Goal: Task Accomplishment & Management: Manage account settings

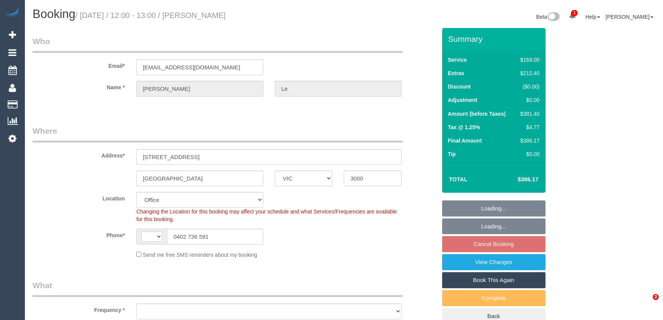
select select "VIC"
select select "string:AU"
select select "object:718"
select select "string:stripe-pm_1RTPOD2GScqysDRVaeuPveAc"
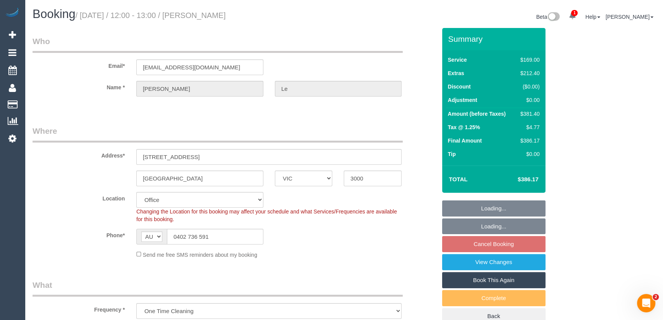
select select "object:723"
select select "number:28"
select select "number:14"
select select "number:20"
select select "number:25"
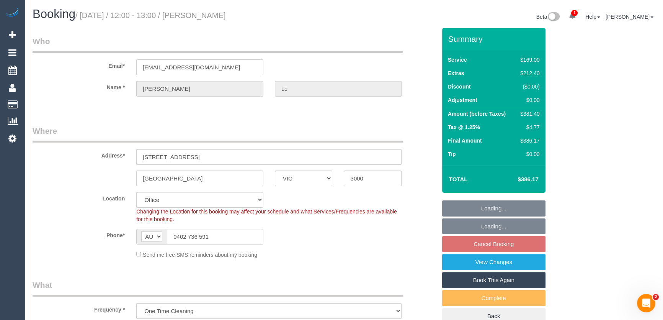
select select "number:13"
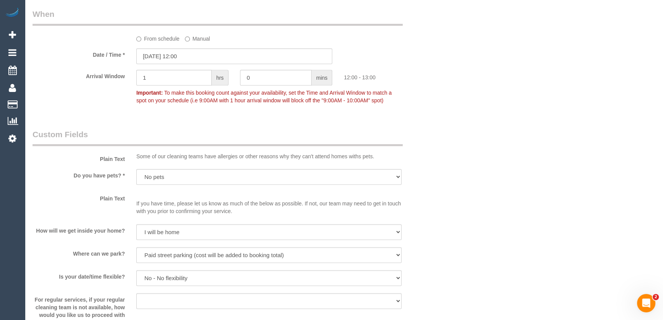
scroll to position [835, 0]
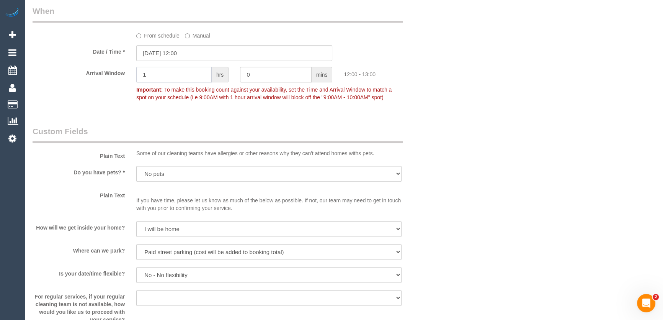
click at [171, 82] on input "1" at bounding box center [173, 75] width 75 height 16
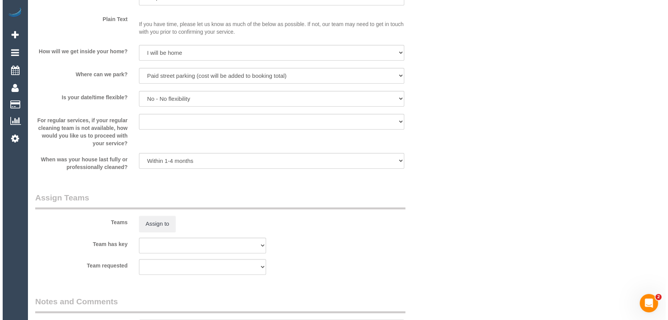
scroll to position [1044, 0]
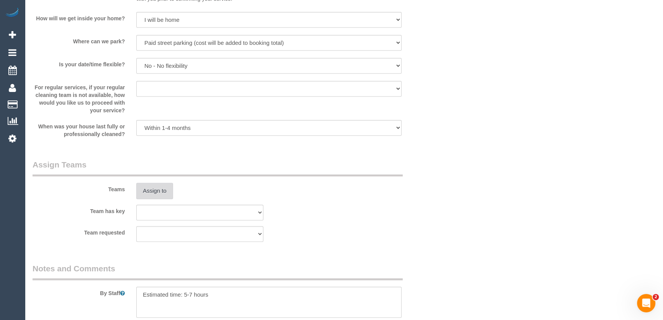
type input "2"
click at [152, 191] on button "Assign to" at bounding box center [154, 191] width 37 height 16
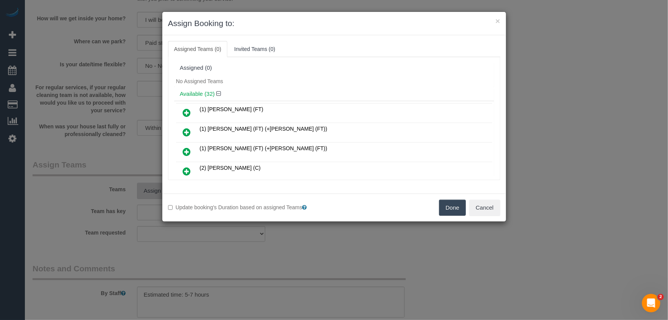
scroll to position [316, 0]
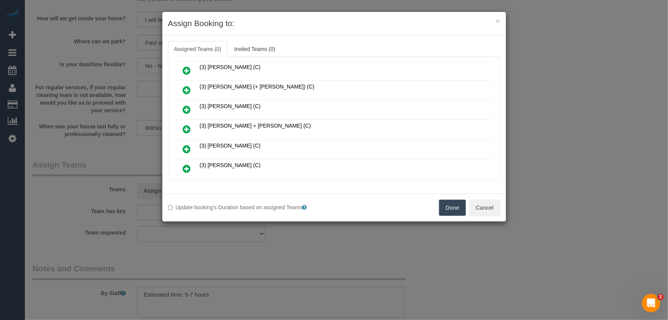
click at [187, 124] on icon at bounding box center [187, 128] width 8 height 9
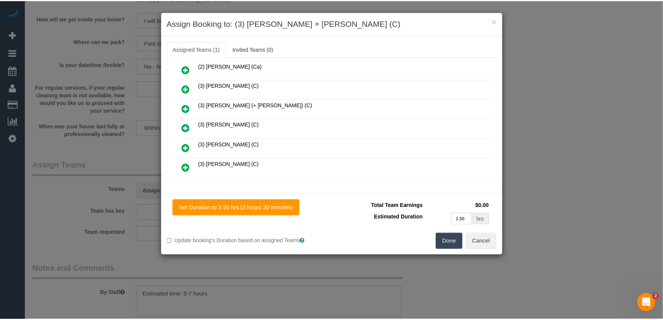
scroll to position [334, 0]
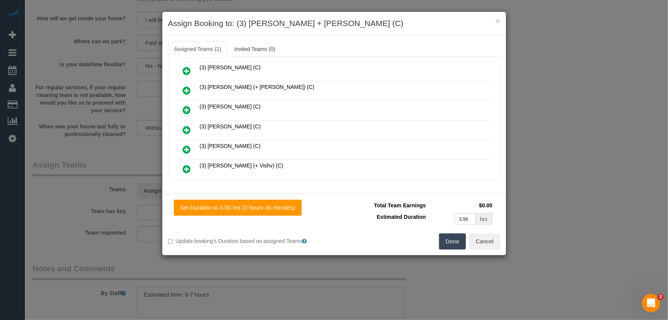
click at [451, 244] on button "Done" at bounding box center [452, 241] width 27 height 16
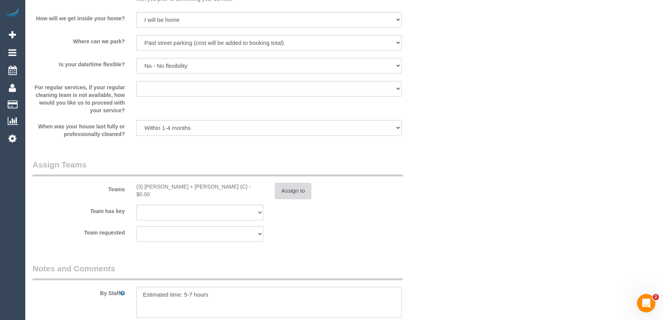
click at [301, 193] on button "Assign to" at bounding box center [293, 191] width 37 height 16
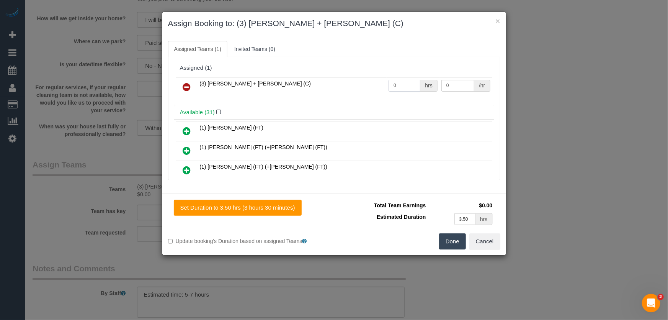
click at [410, 83] on input "0" at bounding box center [404, 86] width 32 height 12
type input "1"
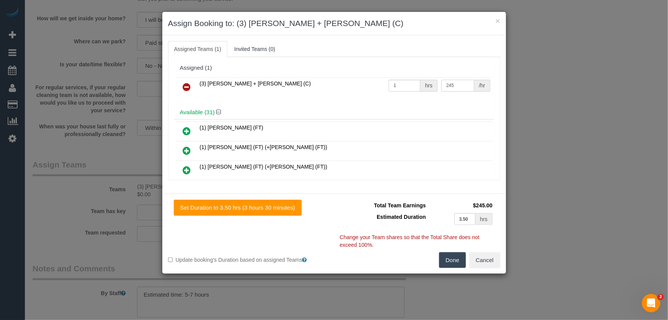
type input "245"
click at [456, 263] on button "Done" at bounding box center [452, 260] width 27 height 16
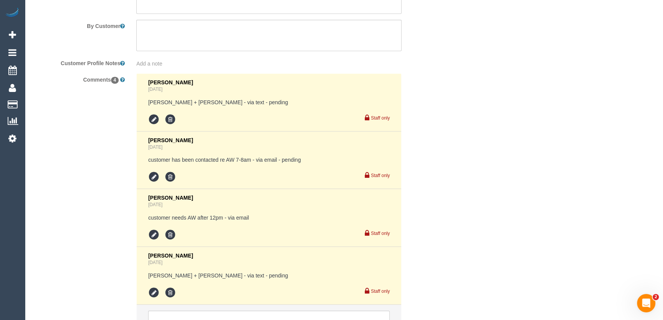
scroll to position [1422, 0]
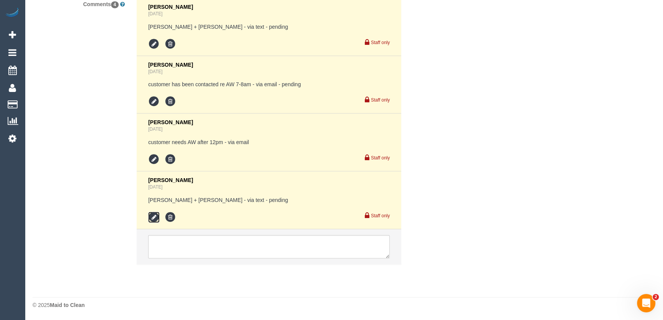
click at [155, 217] on icon at bounding box center [153, 216] width 11 height 11
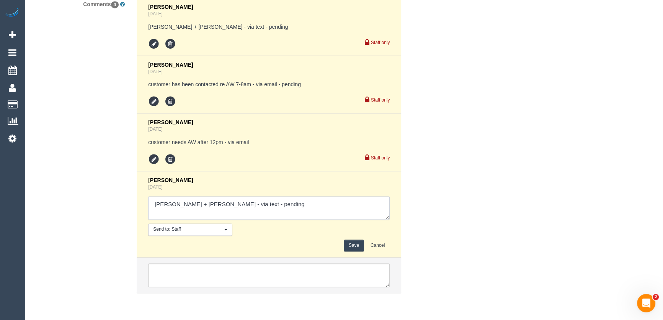
click at [268, 200] on textarea at bounding box center [268, 208] width 241 height 24
type textarea "Gurdeep + kamalpreet - via text - confirmed Customer has been informed of AW 12…"
click at [355, 243] on button "Save" at bounding box center [354, 245] width 20 height 12
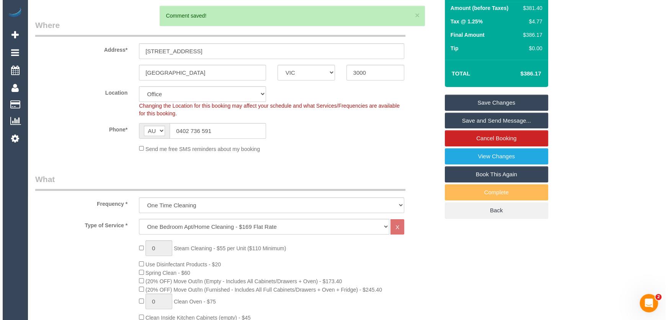
scroll to position [0, 0]
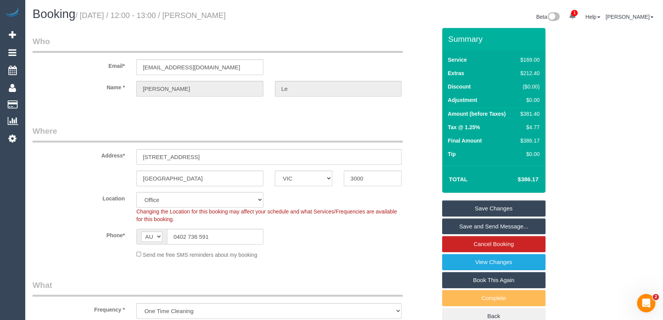
click at [204, 15] on small "/ August 15, 2025 / 12:00 - 13:00 / Phillip Le" at bounding box center [150, 15] width 150 height 8
copy small "Phillip Le"
click at [232, 69] on input "cowbird_05_upvote@icloud.com" at bounding box center [199, 67] width 127 height 16
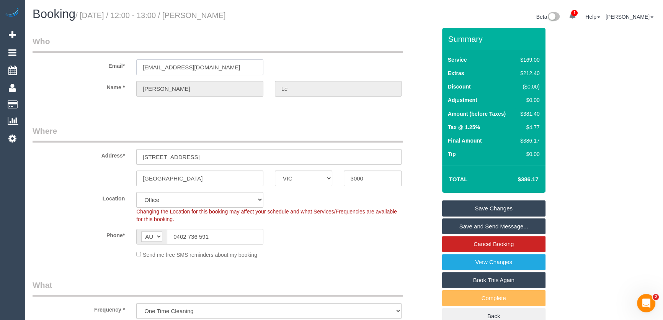
click at [232, 69] on input "cowbird_05_upvote@icloud.com" at bounding box center [199, 67] width 127 height 16
click at [466, 228] on link "Save and Send Message..." at bounding box center [493, 226] width 103 height 16
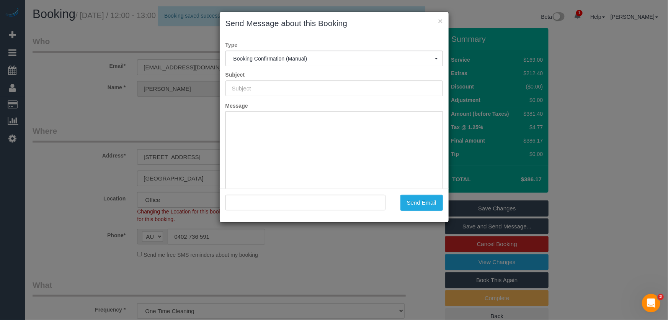
type input "Booking Confirmed"
type input ""Phillip Le" <cowbird_05_upvote@icloud.com>"
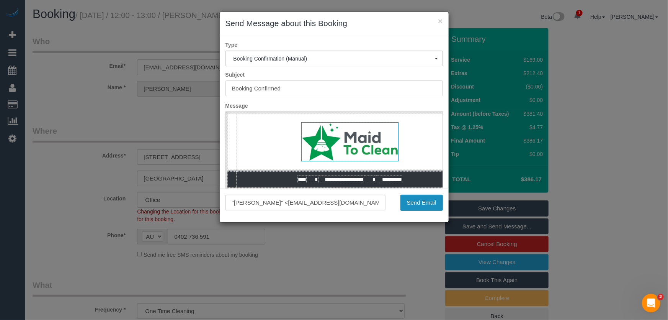
click at [417, 204] on button "Send Email" at bounding box center [421, 202] width 42 height 16
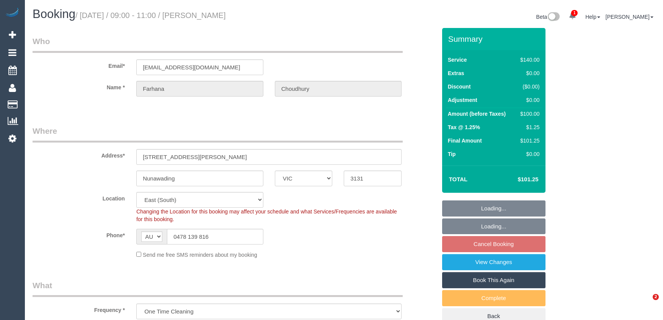
select select "VIC"
select select "number:28"
select select "number:14"
select select "number:19"
select select "number:24"
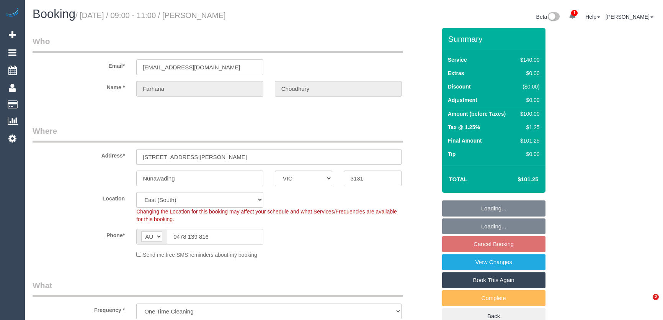
select select "number:33"
select select "number:12"
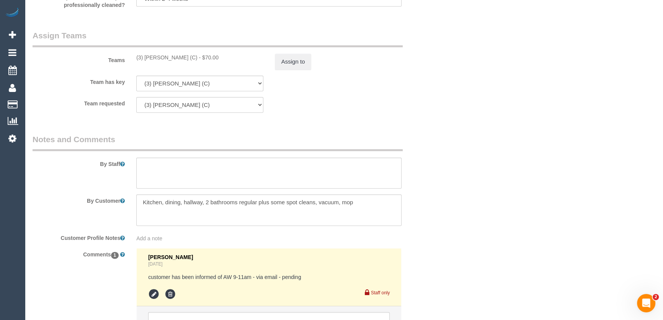
scroll to position [1228, 0]
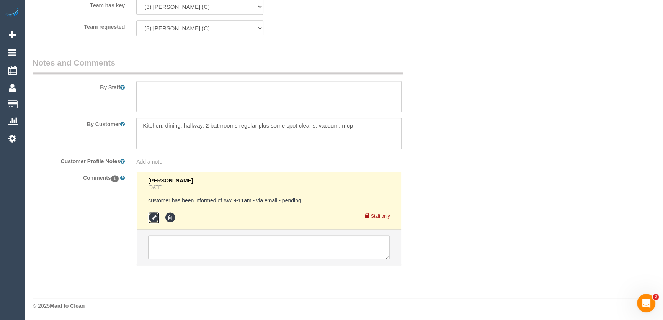
click at [153, 216] on icon at bounding box center [153, 217] width 11 height 11
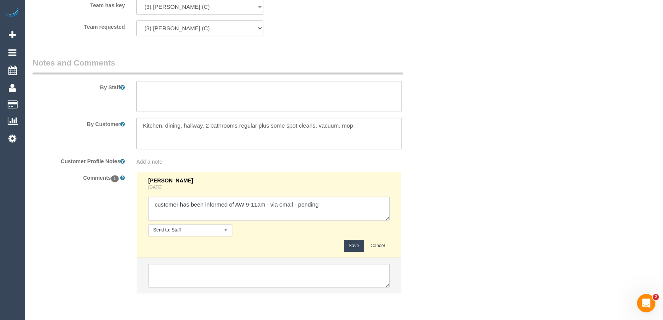
click at [328, 204] on textarea at bounding box center [268, 208] width 241 height 24
type textarea "customer has been informed of AW 9-11am - via email - confirmed"
click at [352, 241] on button "Save" at bounding box center [354, 246] width 20 height 12
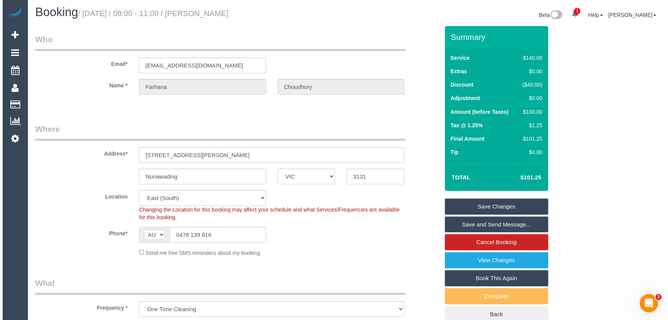
scroll to position [0, 0]
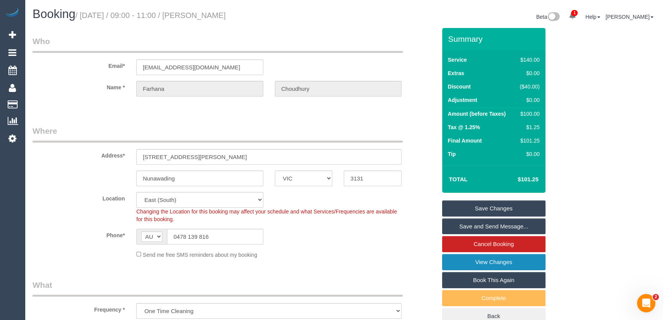
click at [460, 261] on link "View Changes" at bounding box center [493, 262] width 103 height 16
click at [457, 229] on link "Save and Send Message..." at bounding box center [493, 226] width 103 height 16
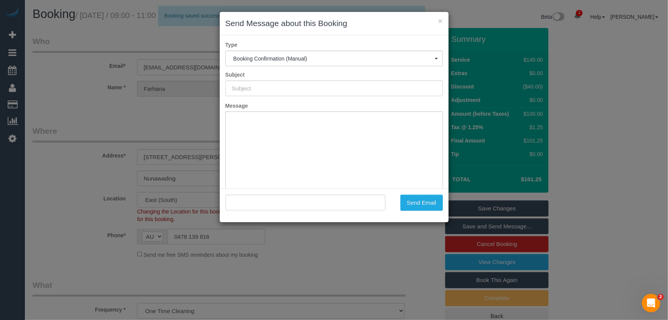
type input "Booking Confirmed"
type input ""Farhana Choudhury" <farhanamc@gmail.com>"
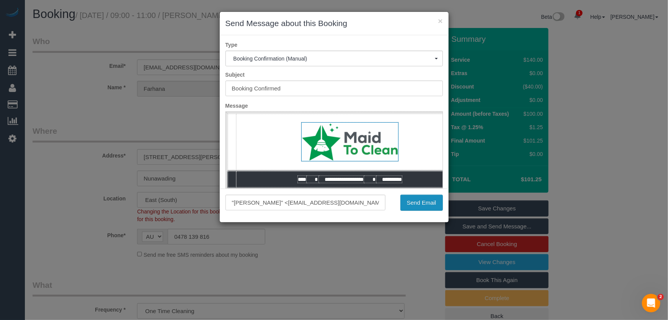
click at [409, 205] on button "Send Email" at bounding box center [421, 202] width 42 height 16
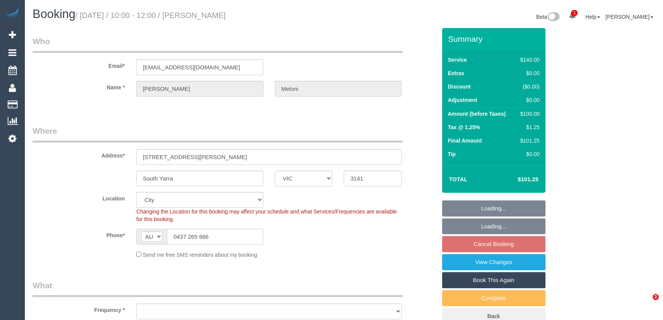
select select "VIC"
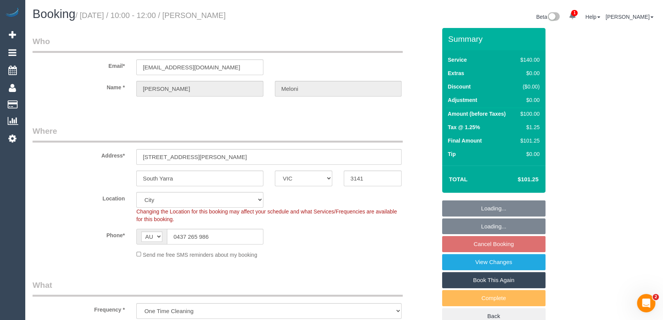
select select "object:1109"
select select "number:28"
select select "number:14"
select select "number:18"
select select "number:24"
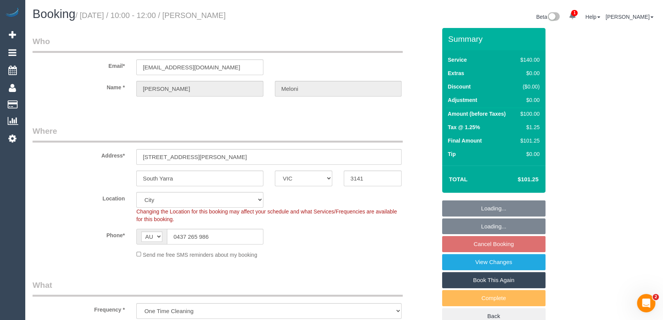
select select "number:13"
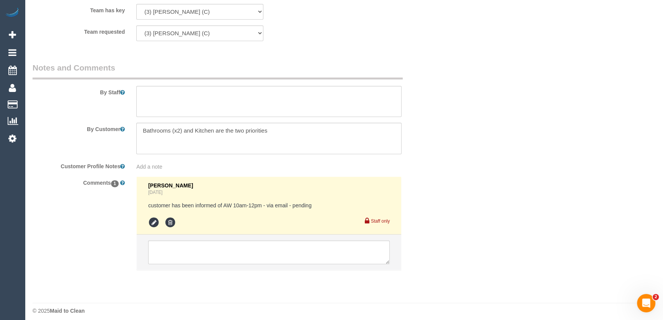
scroll to position [1228, 0]
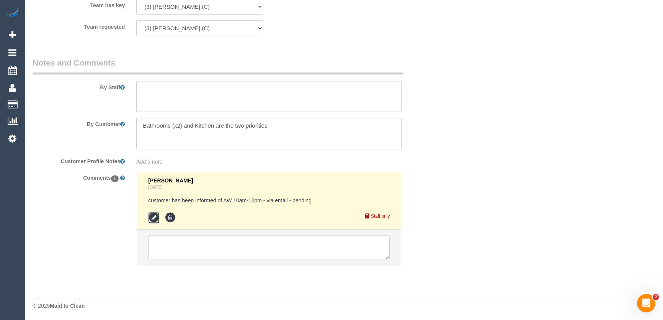
click at [152, 219] on icon at bounding box center [153, 217] width 11 height 11
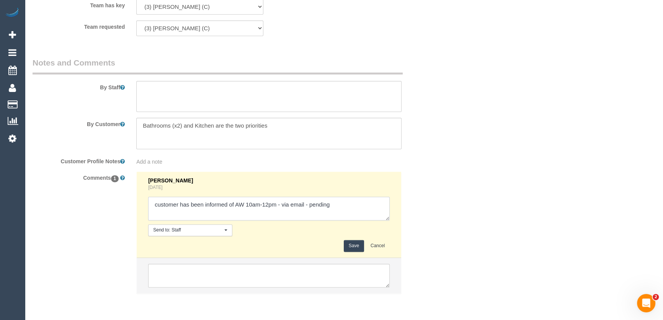
click at [343, 209] on textarea at bounding box center [268, 208] width 241 height 24
type textarea "customer has been informed of AW 10am-12pm - via email - confirmed"
click at [351, 245] on button "Save" at bounding box center [354, 246] width 20 height 12
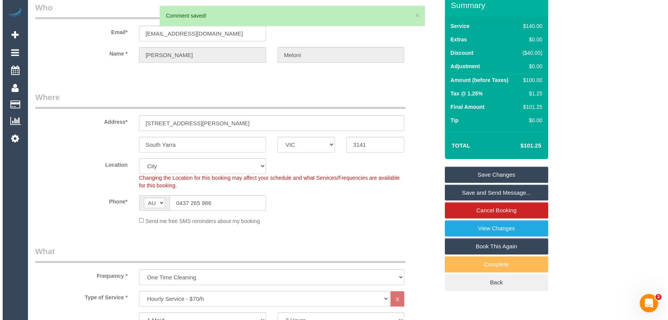
scroll to position [0, 0]
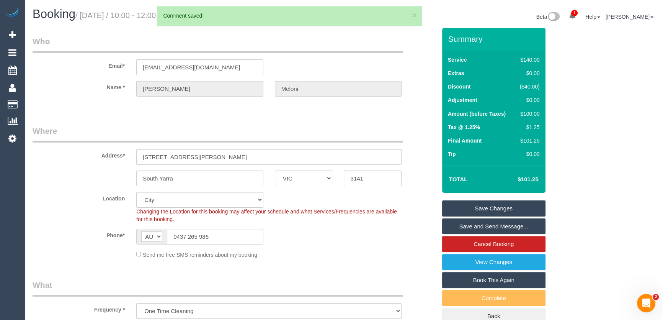
click at [467, 226] on link "Save and Send Message..." at bounding box center [493, 226] width 103 height 16
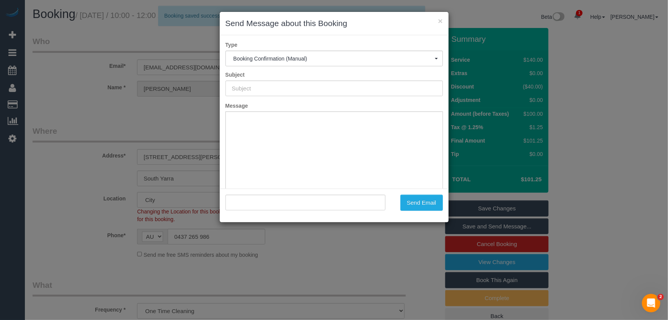
type input "Booking Confirmed"
type input ""Marco Meloni" <marco.meloni1975@gmail.com>"
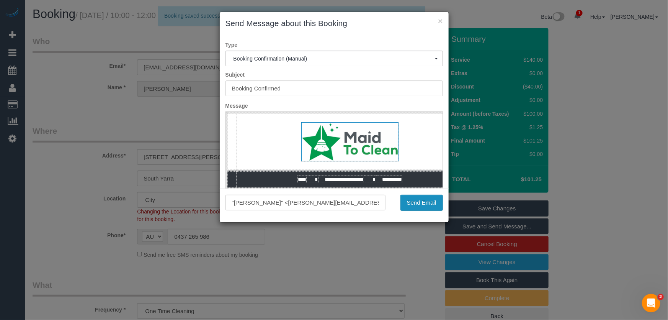
drag, startPoint x: 424, startPoint y: 204, endPoint x: 437, endPoint y: 202, distance: 13.1
click at [424, 204] on button "Send Email" at bounding box center [421, 202] width 42 height 16
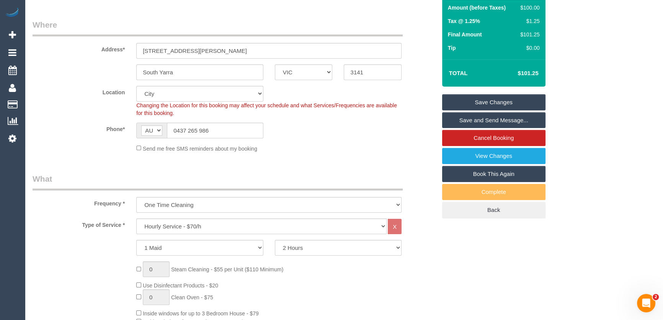
scroll to position [139, 0]
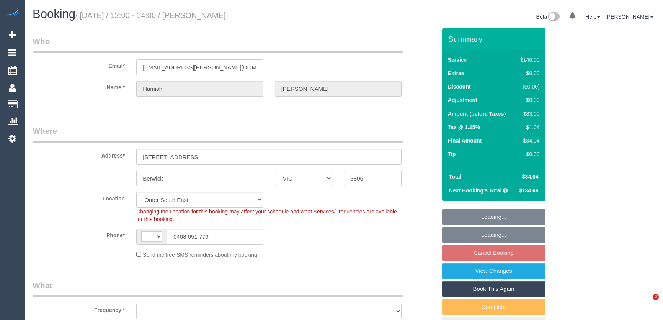
select select "VIC"
select select "string:AU"
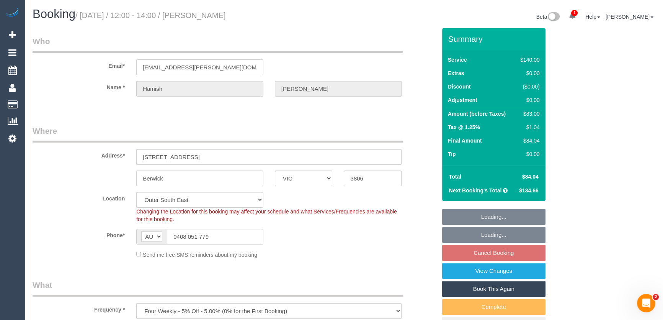
select select "object:764"
select select "string:stripe-pm_1LQ2Kc2GScqysDRVPfF0SQC9"
select select "number:27"
select select "number:14"
select select "number:19"
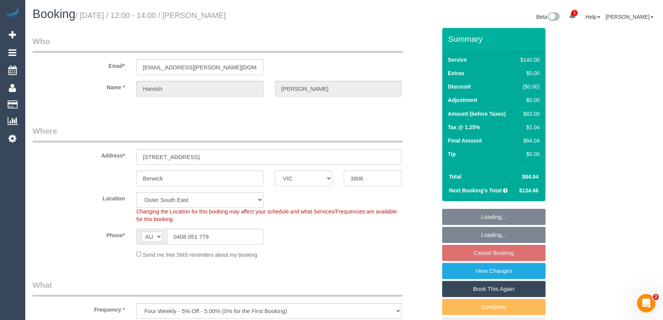
select select "number:22"
select select "number:34"
select select "number:12"
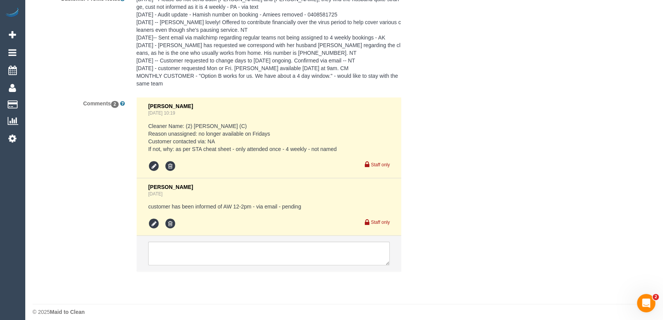
scroll to position [1410, 0]
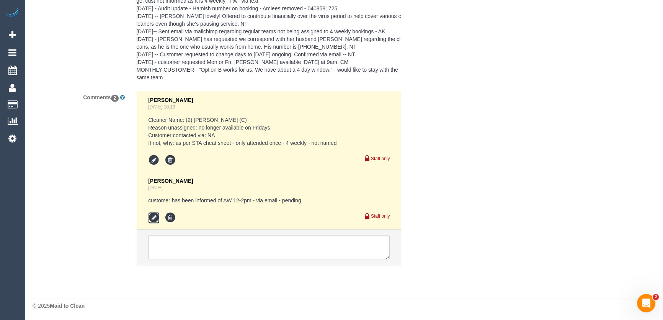
click at [153, 216] on icon at bounding box center [153, 217] width 11 height 11
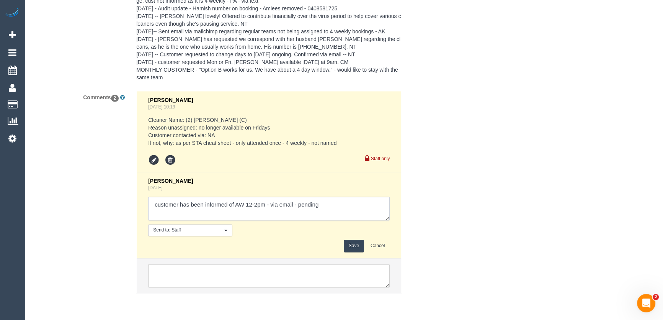
click at [346, 207] on textarea at bounding box center [268, 208] width 241 height 24
type textarea "customer has been informed of AW 12-2pm - via email - confirmed"
click at [354, 245] on button "Save" at bounding box center [354, 246] width 20 height 12
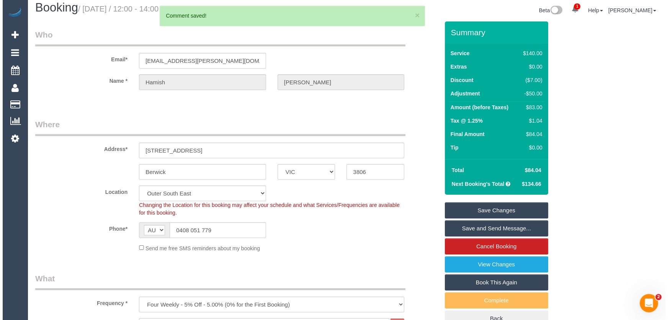
scroll to position [0, 0]
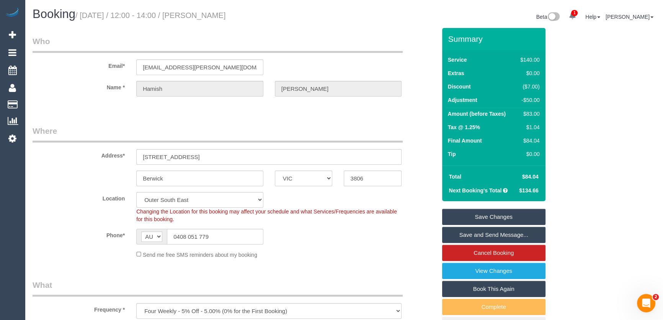
click at [483, 233] on link "Save and Send Message..." at bounding box center [493, 235] width 103 height 16
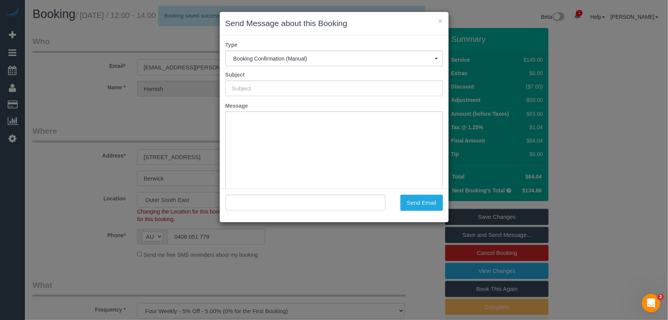
type input "Booking Confirmed"
type input ""Hamish Stewart" <hamish.stewart@hotmail.com>"
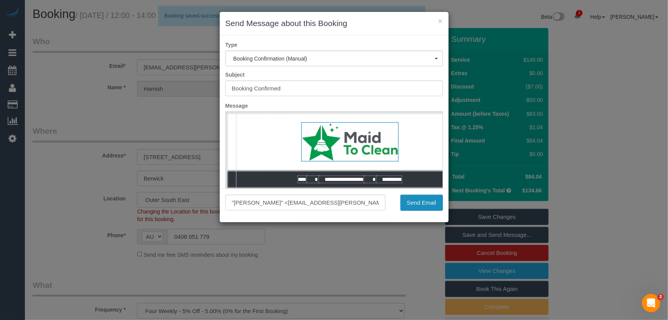
click at [421, 206] on button "Send Email" at bounding box center [421, 202] width 42 height 16
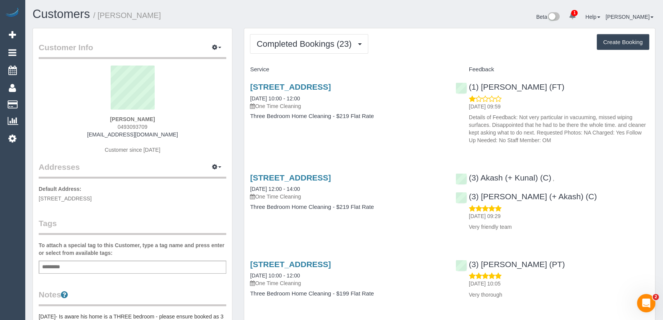
click at [52, 99] on sui-profile-pic at bounding box center [132, 90] width 176 height 50
click at [308, 37] on button "Completed Bookings (23)" at bounding box center [309, 44] width 118 height 20
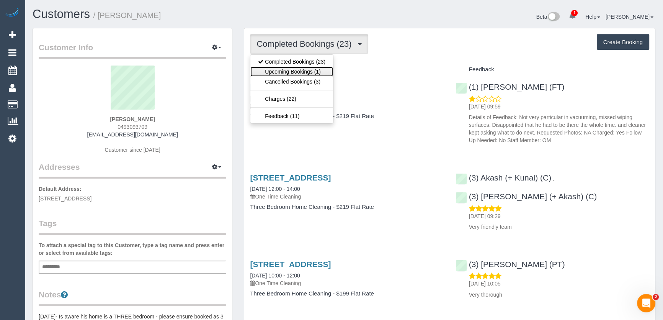
click at [299, 72] on link "Upcoming Bookings (1)" at bounding box center [291, 72] width 83 height 10
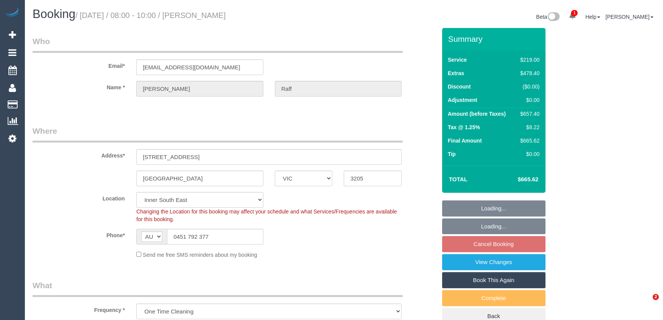
select select "VIC"
select select "string:stripe-pm_1RuicS2GScqysDRV7EMB7CeN"
select select "spot2"
select select "number:28"
select select "number:14"
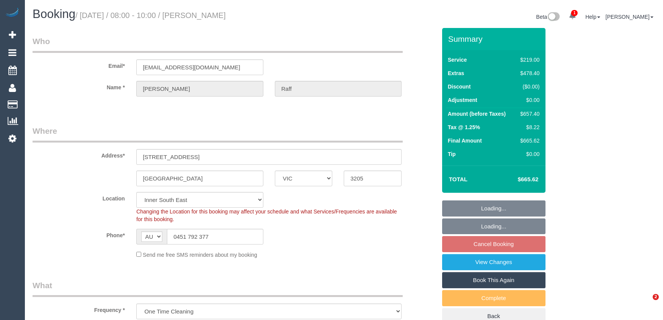
select select "number:19"
select select "number:24"
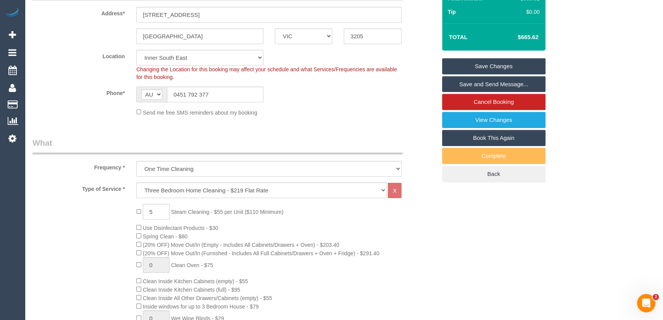
scroll to position [209, 0]
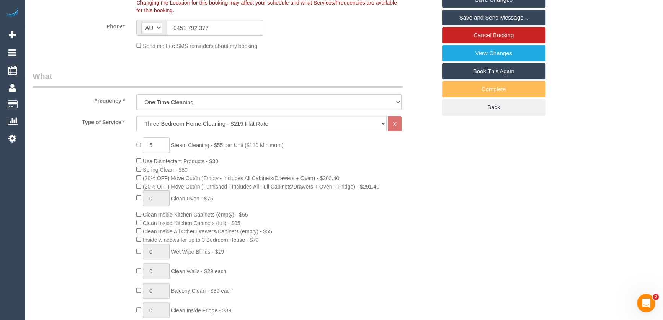
click at [158, 144] on input "5" at bounding box center [156, 145] width 27 height 16
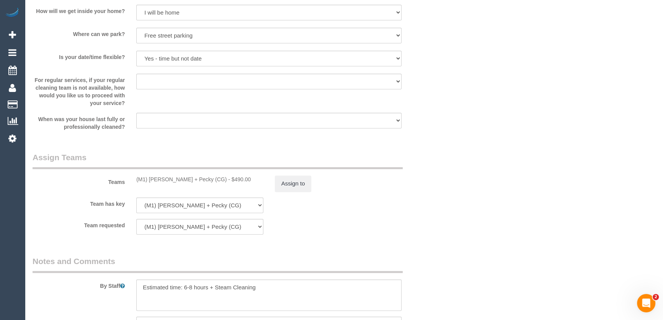
scroll to position [1113, 0]
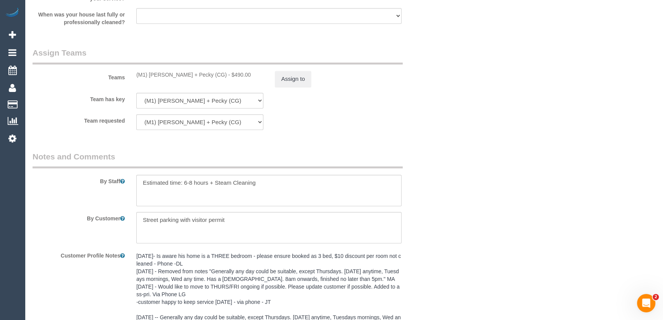
type input "6"
click at [274, 183] on textarea at bounding box center [268, 190] width 265 height 31
type textarea "Estimated time: 6-8 hours + Steam Cleaning (3 bedrooms + mezzanine + hallway + …"
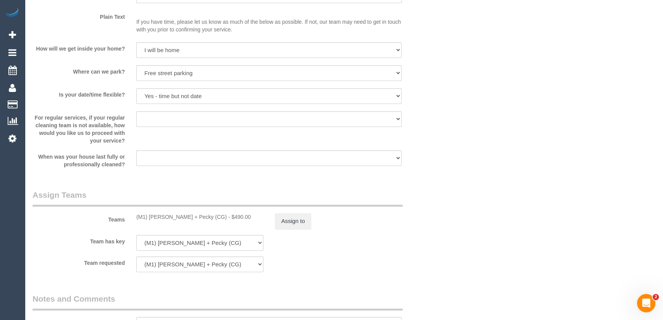
scroll to position [974, 0]
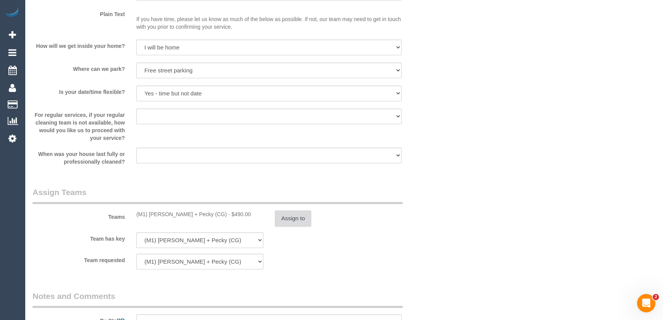
click at [299, 220] on button "Assign to" at bounding box center [293, 218] width 37 height 16
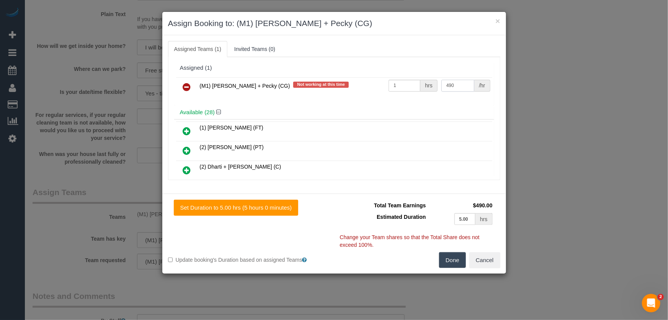
click at [444, 83] on input "490" at bounding box center [457, 86] width 33 height 12
click at [454, 85] on input "490" at bounding box center [457, 86] width 33 height 12
type input "525"
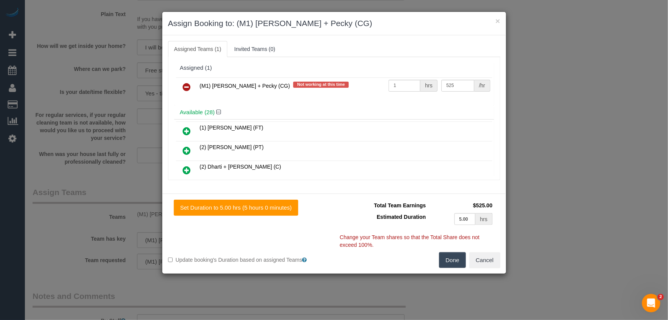
click at [446, 256] on button "Done" at bounding box center [452, 260] width 27 height 16
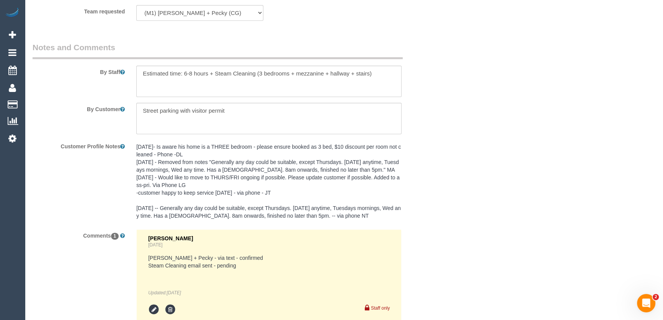
scroll to position [1315, 0]
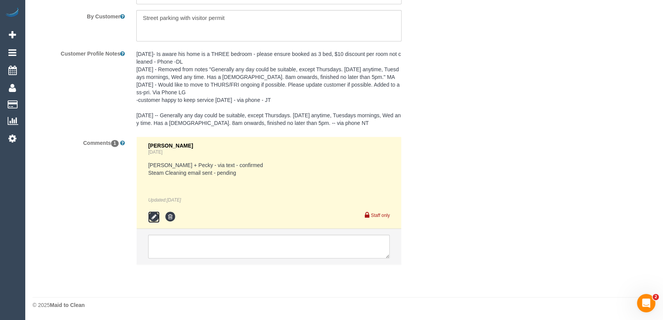
click at [156, 219] on icon at bounding box center [153, 216] width 11 height 11
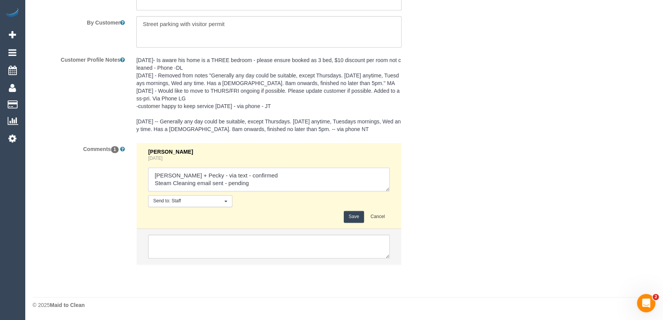
click at [257, 187] on textarea at bounding box center [268, 179] width 241 height 24
type textarea "Daniel + Pecky - via text - confirmed Steam Cleaning email sent - confirmed"
click at [356, 215] on button "Save" at bounding box center [354, 216] width 20 height 12
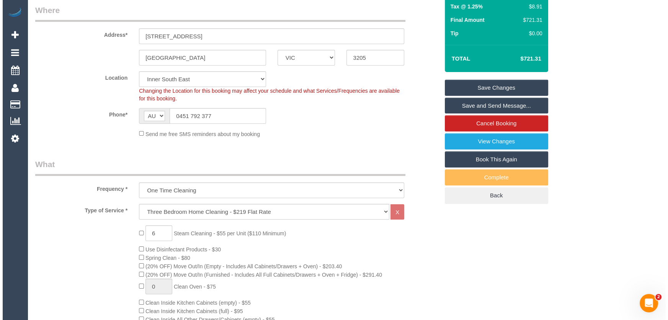
scroll to position [0, 0]
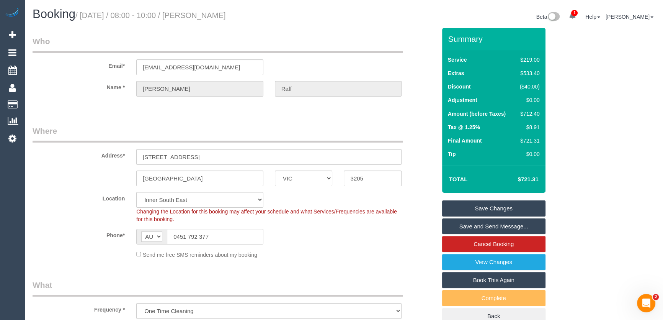
click at [476, 229] on link "Save and Send Message..." at bounding box center [493, 226] width 103 height 16
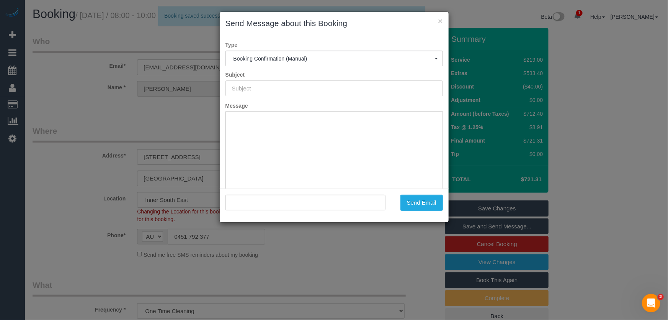
type input "Booking Confirmed"
type input ""Julian Raff" <julian@cretata.com>"
click at [421, 207] on button "Send Email" at bounding box center [421, 202] width 42 height 16
click at [421, 206] on div "Send Email" at bounding box center [419, 202] width 57 height 16
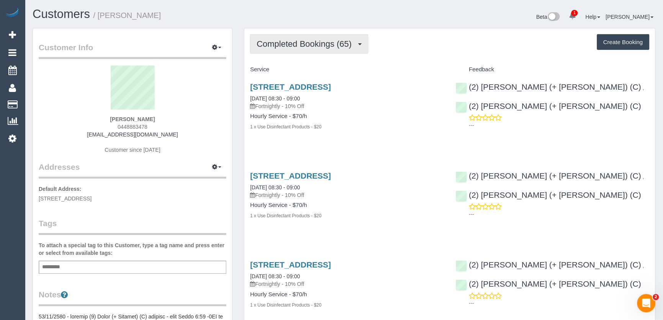
click at [318, 46] on span "Completed Bookings (65)" at bounding box center [305, 44] width 99 height 10
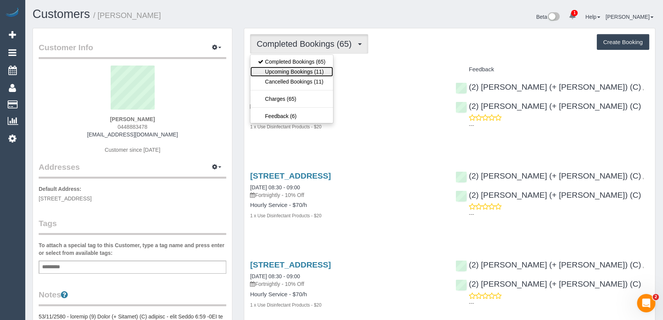
click at [314, 72] on link "Upcoming Bookings (11)" at bounding box center [291, 72] width 83 height 10
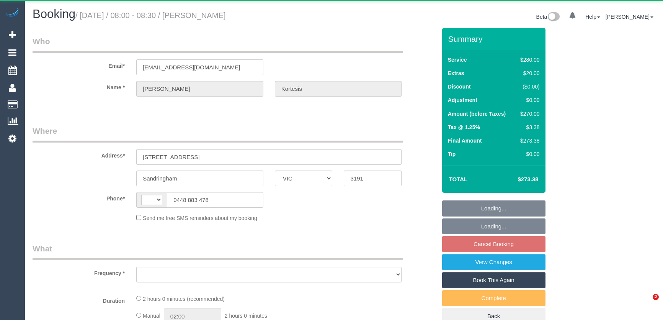
select select "VIC"
select select "string:AU"
select select "object:351"
select select "number:27"
select select "number:14"
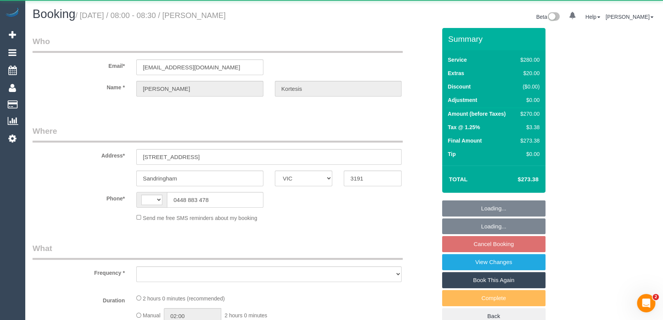
select select "number:19"
select select "number:23"
select select "number:35"
select select "number:12"
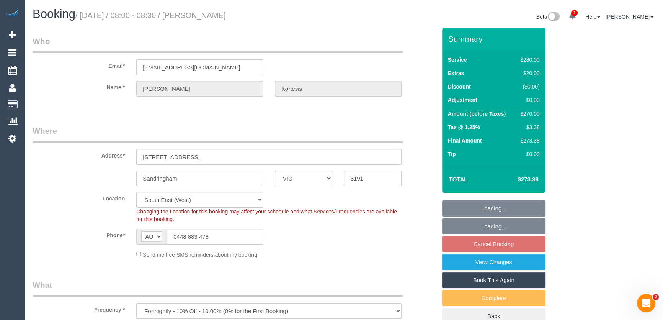
select select "object:757"
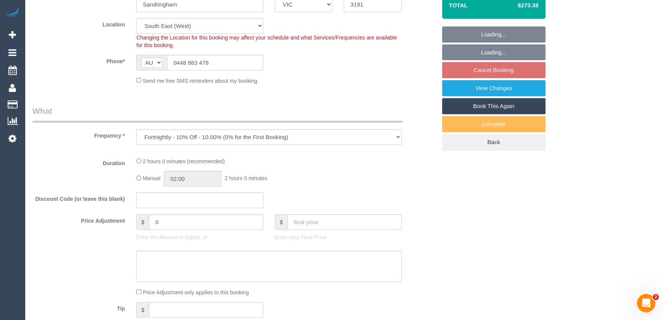
select select "string:stripe-pm_1Nl3Fx2GScqysDRVzw30aQpn"
select select "2"
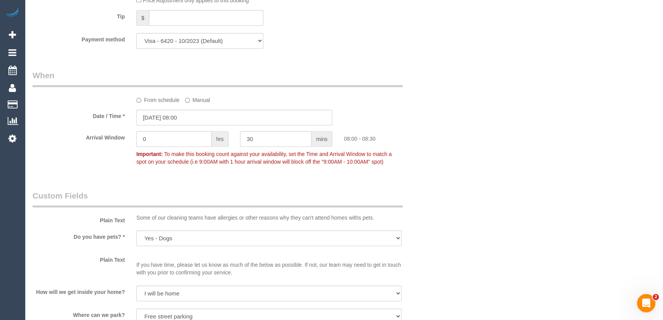
scroll to position [765, 0]
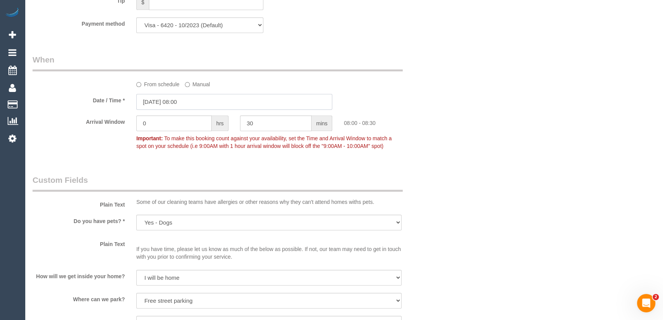
click at [195, 102] on input "[DATE] 08:00" at bounding box center [234, 102] width 196 height 16
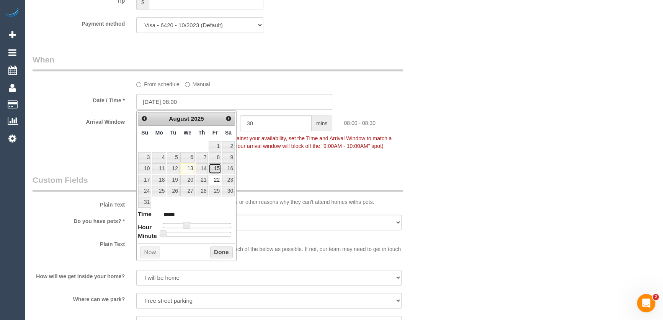
click at [214, 168] on link "15" at bounding box center [215, 168] width 12 height 10
click at [186, 223] on span at bounding box center [186, 225] width 7 height 7
type input "[DATE] 09:00"
type input "*****"
type input "[DATE] 10:00"
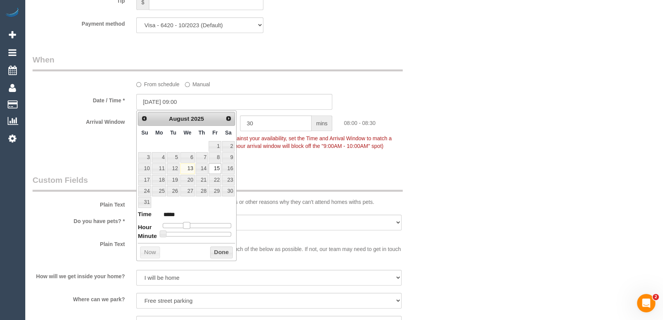
type input "*****"
type input "[DATE] 11:00"
type input "*****"
drag, startPoint x: 186, startPoint y: 223, endPoint x: 194, endPoint y: 224, distance: 8.0
click at [194, 224] on span at bounding box center [195, 225] width 7 height 7
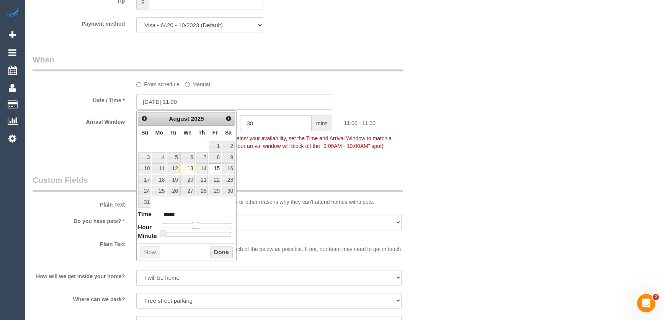
click at [195, 224] on span at bounding box center [195, 225] width 7 height 7
click at [196, 223] on span at bounding box center [195, 225] width 7 height 7
type input "[DATE] 12:00"
type input "*****"
click at [200, 223] on div at bounding box center [197, 225] width 69 height 5
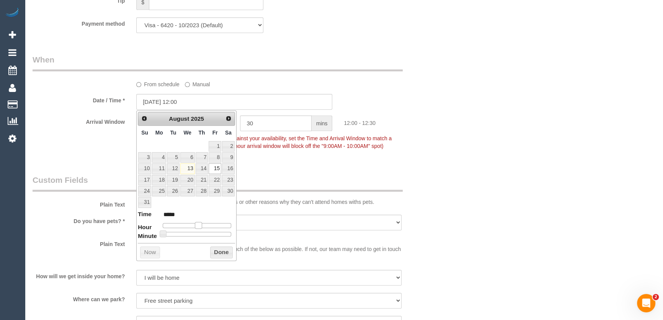
click at [200, 223] on span at bounding box center [198, 225] width 7 height 7
click at [306, 161] on div "Who Email* [EMAIL_ADDRESS][DOMAIN_NAME] Name * [GEOGRAPHIC_DATA][PERSON_NAME] W…" at bounding box center [234, 157] width 415 height 1788
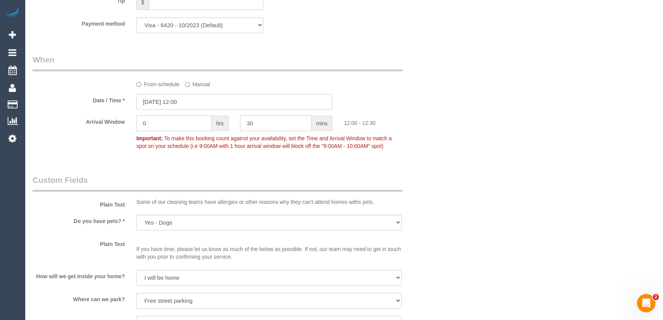
click at [174, 124] on input "0" at bounding box center [173, 123] width 75 height 16
type input "2"
click at [289, 129] on input "30" at bounding box center [276, 123] width 72 height 16
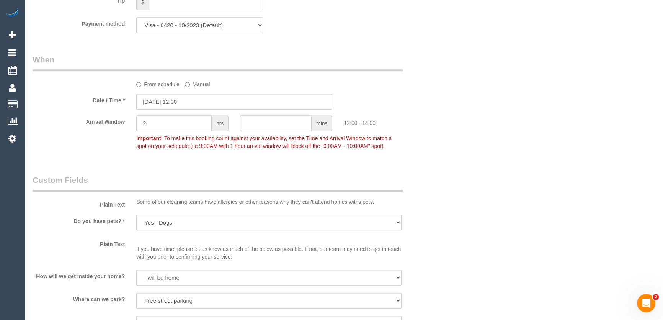
click at [241, 161] on div "Who Email* [EMAIL_ADDRESS][DOMAIN_NAME] Name * [GEOGRAPHIC_DATA][PERSON_NAME] W…" at bounding box center [234, 157] width 415 height 1788
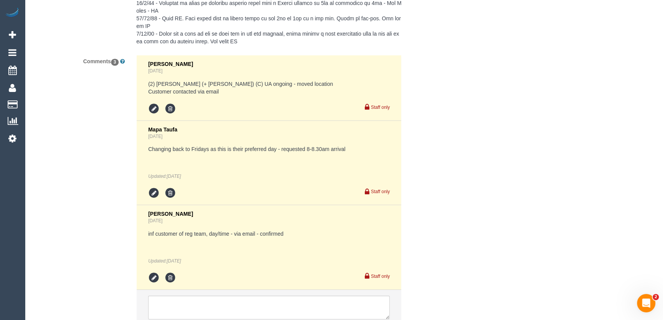
scroll to position [1508, 0]
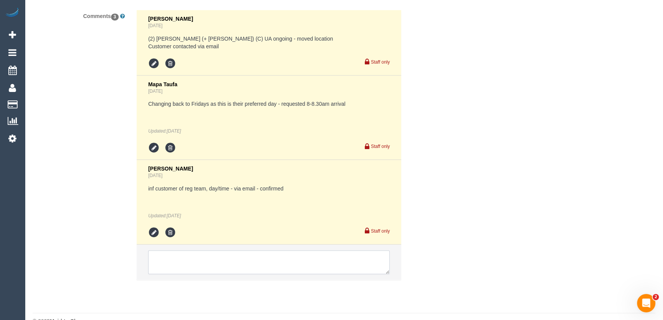
click at [186, 250] on textarea at bounding box center [268, 262] width 241 height 24
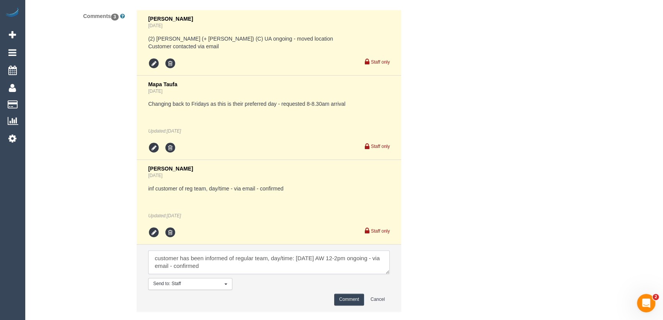
type textarea "customer has been informed of regular team, day/time: [DATE] AW 12-2pm ongoing …"
click at [354, 293] on button "Comment" at bounding box center [349, 299] width 30 height 12
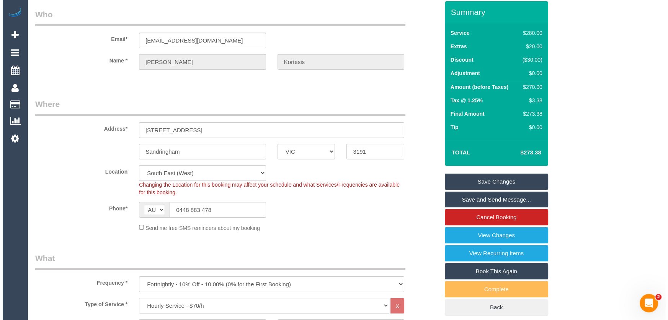
scroll to position [0, 0]
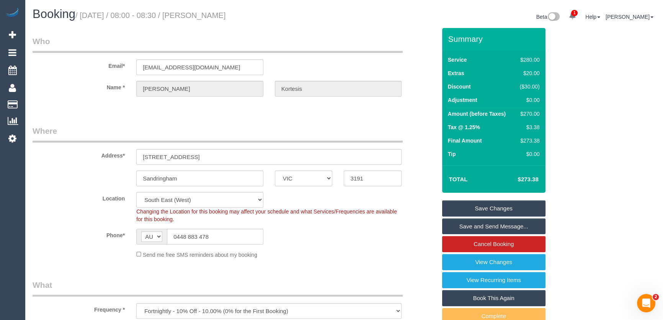
click at [490, 227] on link "Save and Send Message..." at bounding box center [493, 226] width 103 height 16
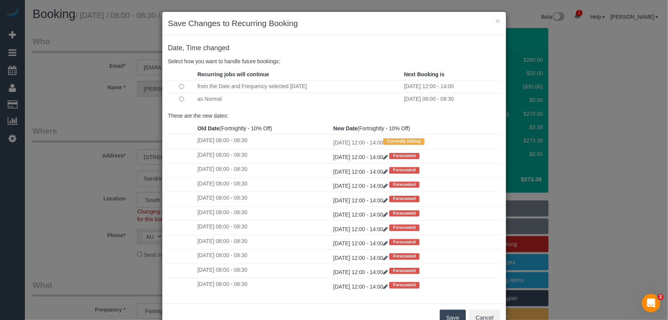
click at [454, 316] on button "Save" at bounding box center [453, 317] width 26 height 16
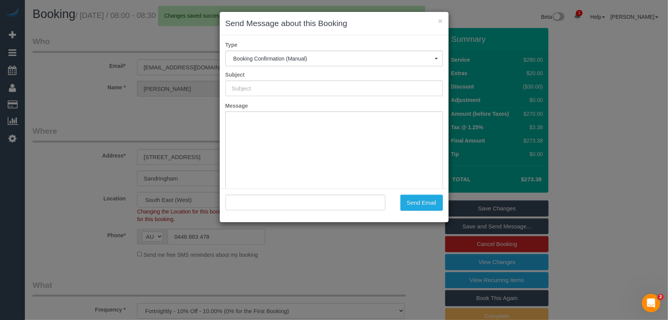
type input "Booking Confirmed"
type input ""[PERSON_NAME]" <[EMAIL_ADDRESS][DOMAIN_NAME]>"
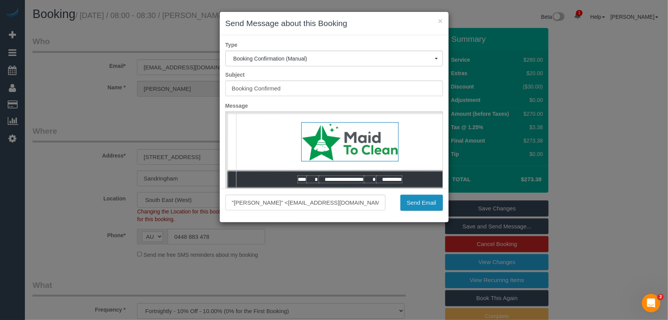
drag, startPoint x: 418, startPoint y: 204, endPoint x: 405, endPoint y: 213, distance: 15.9
click at [418, 204] on button "Send Email" at bounding box center [421, 202] width 42 height 16
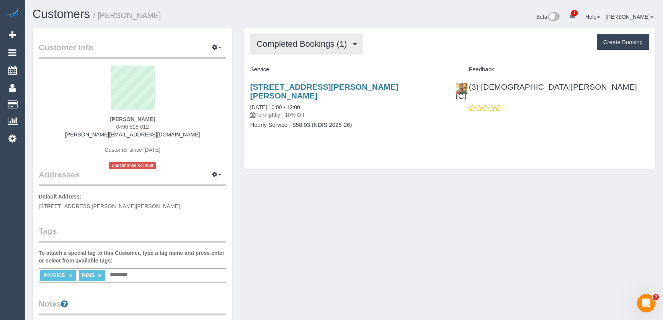
click at [316, 44] on span "Completed Bookings (1)" at bounding box center [303, 44] width 94 height 10
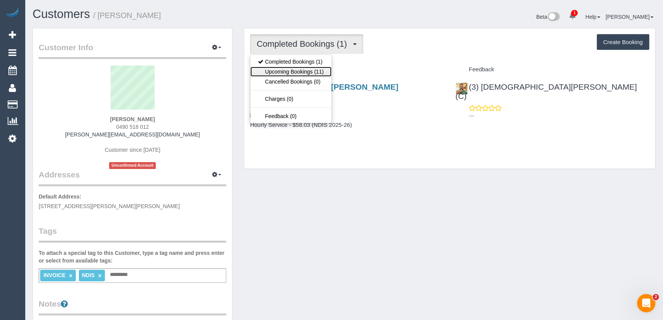
click at [306, 70] on link "Upcoming Bookings (11)" at bounding box center [290, 72] width 81 height 10
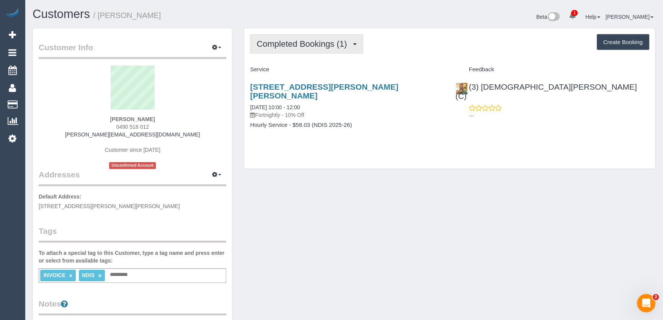
click at [328, 46] on span "Completed Bookings (1)" at bounding box center [303, 44] width 94 height 10
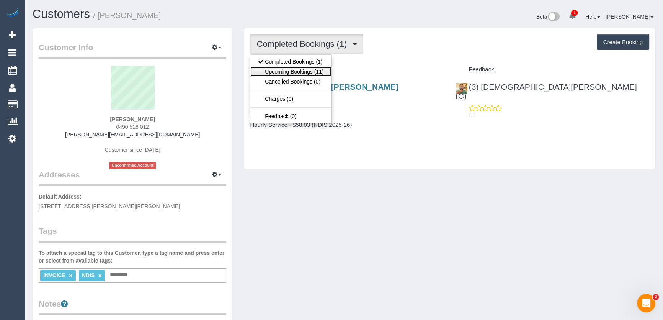
click at [312, 72] on link "Upcoming Bookings (11)" at bounding box center [290, 72] width 81 height 10
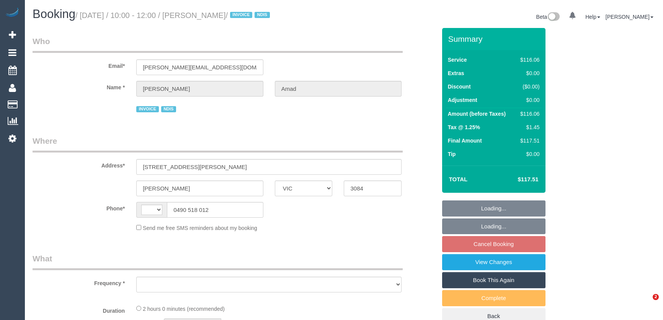
select select "VIC"
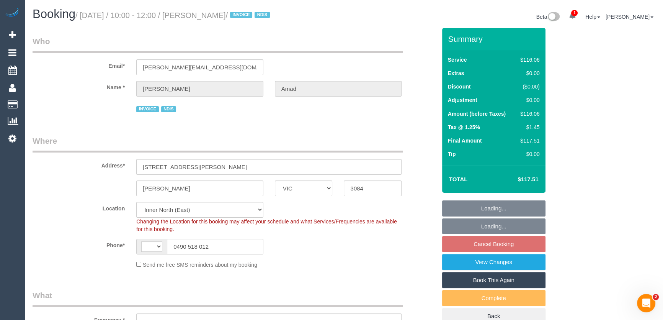
select select "string:AU"
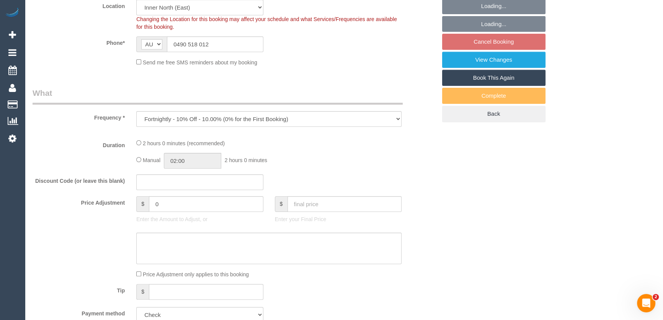
select select "object:751"
select select "spot3"
select select "number:28"
select select "number:14"
select select "number:19"
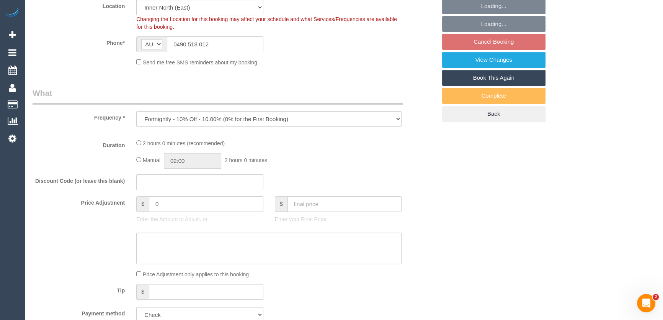
select select "number:25"
select select "number:34"
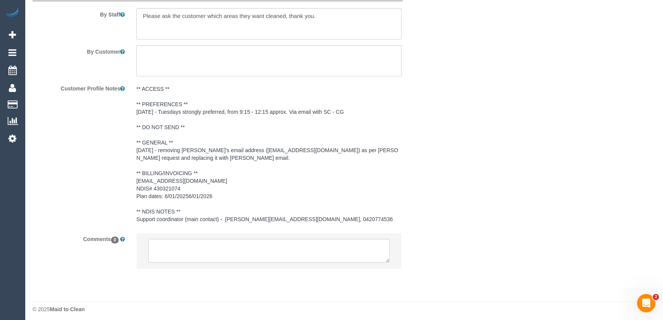
scroll to position [1046, 0]
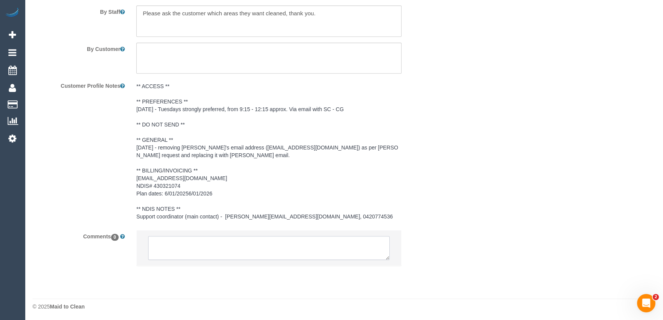
click at [171, 247] on textarea at bounding box center [268, 248] width 241 height 24
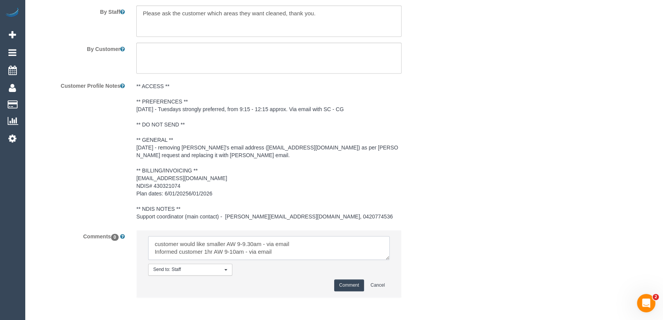
type textarea "customer would like smaller AW 9-9.30am - via email Informed customer 1hr AW 9-…"
click at [348, 279] on button "Comment" at bounding box center [349, 285] width 30 height 12
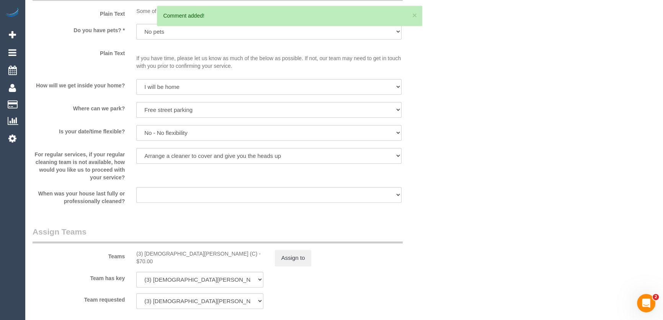
scroll to position [594, 0]
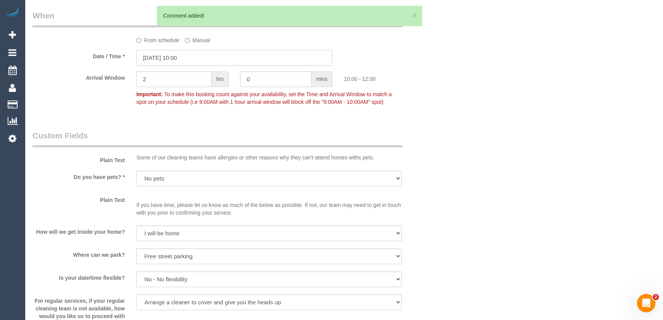
click at [202, 57] on input "26/08/2025 10:00" at bounding box center [234, 58] width 196 height 16
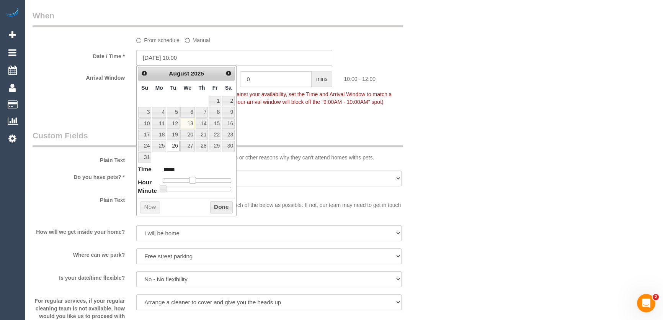
click at [191, 178] on span at bounding box center [192, 179] width 7 height 7
type input "26/08/2025 09:00"
type input "*****"
click at [191, 178] on span at bounding box center [189, 179] width 7 height 7
click at [284, 109] on fieldset "When From schedule Manual Date / Time * 26/08/2025 09:00 Arrival Window 2 hrs 0…" at bounding box center [235, 62] width 404 height 105
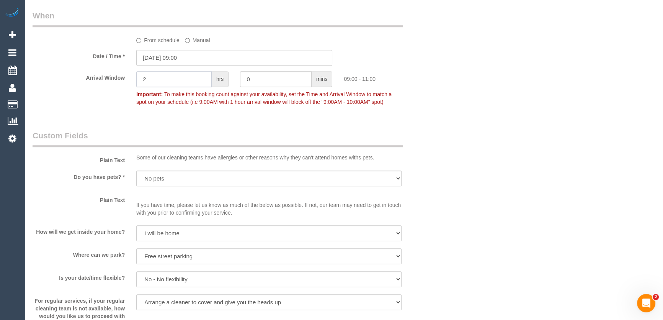
click at [194, 85] on input "2" at bounding box center [173, 79] width 75 height 16
type input "1"
click at [487, 177] on div "Who Email* paige@maelasupportservices.com.au Name * Judith Amad INVOICE NDIS Wh…" at bounding box center [344, 144] width 623 height 1420
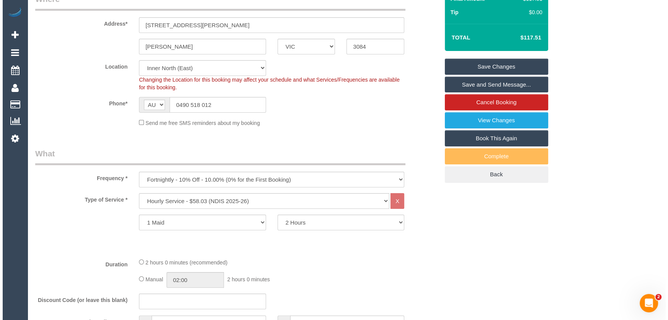
scroll to position [0, 0]
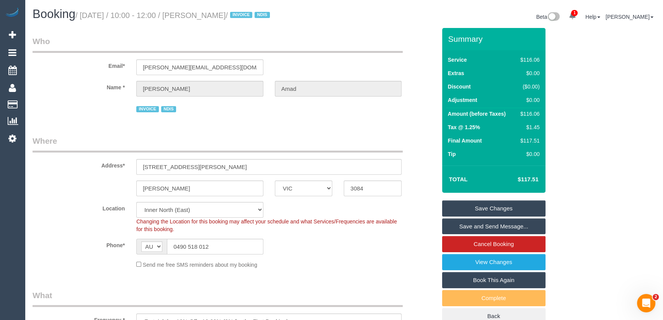
click at [468, 208] on link "Save Changes" at bounding box center [493, 208] width 103 height 16
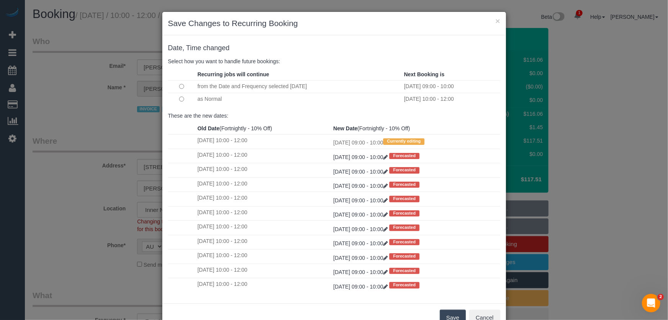
click at [444, 313] on button "Save" at bounding box center [453, 317] width 26 height 16
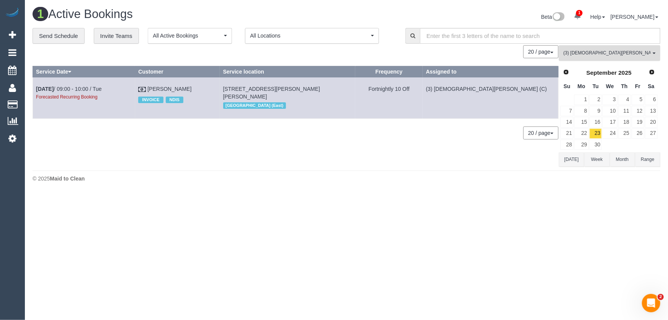
click at [597, 55] on span "(3) Buddhi Adhikari (C)" at bounding box center [606, 53] width 87 height 7
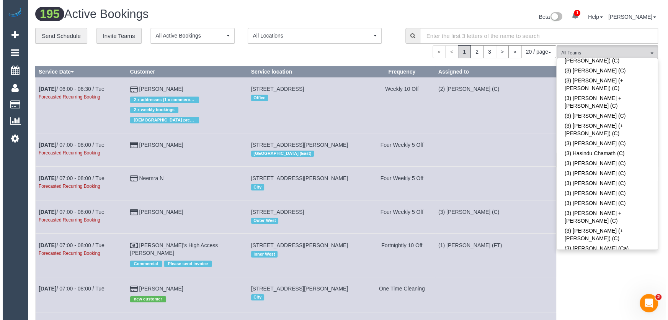
scroll to position [1490, 0]
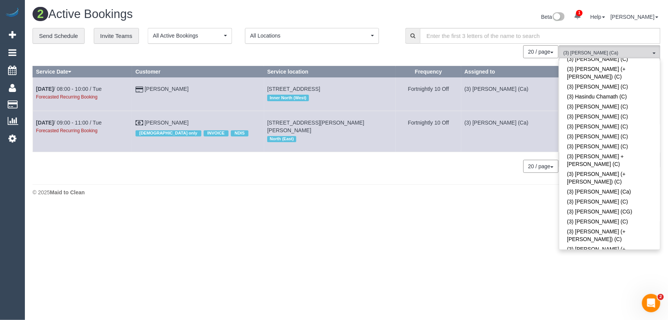
click at [463, 15] on div "Beta 1 Your Notifications You have 0 alerts × You have 2 to charge for 13/08/20…" at bounding box center [506, 18] width 320 height 20
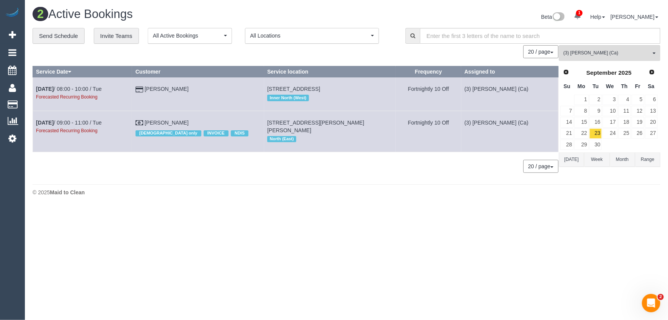
click at [567, 75] on link "Prev" at bounding box center [566, 72] width 11 height 11
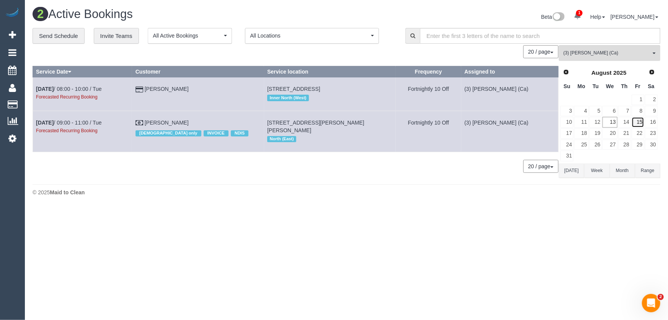
click at [639, 122] on link "15" at bounding box center [637, 122] width 13 height 10
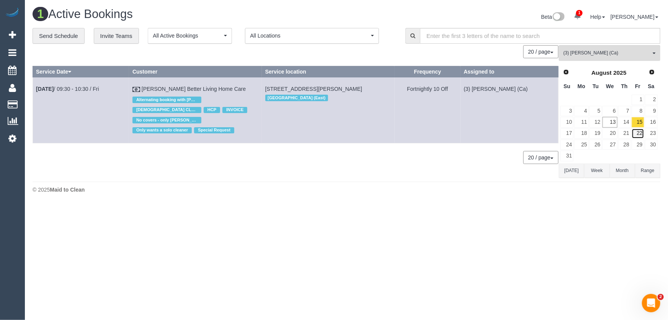
click at [639, 130] on link "22" at bounding box center [637, 133] width 13 height 10
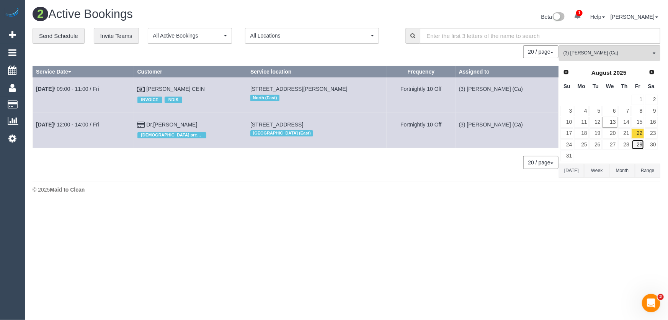
click at [639, 142] on link "29" at bounding box center [637, 144] width 13 height 10
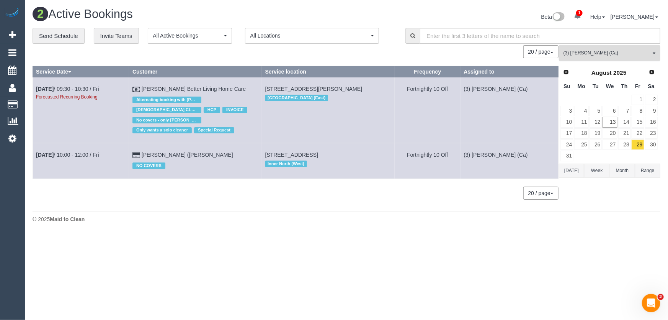
click at [599, 53] on span "(3) [PERSON_NAME] (Ca)" at bounding box center [606, 53] width 87 height 7
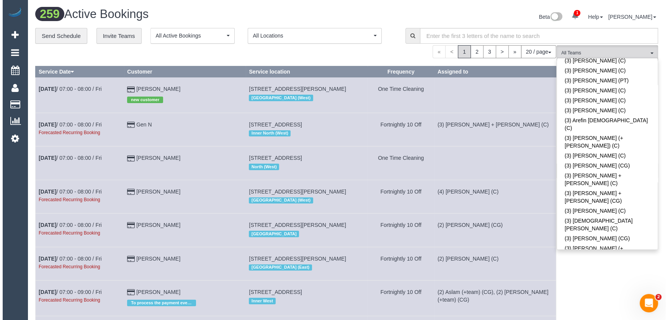
scroll to position [1003, 0]
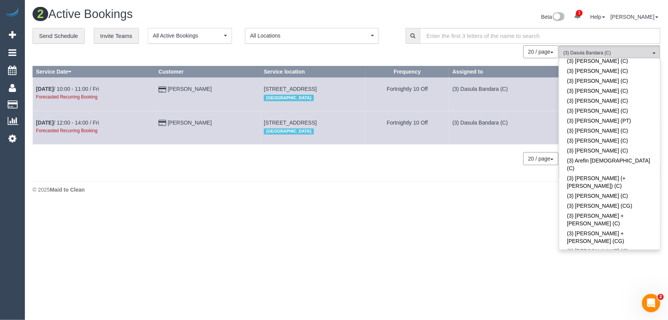
click at [484, 13] on div "Beta 1 Your Notifications You have 0 alerts × You have 2 to charge for 13/08/20…" at bounding box center [506, 18] width 320 height 20
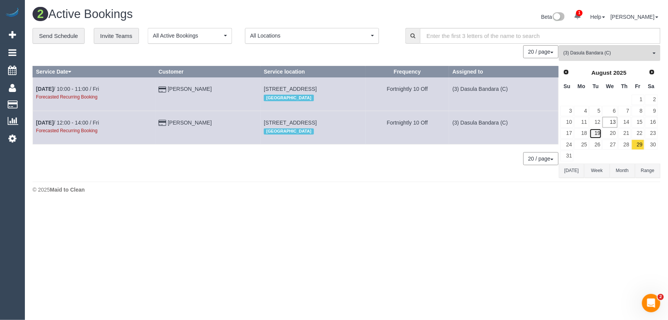
click at [596, 133] on link "19" at bounding box center [595, 133] width 13 height 10
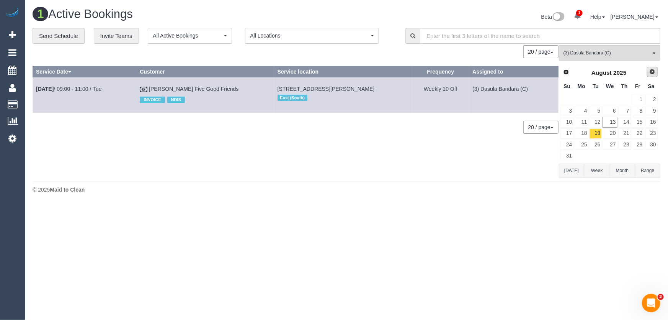
click at [650, 74] on span "Next" at bounding box center [652, 72] width 6 height 6
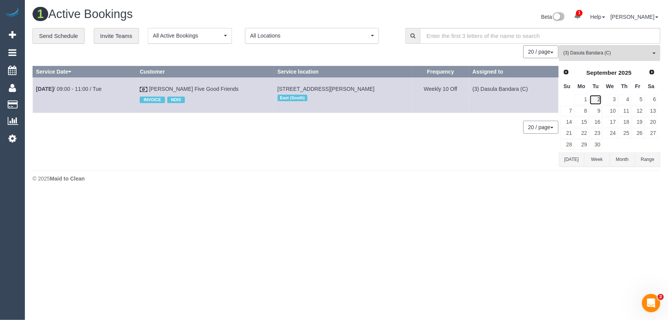
click at [600, 99] on link "2" at bounding box center [595, 100] width 13 height 10
click at [599, 122] on link "16" at bounding box center [595, 122] width 13 height 10
click at [597, 142] on link "30" at bounding box center [595, 144] width 13 height 10
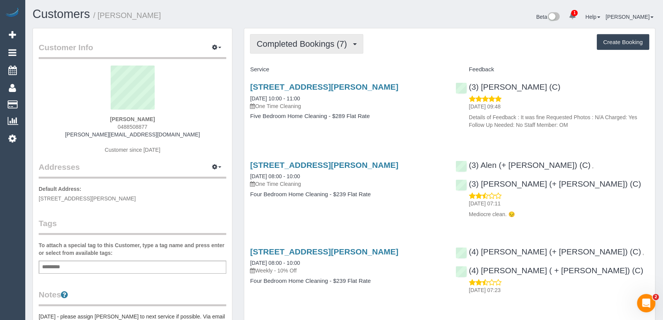
click at [331, 46] on span "Completed Bookings (7)" at bounding box center [303, 44] width 94 height 10
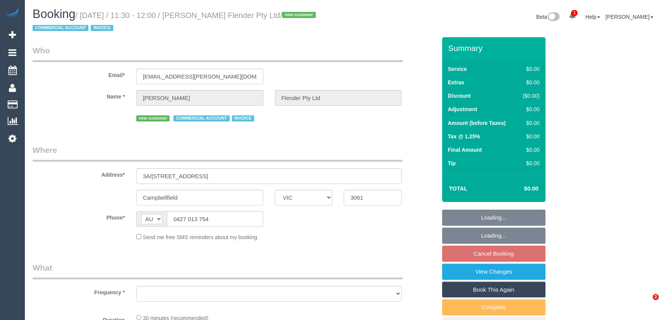
select select "VIC"
select select "object:553"
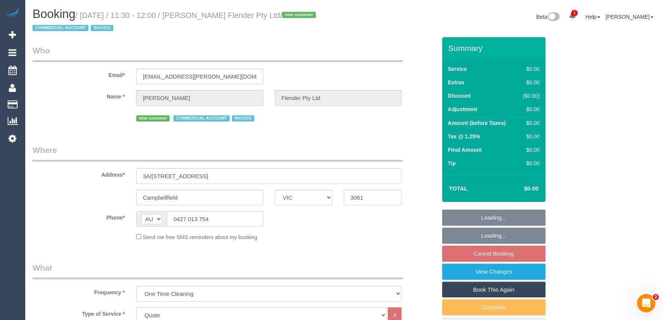
select select "number:28"
select select "number:14"
select select "number:19"
select select "number:22"
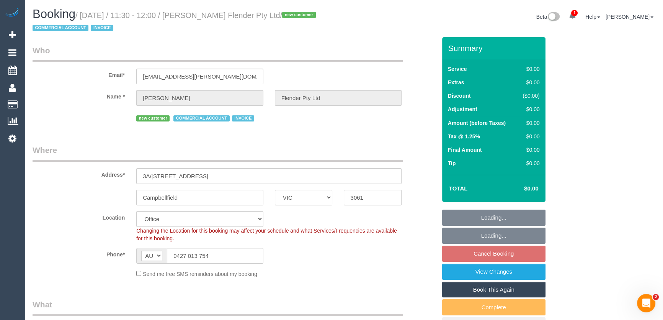
select select "object:741"
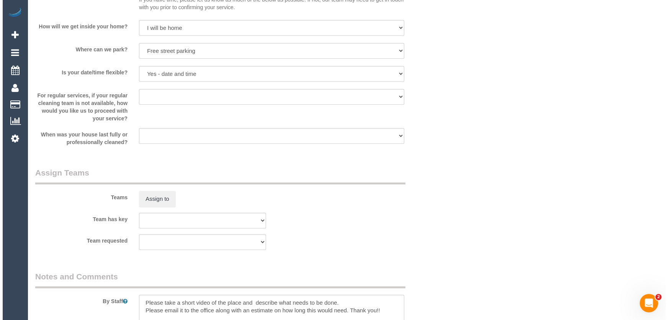
scroll to position [800, 0]
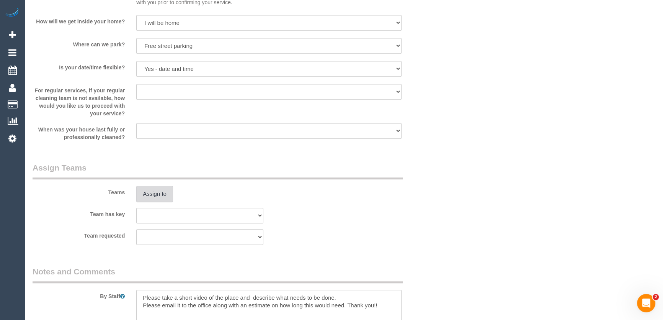
click at [153, 195] on button "Assign to" at bounding box center [154, 194] width 37 height 16
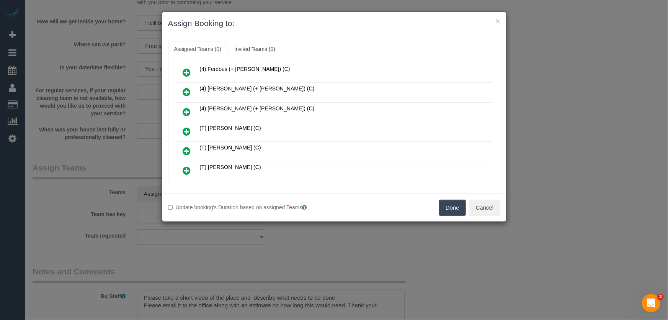
scroll to position [937, 0]
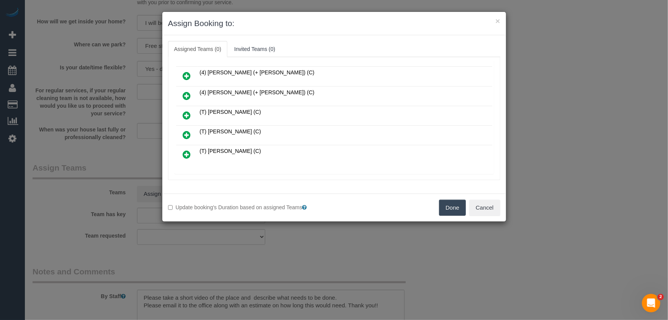
click at [230, 179] on icon at bounding box center [228, 182] width 5 height 6
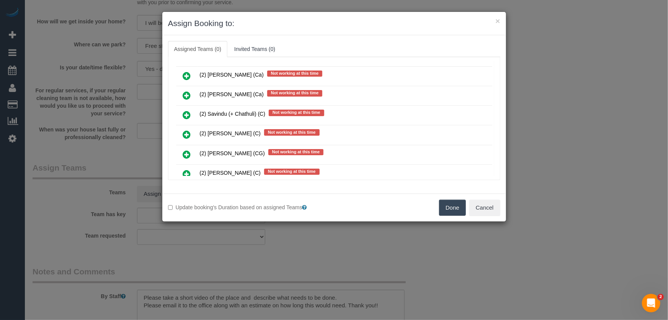
click at [187, 150] on icon at bounding box center [187, 154] width 8 height 9
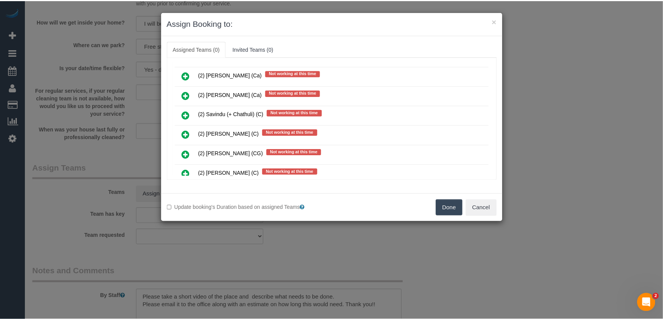
scroll to position [1615, 0]
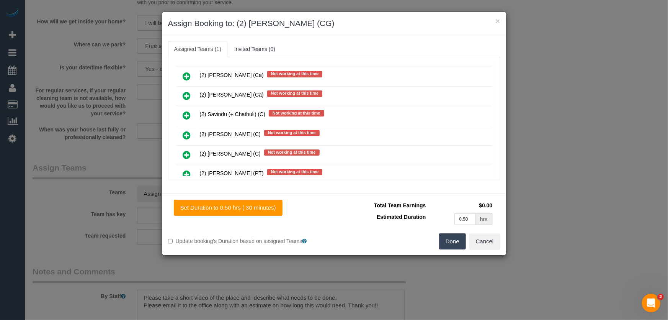
click at [463, 246] on button "Done" at bounding box center [452, 241] width 27 height 16
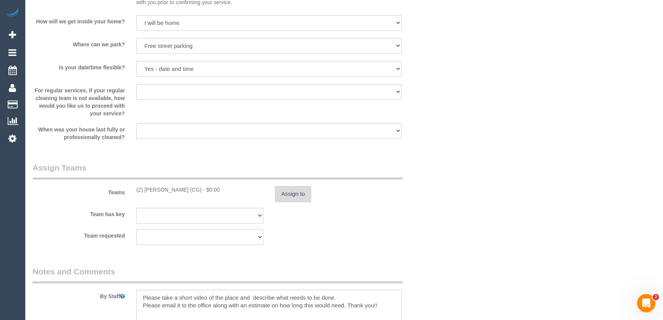
click at [292, 194] on button "Assign to" at bounding box center [293, 194] width 37 height 16
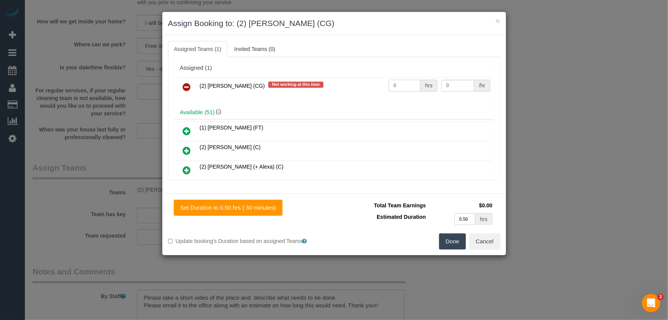
click at [403, 82] on input "0" at bounding box center [404, 86] width 32 height 12
type input "1"
type input "41.25"
click at [443, 241] on button "Done" at bounding box center [452, 241] width 27 height 16
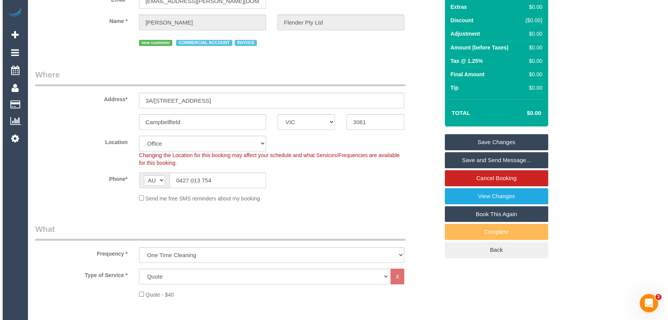
scroll to position [0, 0]
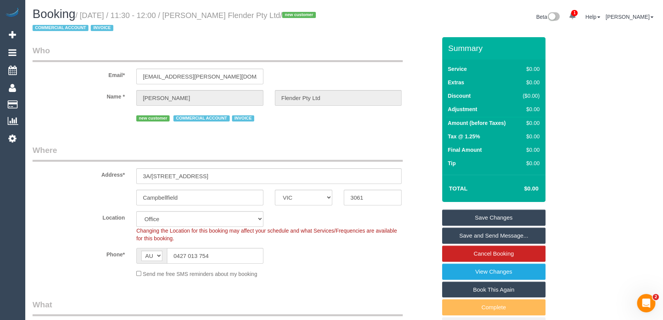
click at [207, 16] on small "/ August 15, 2025 / 11:30 - 12:00 / Bobby Singh Flender Pty Ltd / new customer …" at bounding box center [175, 21] width 285 height 21
copy small "Bobby Singh Flender Pty Ltd"
click at [470, 235] on link "Save and Send Message..." at bounding box center [493, 235] width 103 height 16
click at [470, 235] on fieldset "Save Changes Save and Send Message... Cancel Booking View Changes Book This Aga…" at bounding box center [493, 271] width 103 height 124
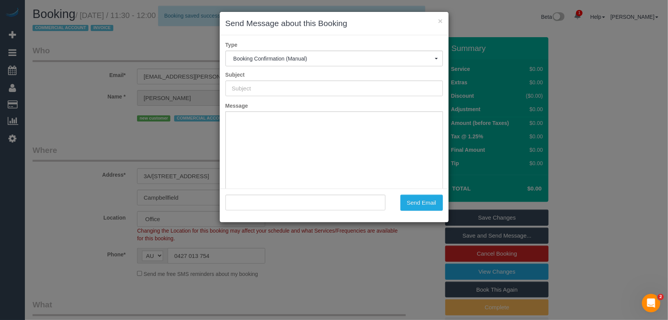
type input "Booking Confirmed"
type input ""Bobby Singh Flender Pty Ltd" <singh.bobby@flender.com>"
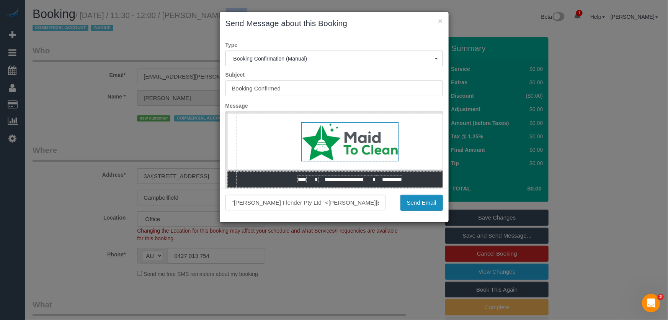
click at [420, 209] on button "Send Email" at bounding box center [421, 202] width 42 height 16
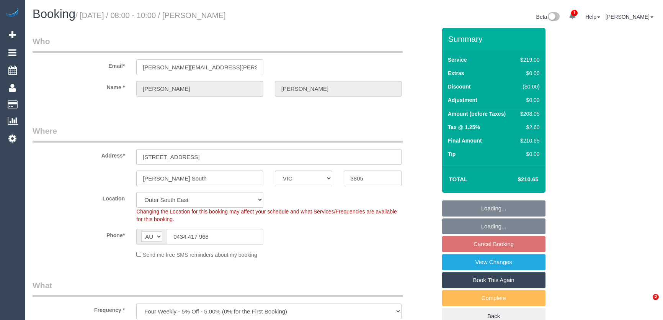
select select "VIC"
select select "number:30"
select select "number:14"
select select "number:18"
select select "number:36"
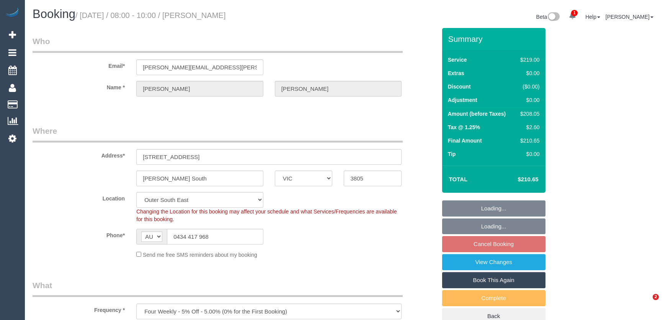
select select "number:34"
select select "number:12"
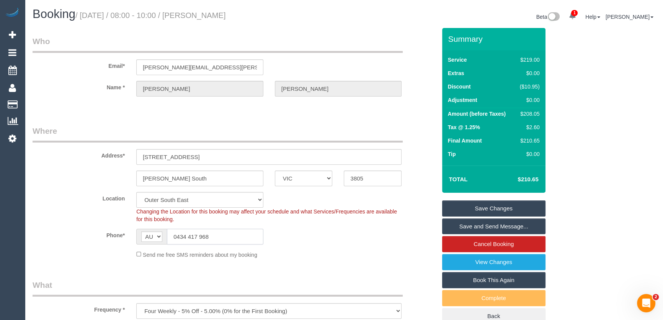
click at [223, 241] on input "0434 417 968" at bounding box center [215, 236] width 96 height 16
click at [224, 241] on input "0434 417 968" at bounding box center [215, 236] width 96 height 16
click at [225, 240] on input "0434 417 968" at bounding box center [215, 236] width 96 height 16
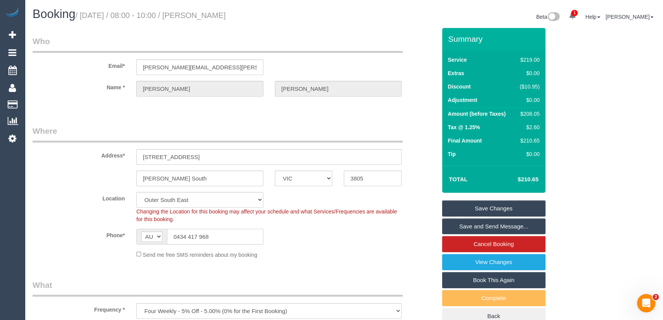
click at [219, 233] on input "0434 417 968" at bounding box center [215, 236] width 96 height 16
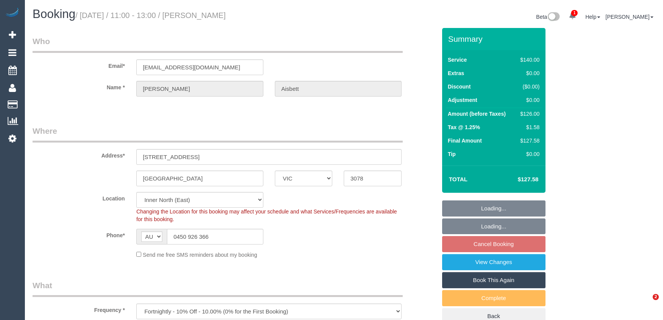
select select "VIC"
select select "object:875"
select select "string:stripe-pm_1QJlO72GScqysDRVjq4fMurT"
select select "number:28"
select select "number:15"
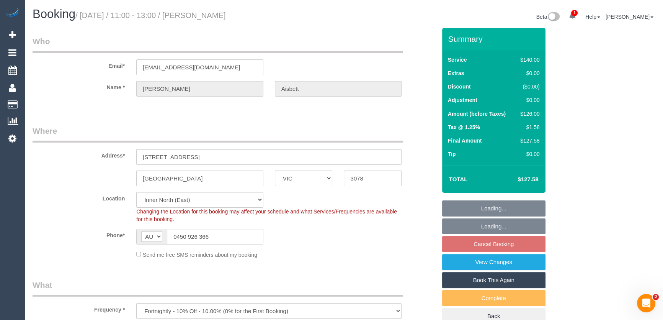
select select "number:18"
select select "number:36"
select select "number:33"
select select "number:26"
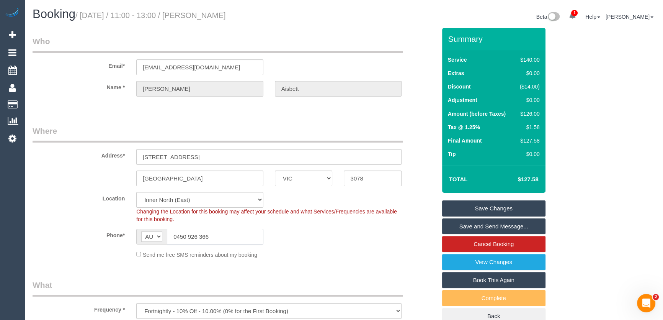
click at [231, 237] on input "0450 926 366" at bounding box center [215, 236] width 96 height 16
click at [230, 237] on input "0450 926 366" at bounding box center [215, 236] width 96 height 16
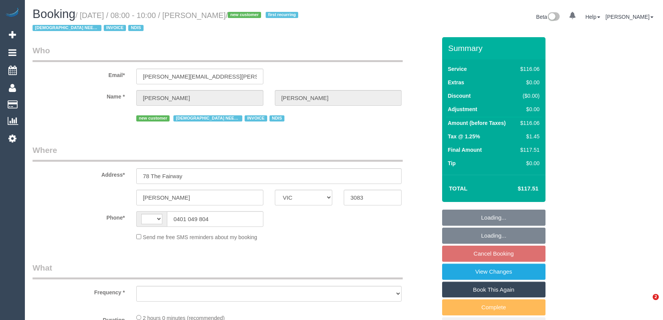
select select "VIC"
select select "string:AU"
select select "object:291"
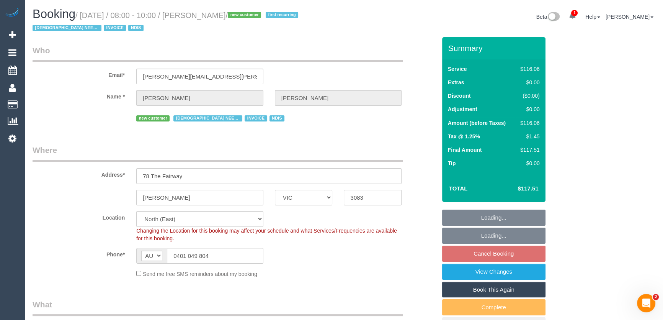
select select "number:29"
select select "number:14"
select select "number:18"
select select "number:24"
select select "number:35"
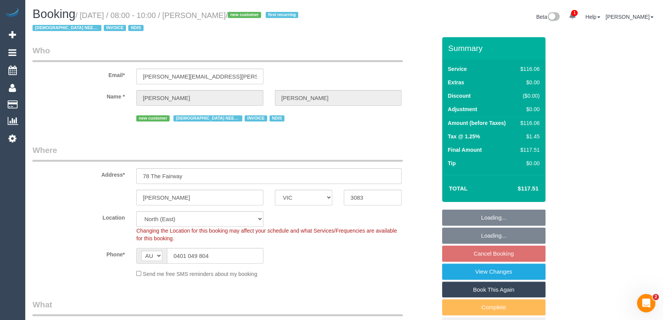
select select "object:730"
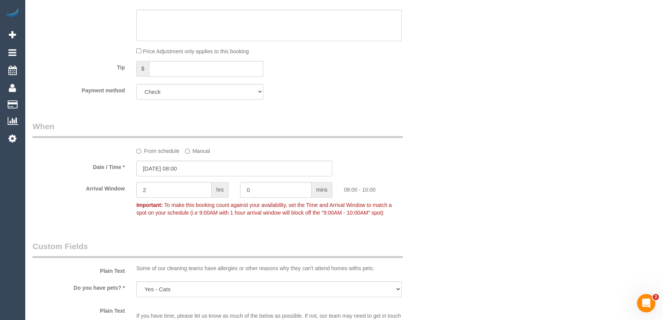
scroll to position [556, 0]
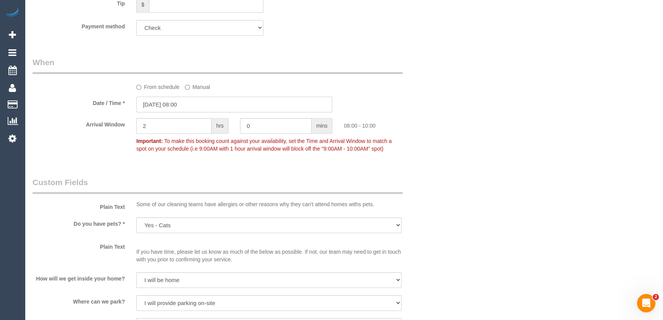
click at [199, 104] on input "[DATE] 08:00" at bounding box center [234, 104] width 196 height 16
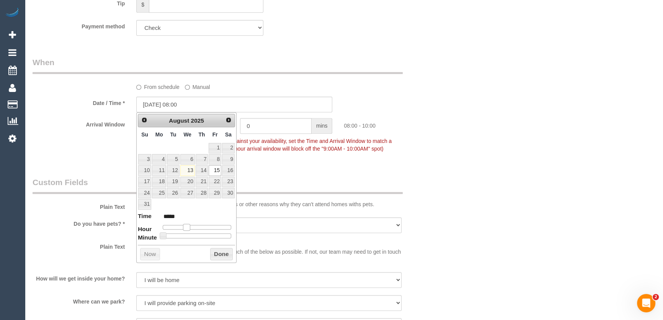
type input "15/08/2025 09:00"
type input "*****"
drag, startPoint x: 188, startPoint y: 227, endPoint x: 196, endPoint y: 226, distance: 8.1
click at [190, 227] on span at bounding box center [186, 226] width 7 height 7
type input "15/08/2025 10:00"
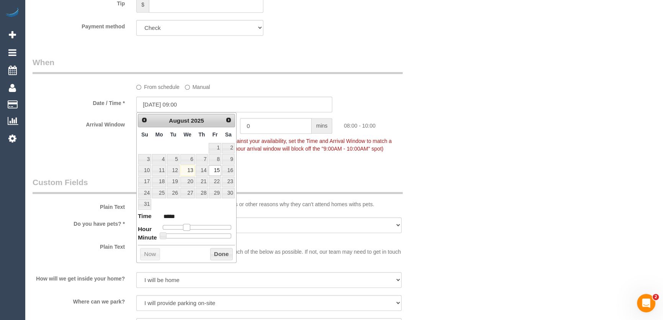
type input "*****"
type input "15/08/2025 11:00"
type input "*****"
type input "15/08/2025 12:00"
type input "*****"
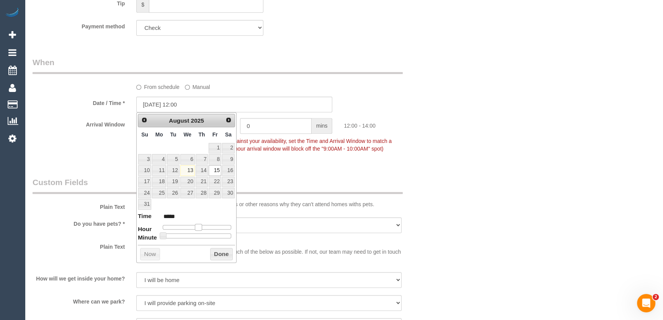
click at [197, 226] on div at bounding box center [197, 227] width 69 height 5
click at [199, 226] on span at bounding box center [198, 226] width 7 height 7
click at [319, 175] on div "Who Email* maria.j.matthews@outlook.com Name * Maria Matthews new customer FEMA…" at bounding box center [234, 227] width 415 height 1493
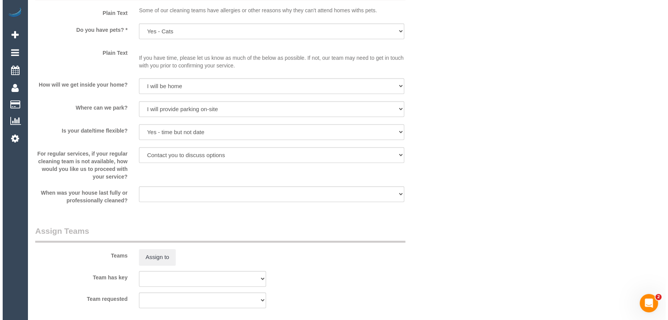
scroll to position [800, 0]
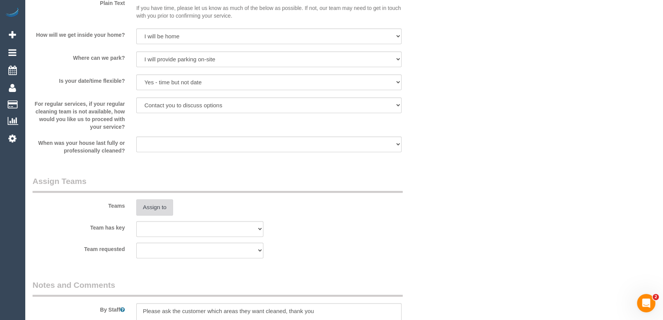
click at [161, 206] on button "Assign to" at bounding box center [154, 207] width 37 height 16
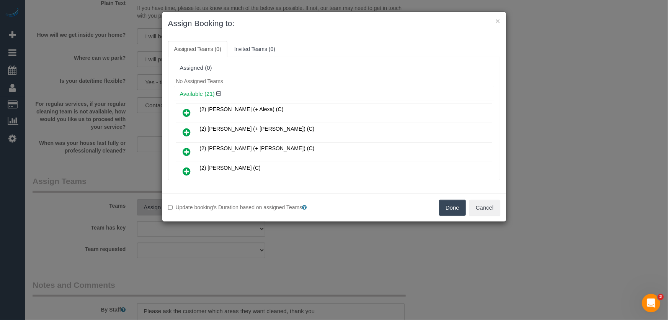
scroll to position [1138, 0]
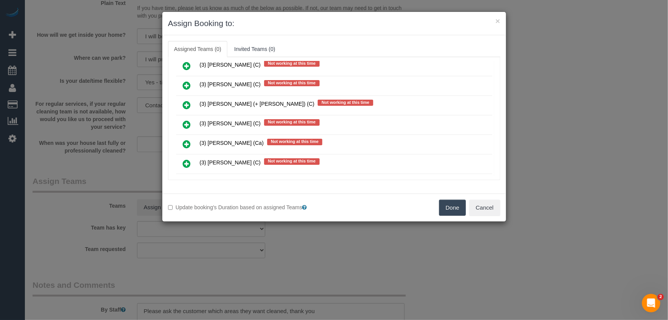
click at [186, 139] on icon at bounding box center [187, 143] width 8 height 9
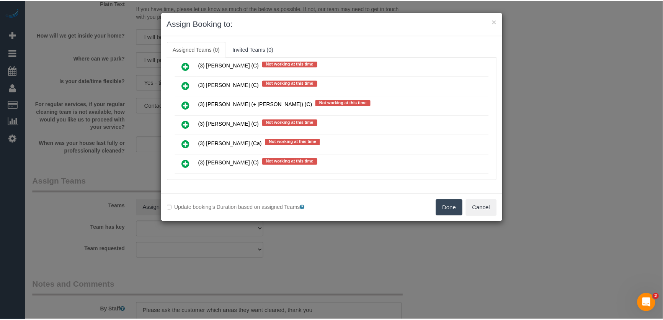
scroll to position [1156, 0]
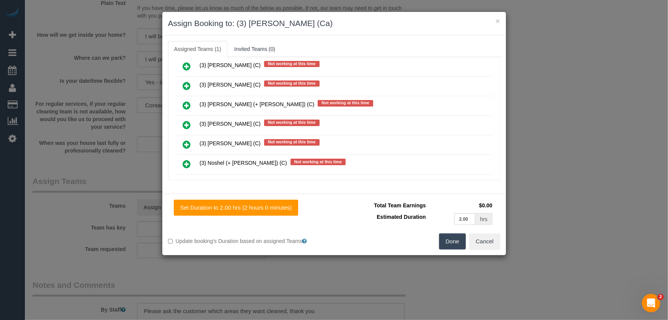
click at [452, 240] on button "Done" at bounding box center [452, 241] width 27 height 16
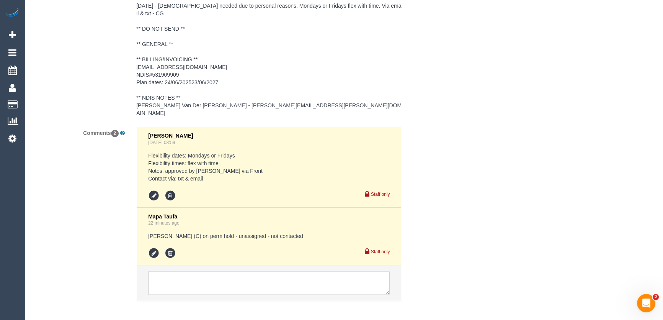
scroll to position [1220, 0]
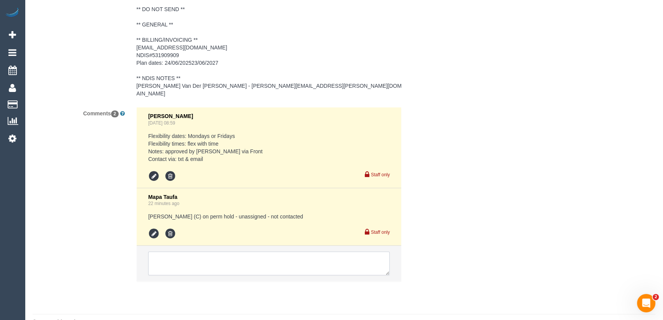
click at [191, 251] on textarea at bounding box center [268, 263] width 241 height 24
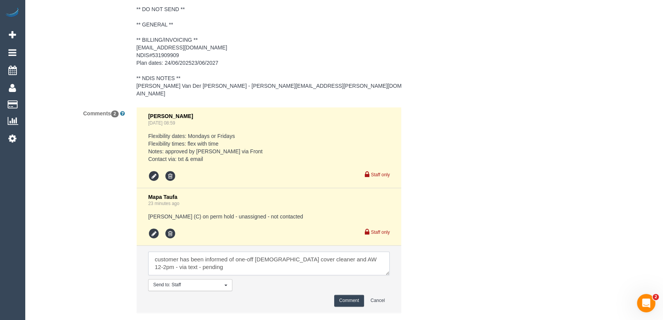
type textarea "customer has been informed of one-off female cover cleaner and AW 12-2pm - via …"
click at [342, 294] on button "Comment" at bounding box center [349, 300] width 30 height 12
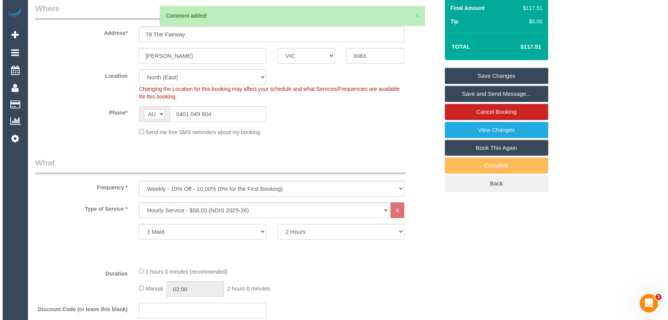
scroll to position [0, 0]
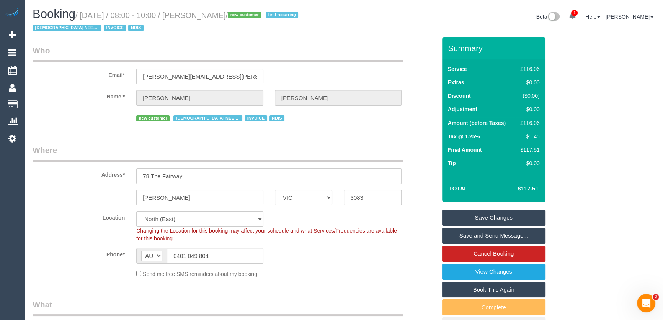
click at [204, 16] on small "/ August 15, 2025 / 08:00 - 10:00 / Maria Matthews / new customer first recurri…" at bounding box center [167, 21] width 268 height 21
copy small "Maria Matthews"
click at [478, 215] on link "Save Changes" at bounding box center [493, 217] width 103 height 16
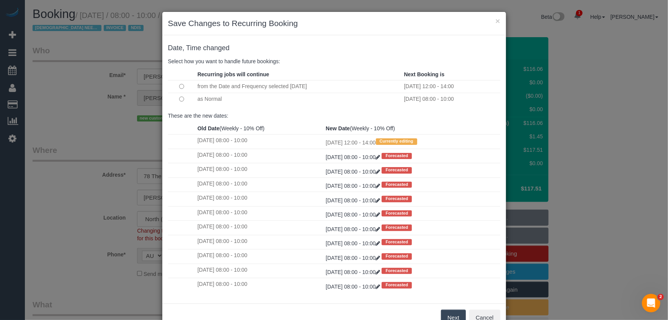
click at [451, 314] on button "Next" at bounding box center [453, 317] width 25 height 16
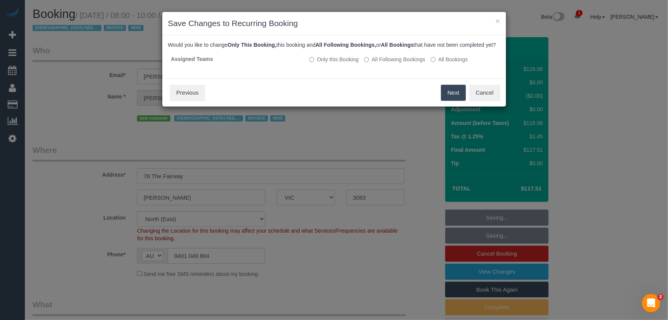
click at [452, 101] on button "Next" at bounding box center [453, 93] width 25 height 16
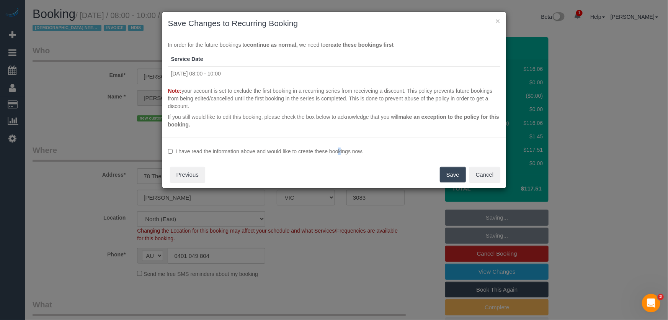
drag, startPoint x: 315, startPoint y: 149, endPoint x: 325, endPoint y: 153, distance: 10.5
click at [315, 149] on label "I have read the information above and would like to create these bookings now." at bounding box center [334, 151] width 332 height 8
click at [333, 151] on label "I have read the information above and would like to create these bookings now." at bounding box center [334, 151] width 332 height 8
click at [452, 178] on button "Save" at bounding box center [453, 174] width 26 height 16
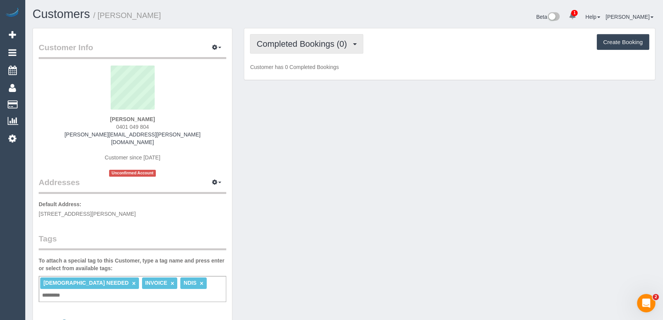
click at [320, 49] on button "Completed Bookings (0)" at bounding box center [306, 44] width 113 height 20
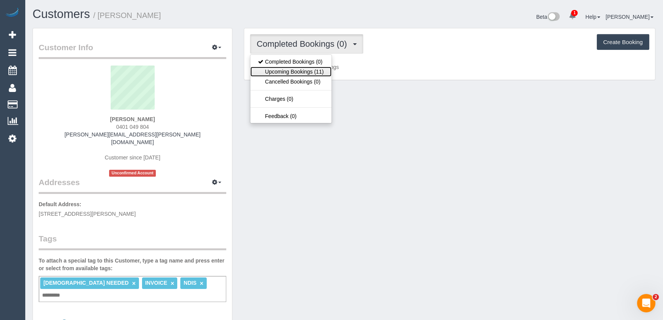
click at [313, 72] on link "Upcoming Bookings (11)" at bounding box center [290, 72] width 81 height 10
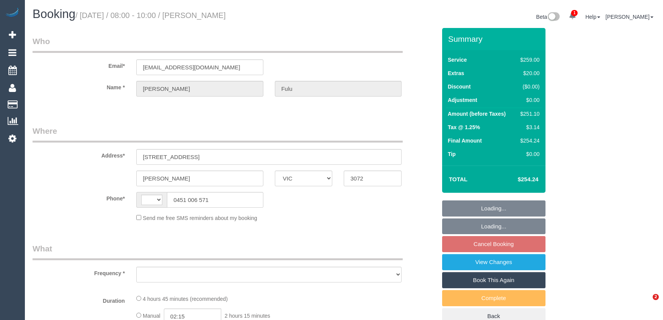
select select "VIC"
select select "string:AU"
select select "object:537"
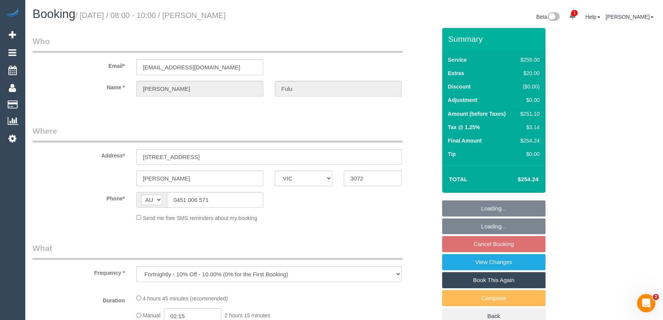
select select "string:stripe-pm_1Qjpwj2GScqysDRVjwCrXoH8"
select select "number:28"
select select "number:16"
select select "number:19"
select select "number:24"
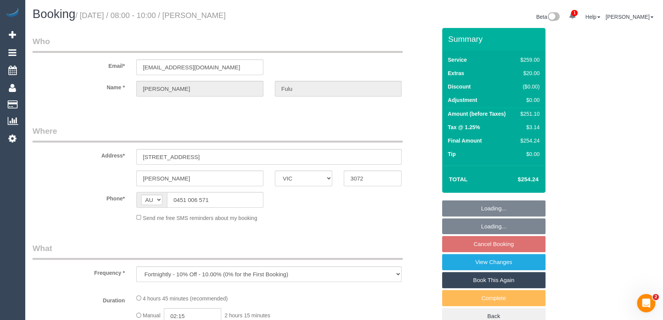
select select "number:34"
select select "number:13"
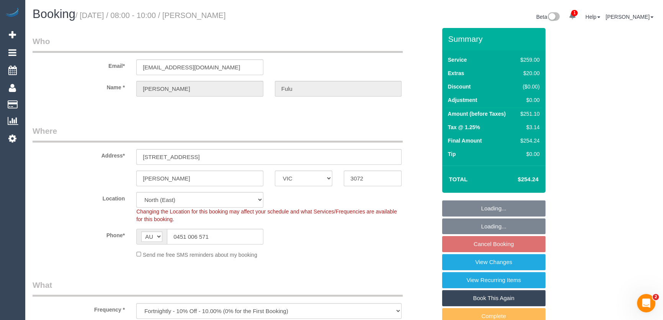
select select "object:802"
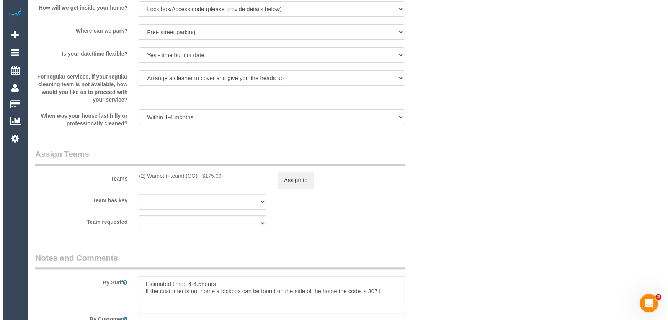
scroll to position [1113, 0]
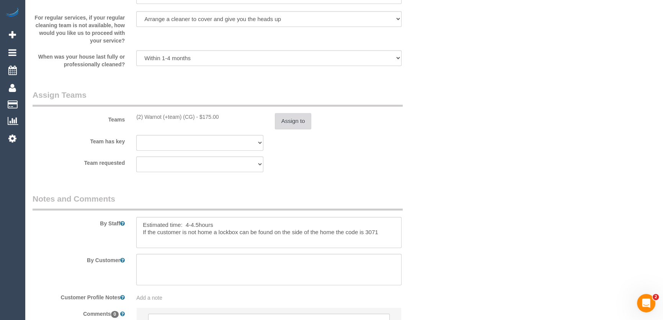
click at [301, 122] on button "Assign to" at bounding box center [293, 121] width 37 height 16
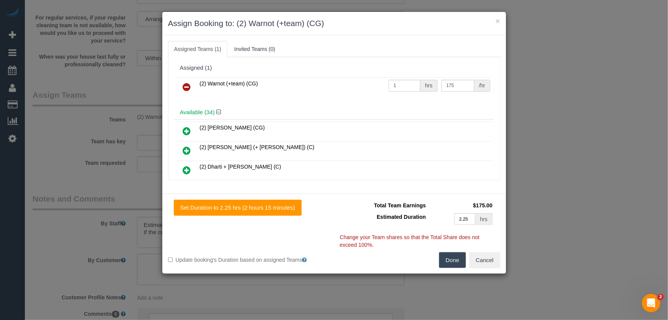
click at [187, 85] on icon at bounding box center [187, 86] width 8 height 9
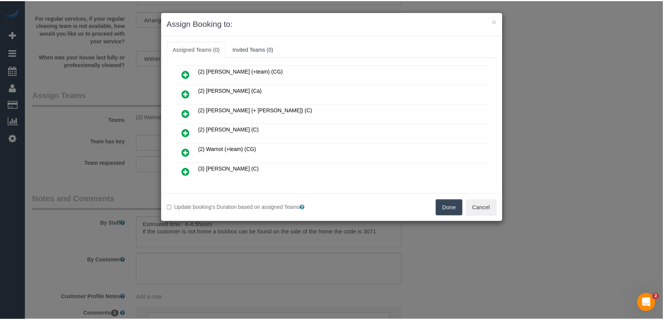
scroll to position [104, 0]
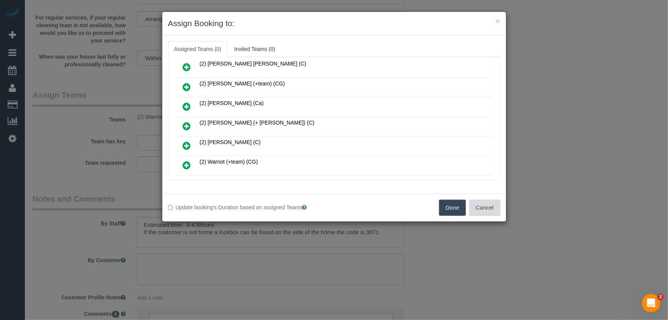
click at [486, 207] on button "Cancel" at bounding box center [484, 207] width 31 height 16
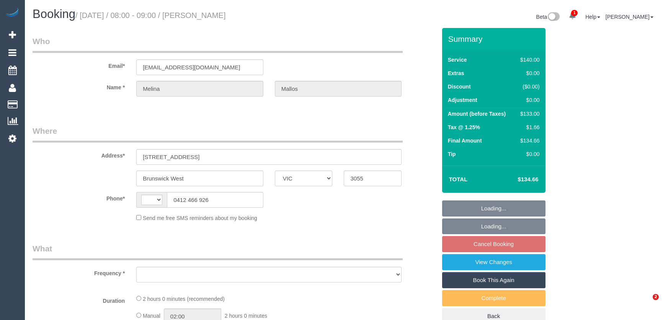
select select "VIC"
select select "object:305"
select select "string:stripe-pm_1N5jwF2GScqysDRVAUHLvFpj"
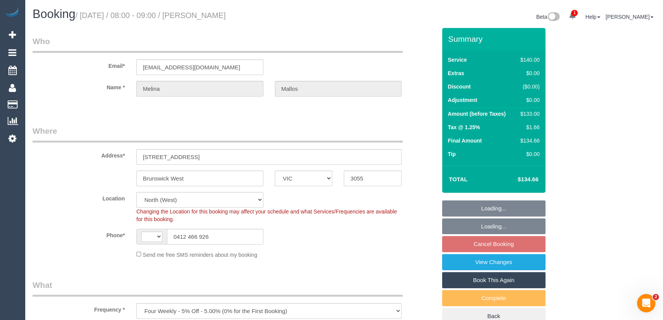
select select "object:869"
select select "string:AU"
select select "number:28"
select select "number:14"
select select "number:19"
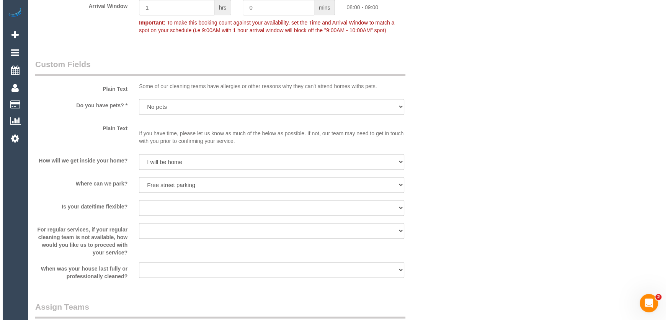
scroll to position [939, 0]
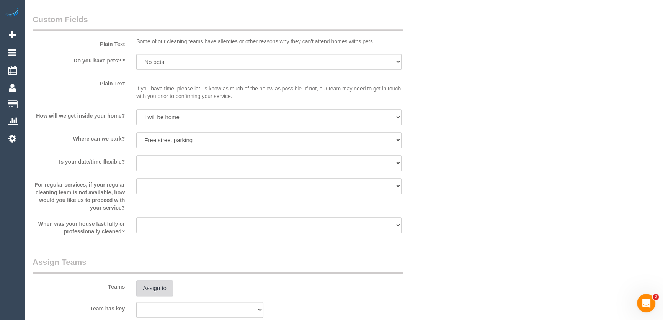
click at [161, 285] on button "Assign to" at bounding box center [154, 288] width 37 height 16
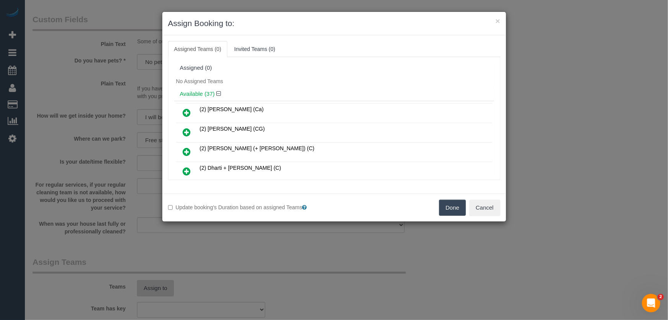
scroll to position [201, 0]
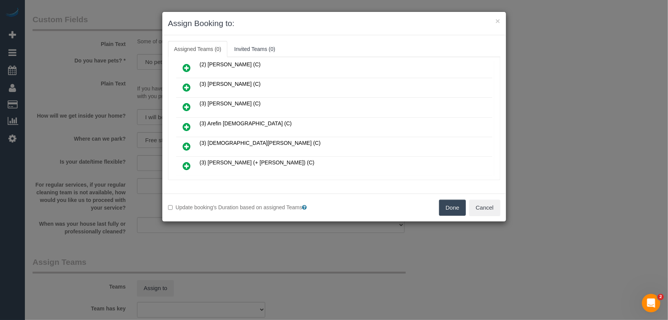
click at [184, 122] on icon at bounding box center [187, 126] width 8 height 9
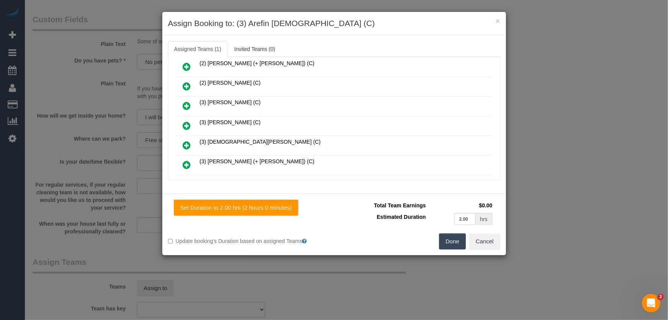
scroll to position [219, 0]
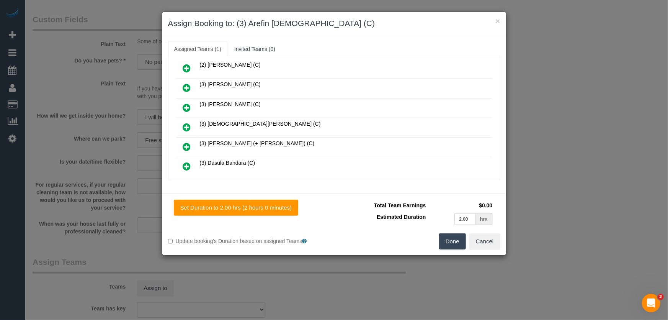
click at [452, 245] on button "Done" at bounding box center [452, 241] width 27 height 16
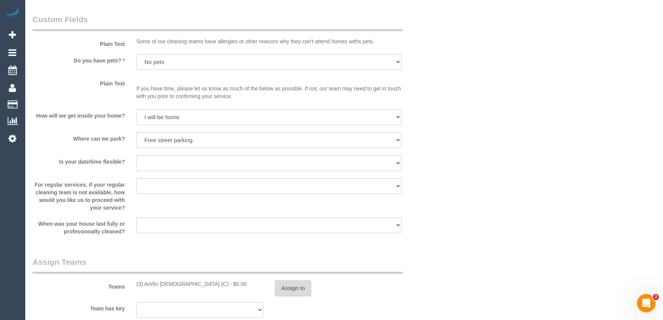
click at [298, 290] on button "Assign to" at bounding box center [293, 288] width 37 height 16
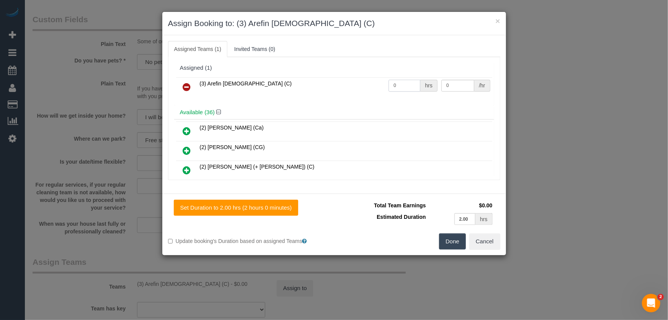
click at [402, 88] on input "0" at bounding box center [404, 86] width 32 height 12
type input "2"
type input "35"
click at [446, 240] on button "Done" at bounding box center [452, 241] width 27 height 16
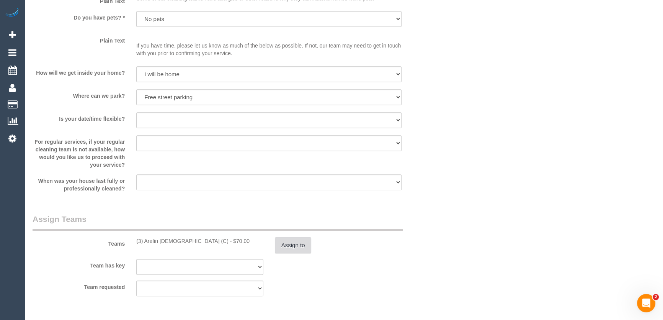
scroll to position [1078, 0]
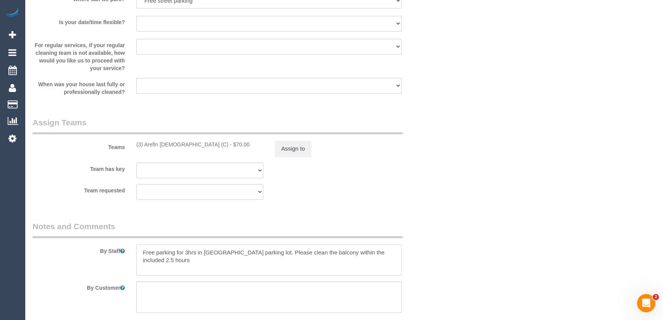
click at [139, 251] on textarea at bounding box center [268, 259] width 265 height 31
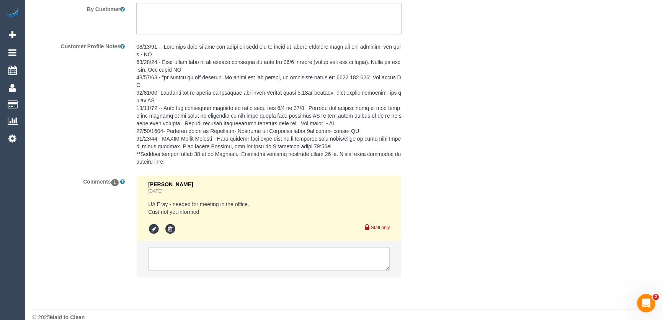
scroll to position [1368, 0]
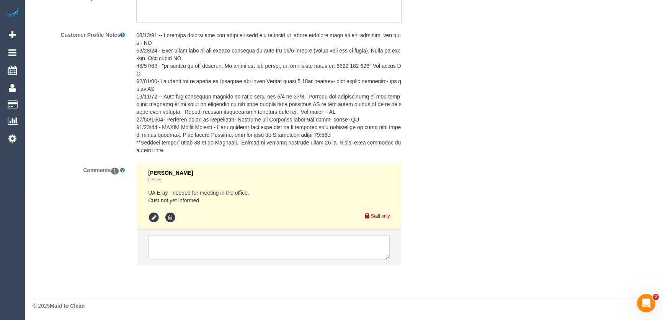
type textarea "*cover* Free parking for 3hrs in Frith Street parking lot. Please clean the bal…"
click at [187, 246] on textarea at bounding box center [268, 247] width 241 height 24
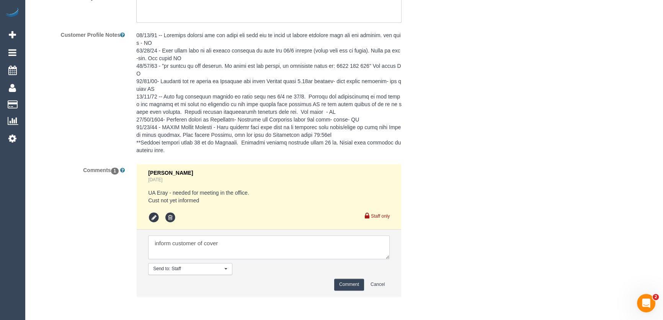
type textarea "inform customer of cover"
click at [344, 285] on button "Comment" at bounding box center [349, 284] width 30 height 12
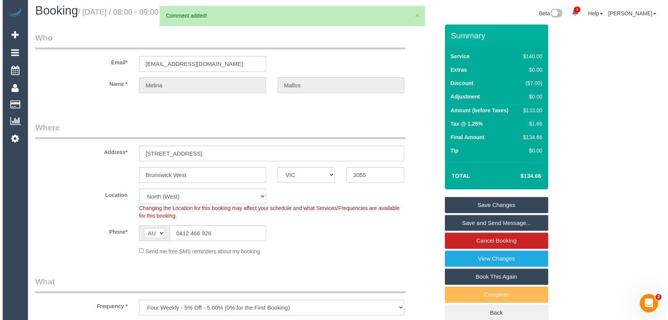
scroll to position [0, 0]
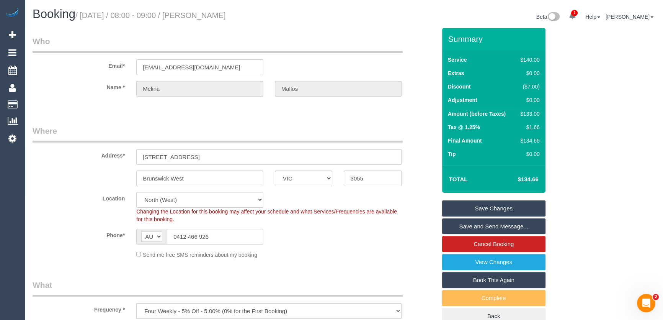
click at [207, 16] on small "/ August 19, 2025 / 08:00 - 09:00 / Melina Mallos" at bounding box center [150, 15] width 150 height 8
copy small "Melina Mallos"
click at [495, 208] on link "Save Changes" at bounding box center [493, 208] width 103 height 16
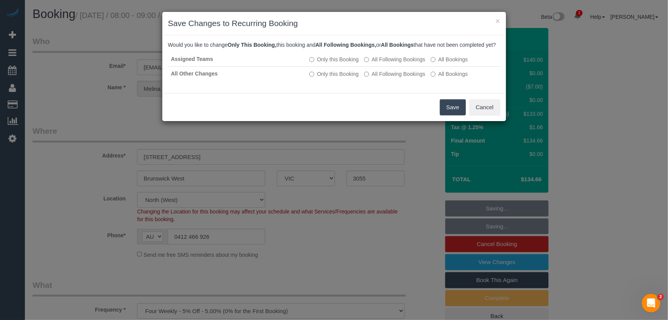
click at [454, 115] on button "Save" at bounding box center [453, 107] width 26 height 16
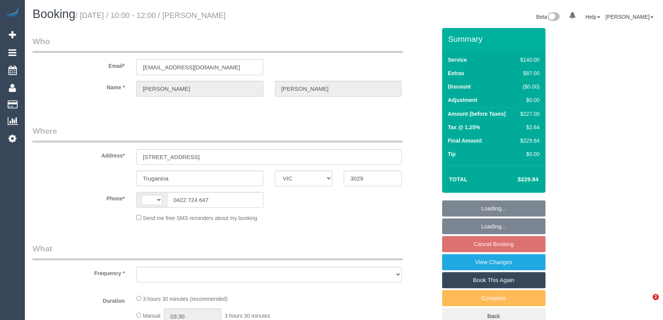
select select "VIC"
select select "string:AU"
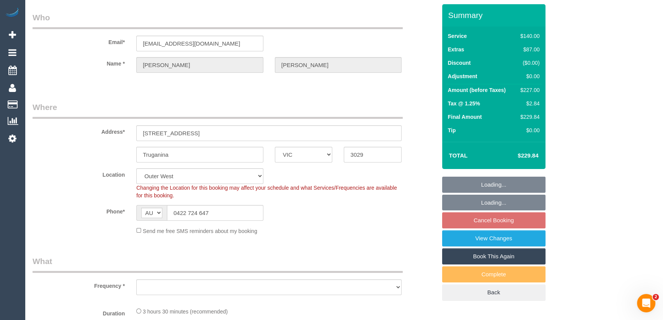
scroll to position [139, 0]
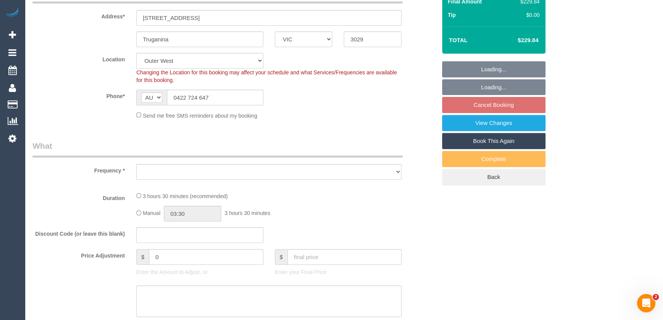
select select "string:stripe-pm_1RU47W2GScqysDRVKF78pedb"
select select "object:716"
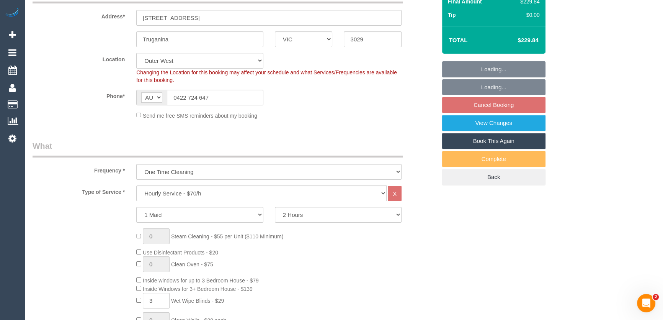
select select "number:29"
select select "number:14"
select select "number:19"
select select "number:22"
select select "number:13"
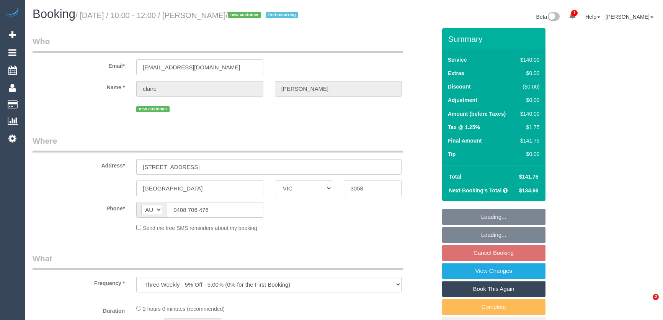
select select "VIC"
select select "string:stripe-pm_1Rsvvn2GScqysDRVL1Swfi9s"
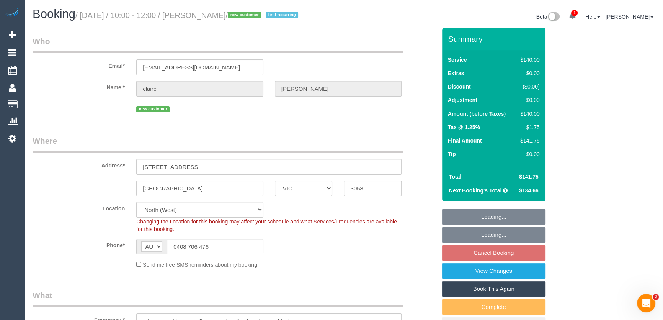
select select "object:862"
select select "number:27"
select select "number:14"
select select "number:19"
select select "number:25"
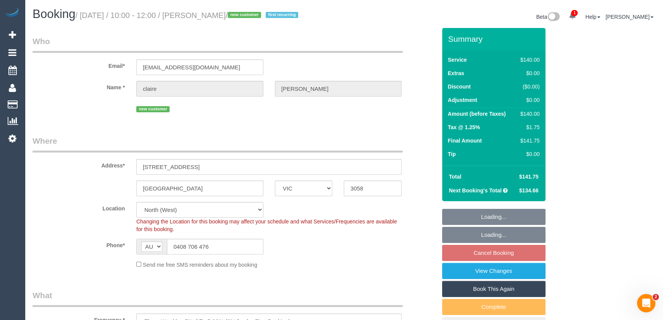
select select "number:34"
select select "number:26"
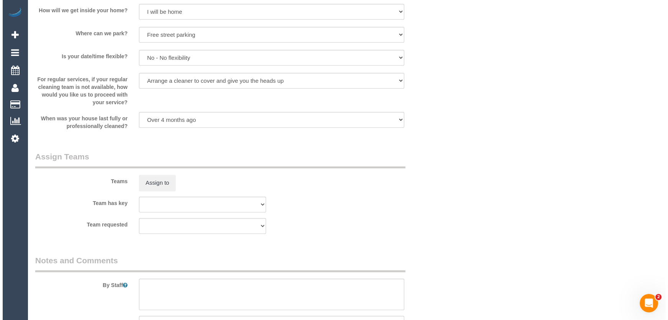
scroll to position [1044, 0]
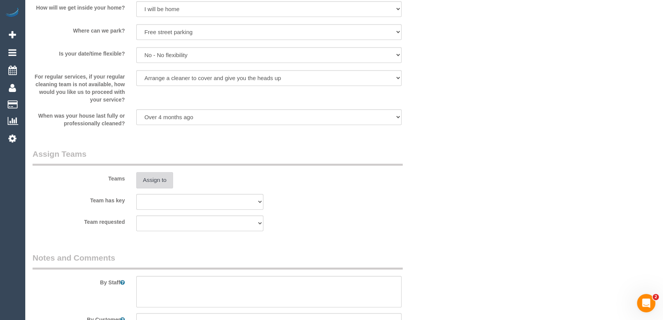
click at [154, 183] on button "Assign to" at bounding box center [154, 180] width 37 height 16
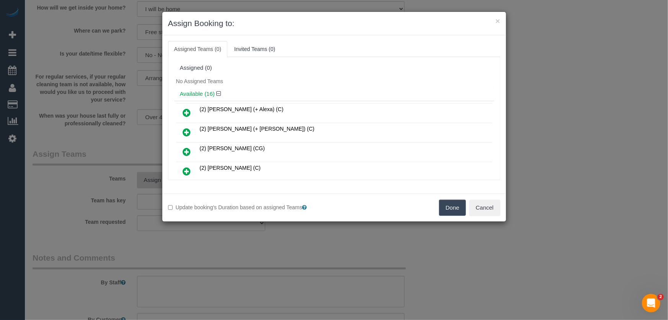
scroll to position [2434, 0]
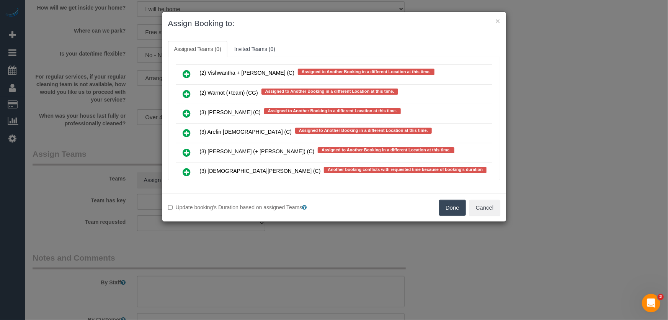
click at [186, 167] on icon at bounding box center [187, 171] width 8 height 9
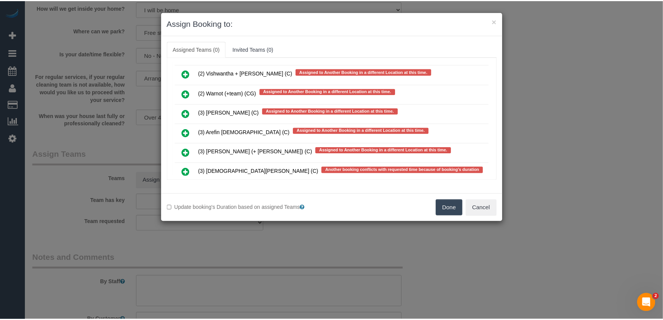
scroll to position [2455, 0]
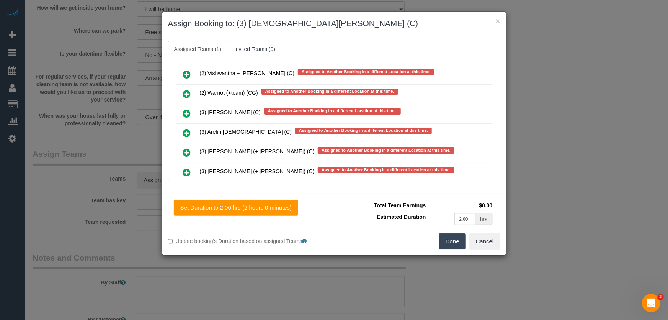
click at [459, 238] on button "Done" at bounding box center [452, 241] width 27 height 16
drag, startPoint x: 459, startPoint y: 238, endPoint x: 442, endPoint y: 232, distance: 17.3
click at [458, 238] on div "Done Cancel" at bounding box center [420, 241] width 172 height 16
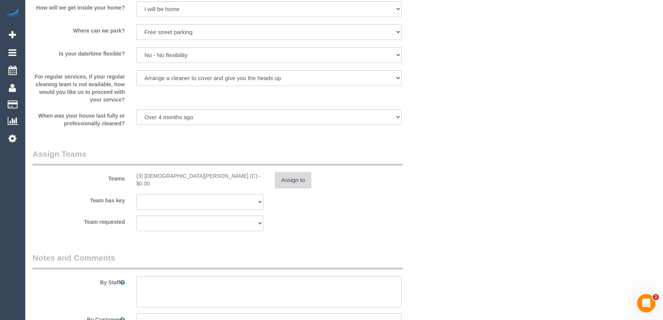
click at [300, 178] on button "Assign to" at bounding box center [293, 180] width 37 height 16
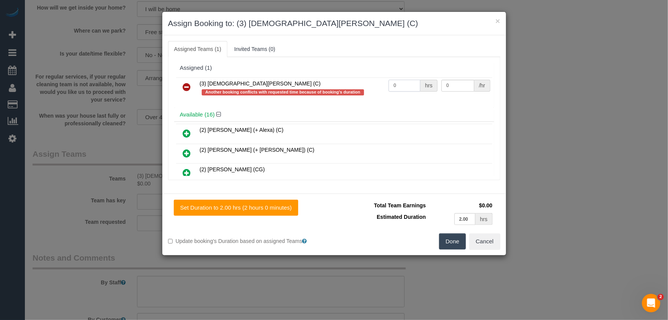
click at [403, 91] on input "0" at bounding box center [404, 86] width 32 height 12
type input "2"
type input "35"
click at [452, 239] on button "Done" at bounding box center [452, 241] width 27 height 16
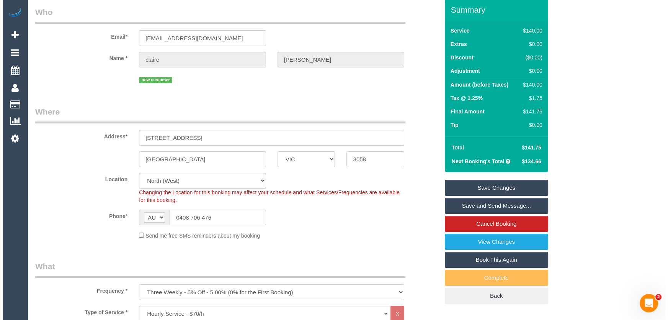
scroll to position [0, 0]
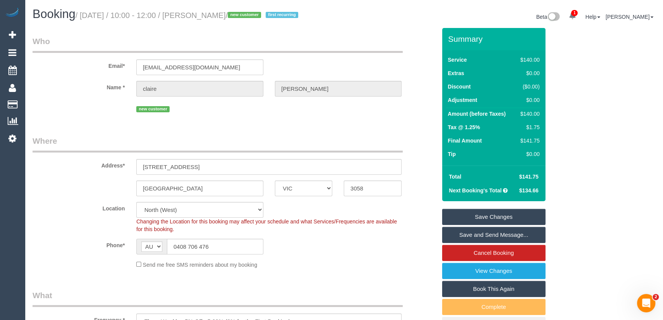
click at [204, 14] on small "/ August 19, 2025 / 10:00 - 12:00 / claire Nunan / new customer first recurring" at bounding box center [187, 15] width 225 height 8
copy small "claire Nunan"
click at [473, 235] on link "Save and Send Message..." at bounding box center [493, 235] width 103 height 16
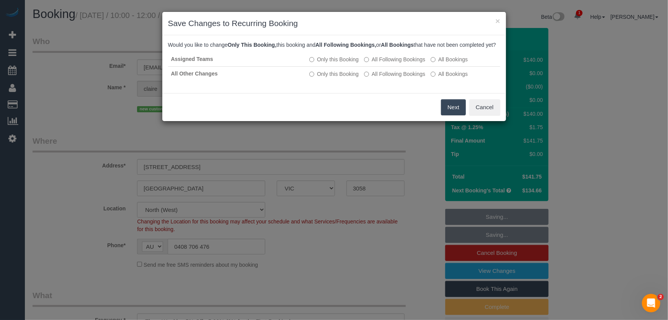
click button "Next"
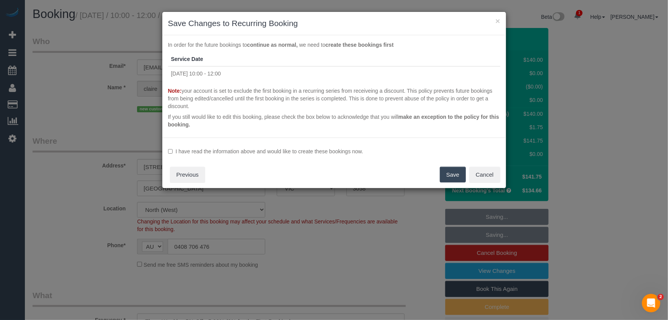
click label "I have read the information above and would like to create these bookings now."
click button "Save"
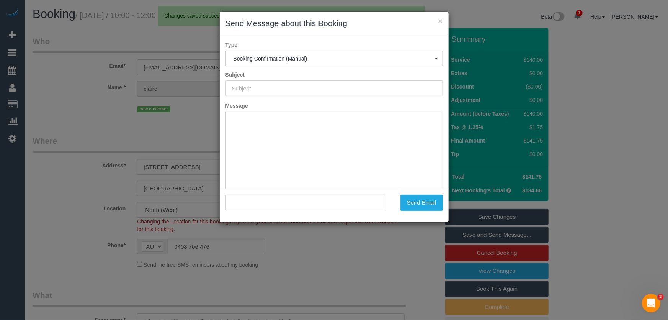
type input "Booking Confirmed"
type input ""claire Nunan" <clarity2321@yahoo.com.au>"
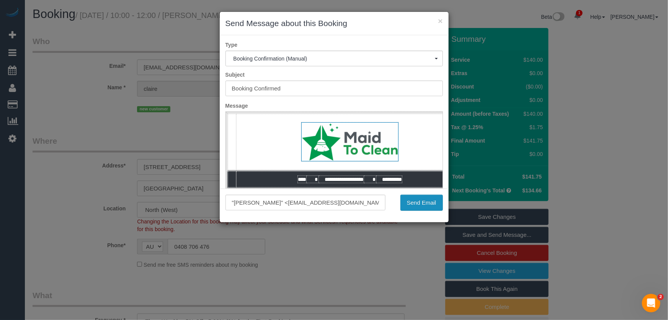
click button "Send Email"
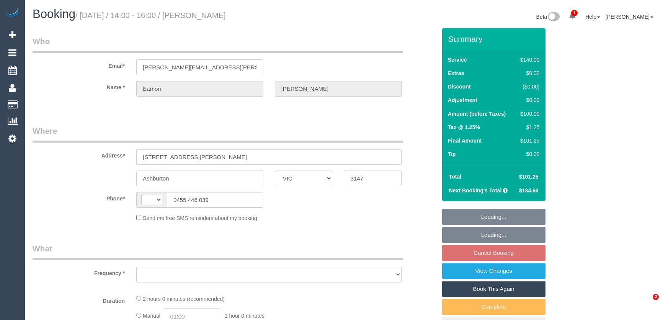
select select "VIC"
select select "string:AU"
select select "string:stripe-pm_1RCcXR2GScqysDRVzoFHPPJT"
select select "number:28"
select select "number:14"
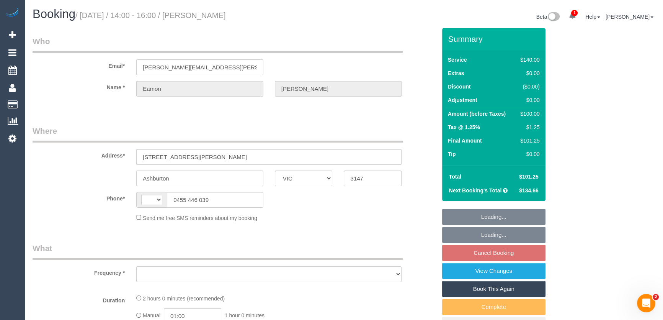
select select "number:19"
select select "number:24"
select select "number:33"
select select "number:12"
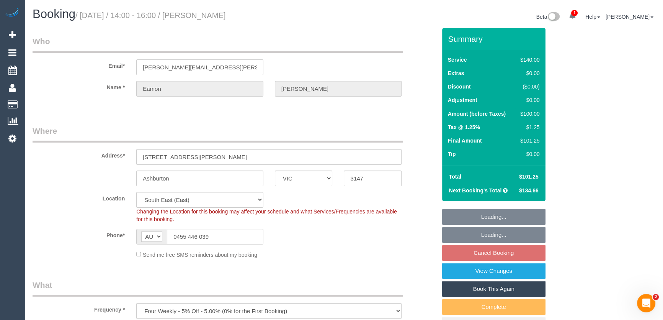
select select "object:1356"
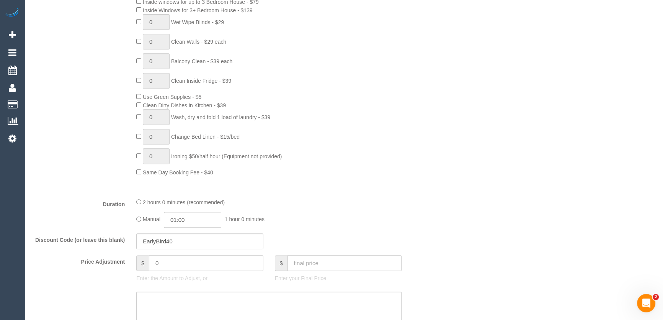
scroll to position [522, 0]
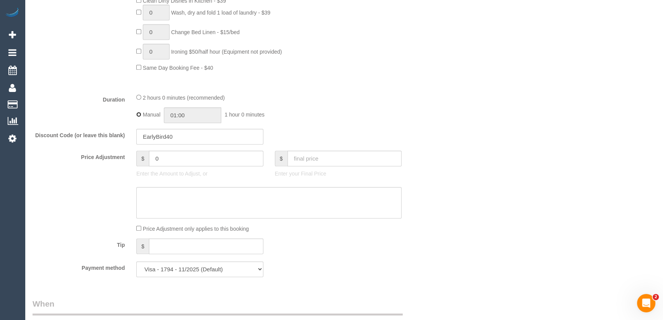
type input "02:00"
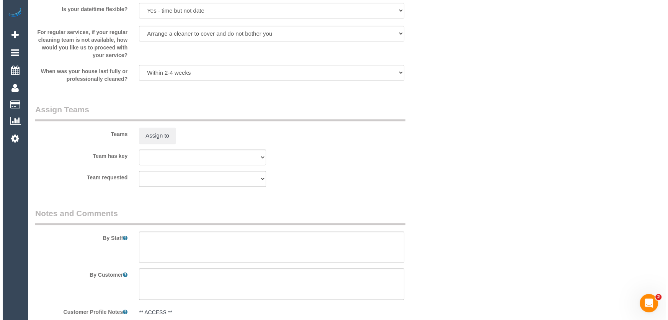
scroll to position [1078, 0]
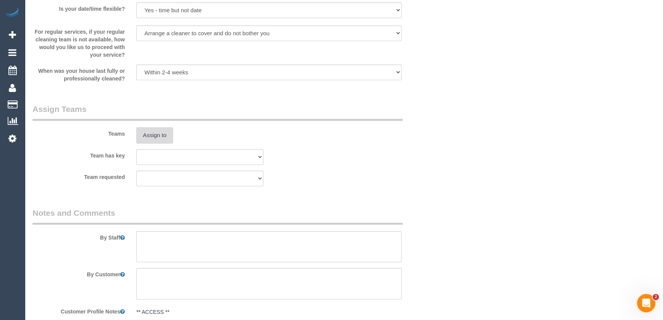
click at [156, 134] on button "Assign to" at bounding box center [154, 135] width 37 height 16
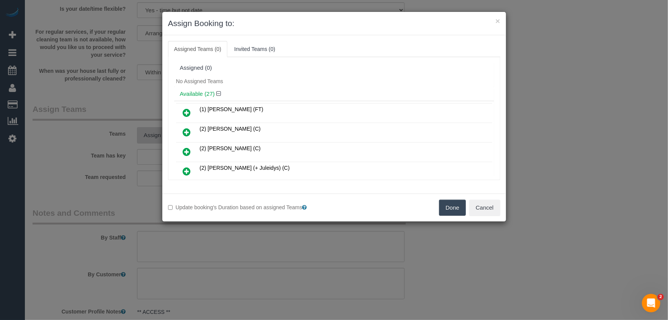
scroll to position [240, 0]
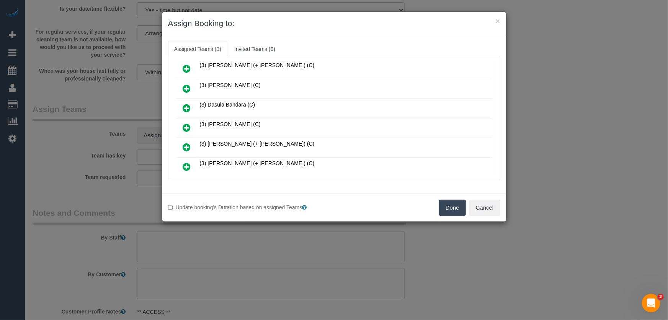
click at [188, 124] on icon at bounding box center [187, 127] width 8 height 9
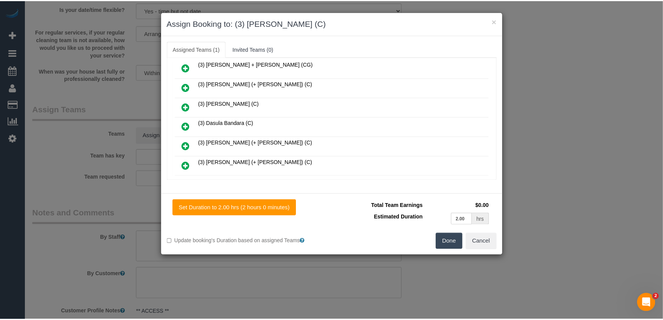
scroll to position [258, 0]
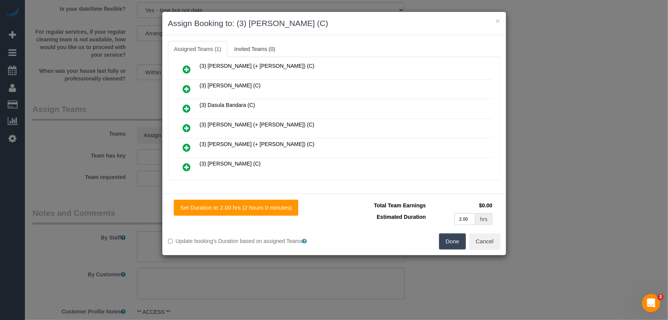
click at [463, 248] on button "Done" at bounding box center [452, 241] width 27 height 16
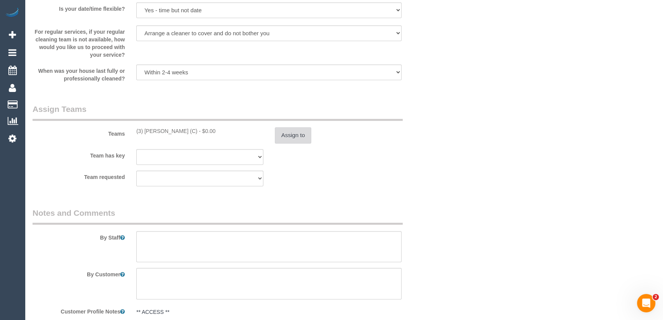
click at [296, 138] on button "Assign to" at bounding box center [293, 135] width 37 height 16
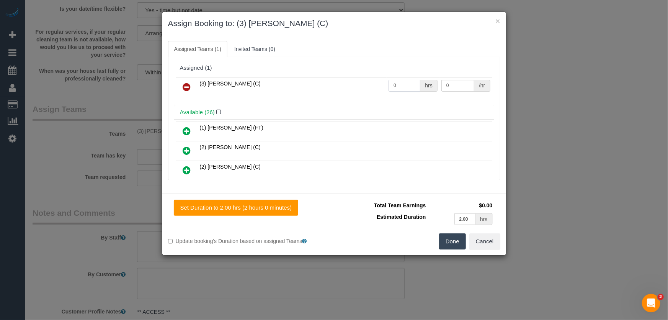
click at [403, 86] on input "0" at bounding box center [404, 86] width 32 height 12
type input "2"
type input "35"
click at [450, 238] on button "Done" at bounding box center [452, 241] width 27 height 16
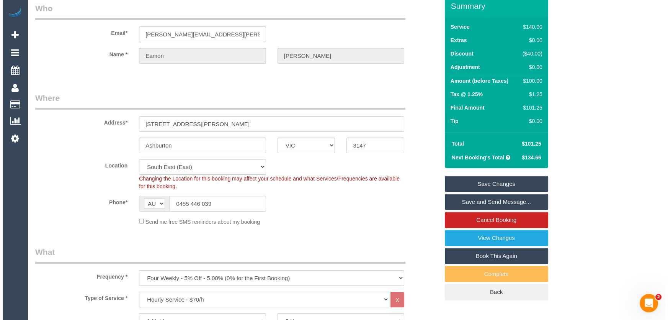
scroll to position [0, 0]
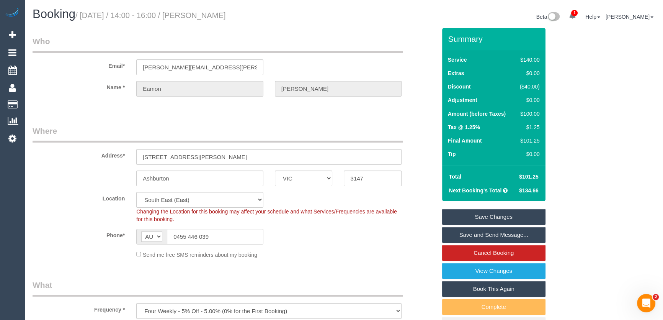
click at [207, 16] on small "/ August 19, 2025 / 14:00 - 16:00 / Eamon Sweeney" at bounding box center [150, 15] width 150 height 8
copy small "Eamon Sweeney"
click at [465, 233] on link "Save and Send Message..." at bounding box center [493, 235] width 103 height 16
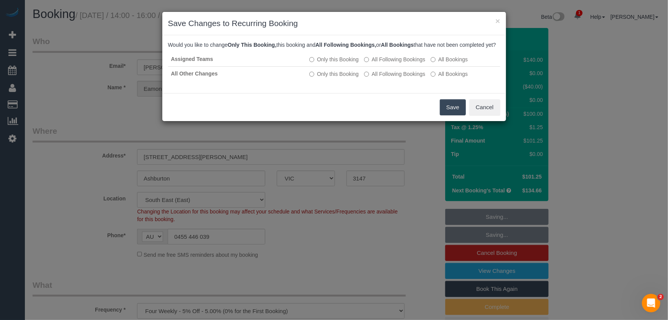
click at [446, 115] on button "Save" at bounding box center [453, 107] width 26 height 16
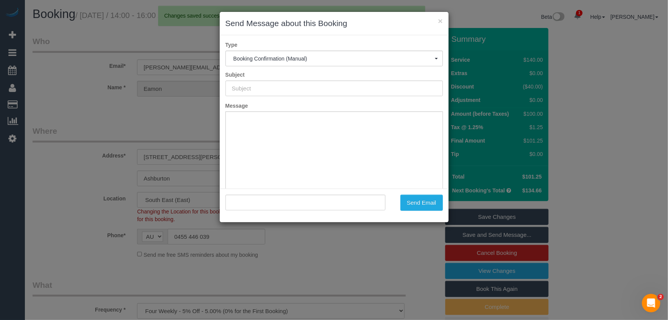
type input "Booking Confirmed"
type input ""Eamon Sweeney" <eamon.sweeney@foxtel.com.au>"
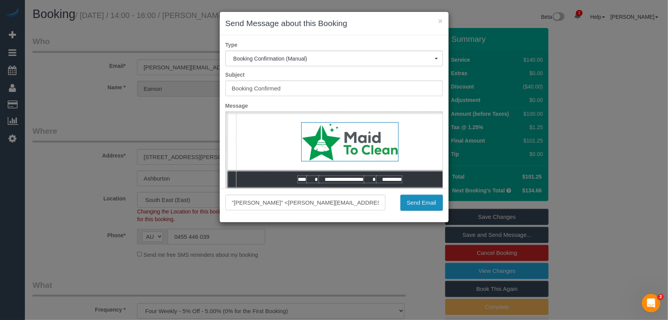
click at [421, 207] on button "Send Email" at bounding box center [421, 202] width 42 height 16
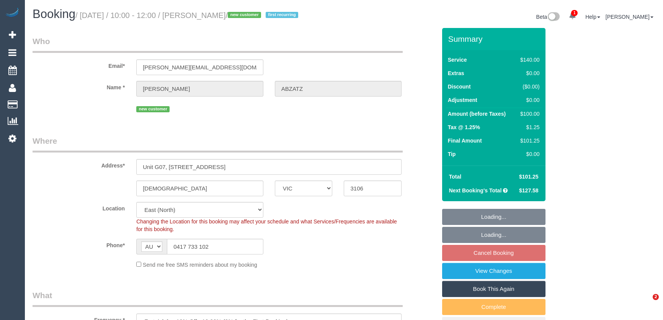
select select "VIC"
select select "number:27"
select select "number:14"
select select "number:19"
select select "number:24"
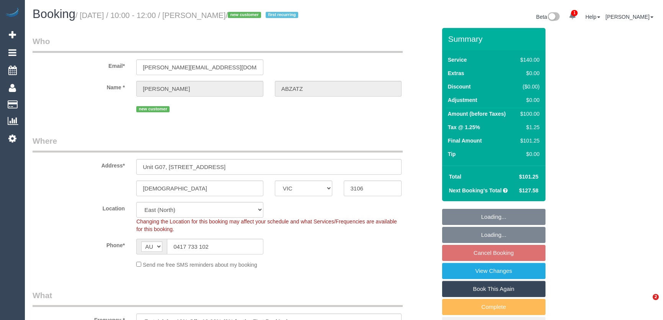
select select "number:35"
select select "number:11"
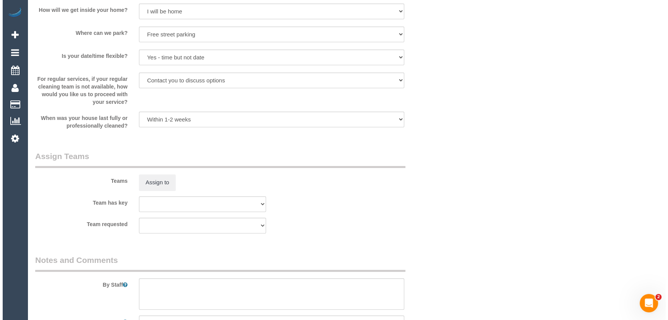
scroll to position [1044, 0]
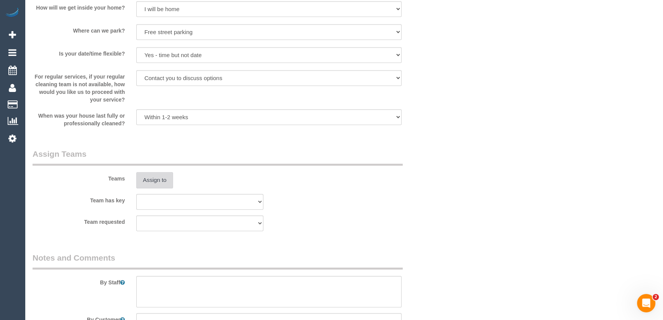
click at [152, 182] on button "Assign to" at bounding box center [154, 180] width 37 height 16
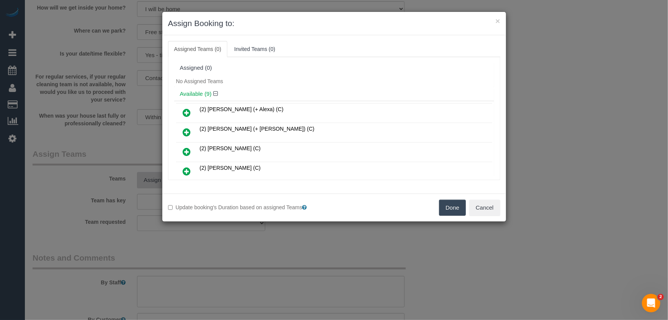
scroll to position [1323, 0]
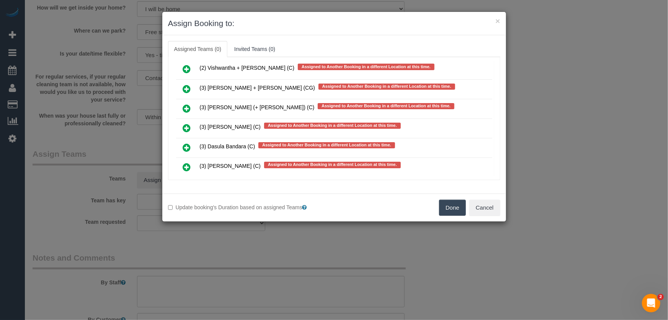
click at [184, 143] on icon at bounding box center [187, 147] width 8 height 9
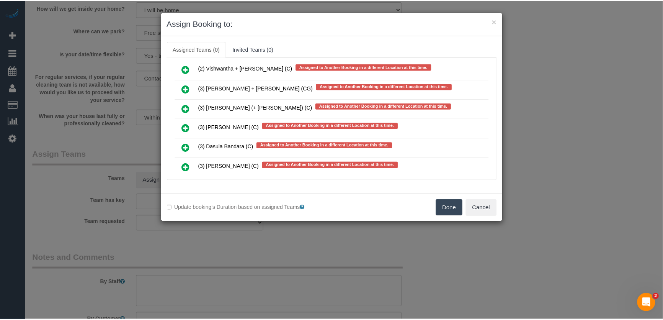
scroll to position [1344, 0]
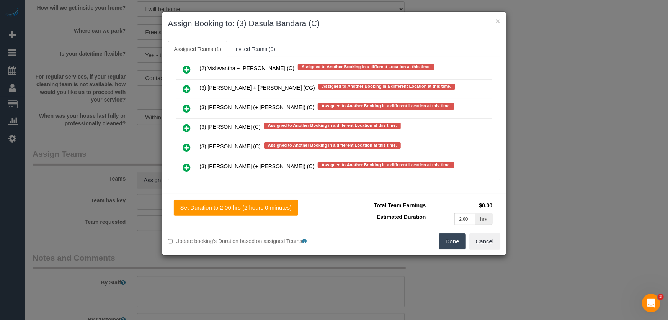
click at [451, 242] on button "Done" at bounding box center [452, 241] width 27 height 16
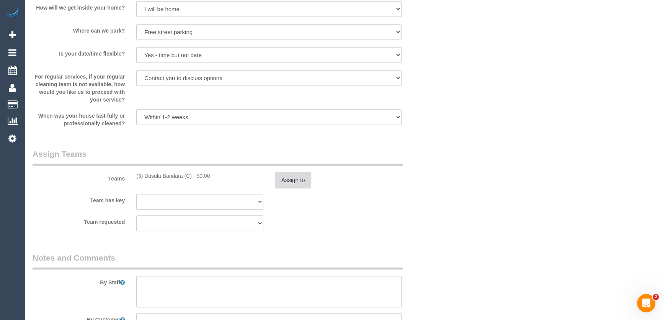
click at [298, 185] on button "Assign to" at bounding box center [293, 180] width 37 height 16
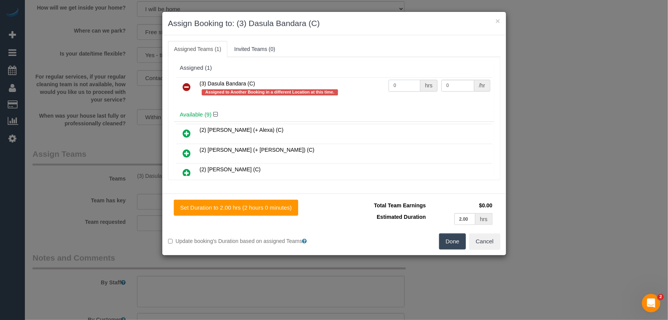
click at [403, 83] on input "0" at bounding box center [404, 86] width 32 height 12
type input "2"
type input "35"
click at [445, 237] on button "Done" at bounding box center [452, 241] width 27 height 16
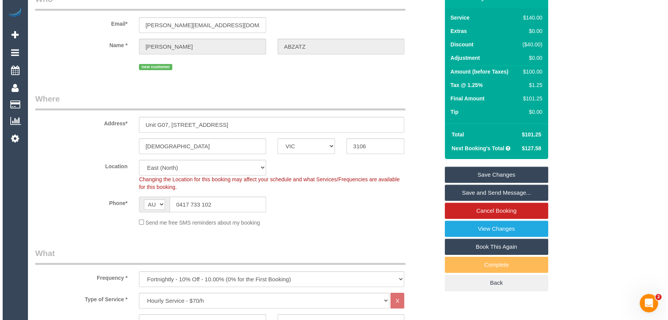
scroll to position [0, 0]
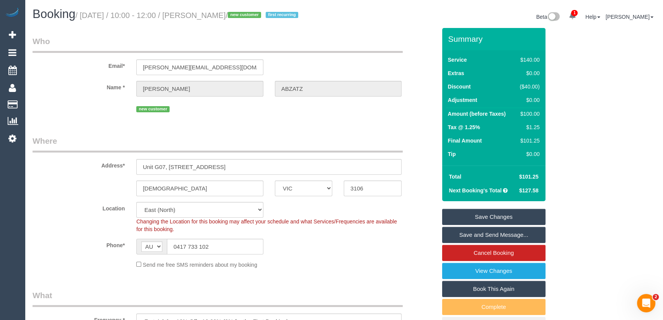
click at [204, 16] on small "/ August 19, 2025 / 10:00 - 12:00 / David ABZATZ / new customer first recurring" at bounding box center [187, 15] width 225 height 8
copy small "David ABZATZ"
click at [475, 233] on link "Save and Send Message..." at bounding box center [493, 235] width 103 height 16
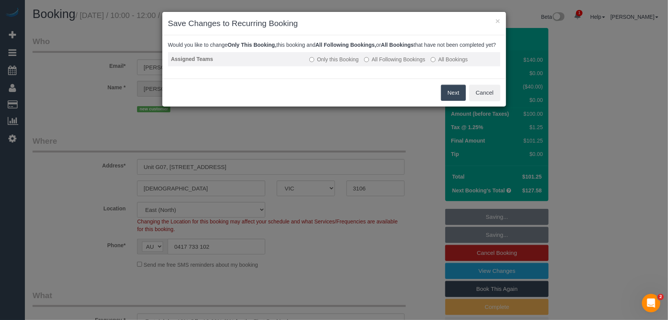
click at [393, 63] on label "All Following Bookings" at bounding box center [394, 59] width 61 height 8
click at [453, 99] on button "Save" at bounding box center [453, 93] width 26 height 16
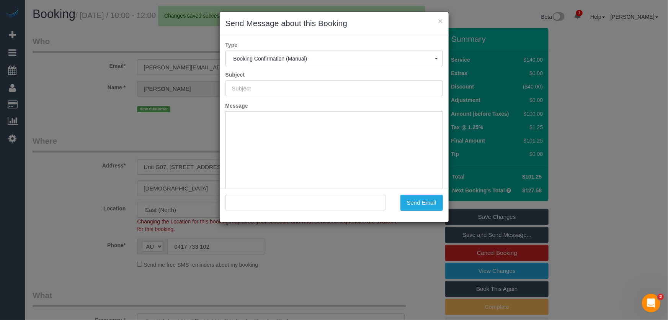
type input "Booking Confirmed"
type input ""David ABZATZ" <david.abzatz@gmail.com>"
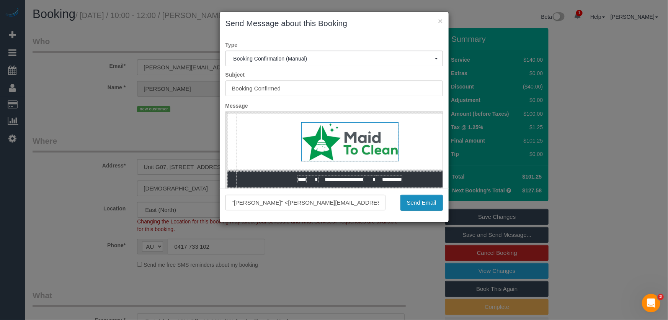
click at [419, 206] on button "Send Email" at bounding box center [421, 202] width 42 height 16
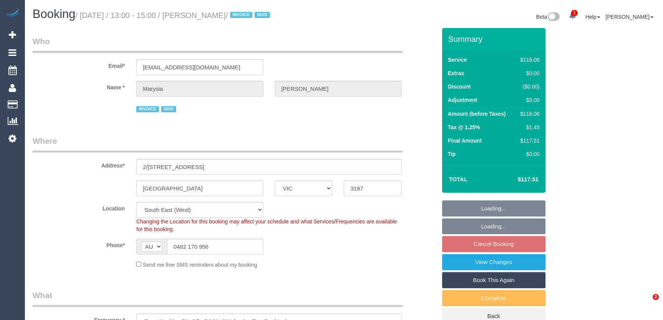
select select "VIC"
select select "number:28"
select select "number:14"
select select "number:19"
select select "number:22"
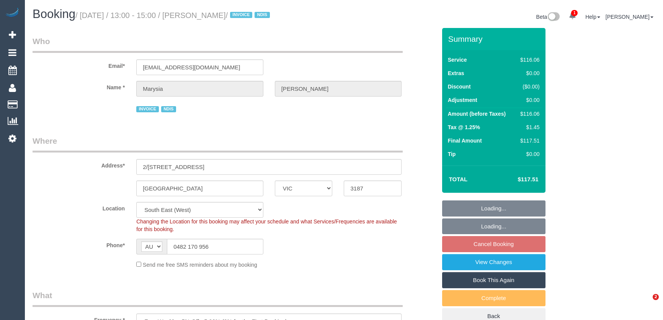
select select "number:35"
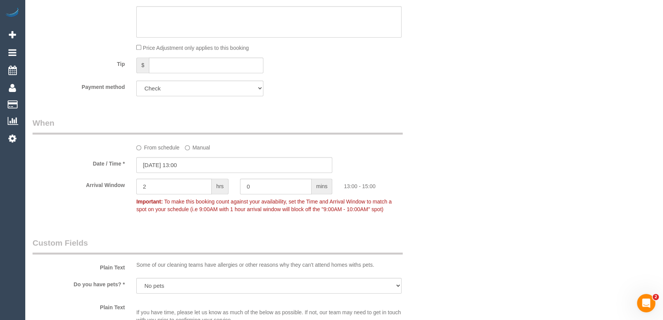
scroll to position [556, 0]
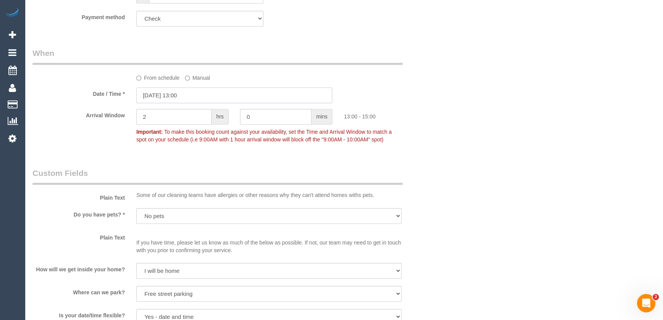
click at [202, 95] on input "19/08/2025 13:00" at bounding box center [234, 95] width 196 height 16
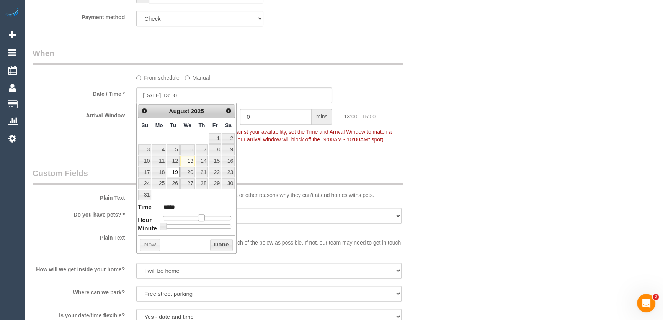
type input "19/08/2025 12:00"
type input "*****"
type input "19/08/2025 11:00"
type input "*****"
type input "19/08/2025 10:00"
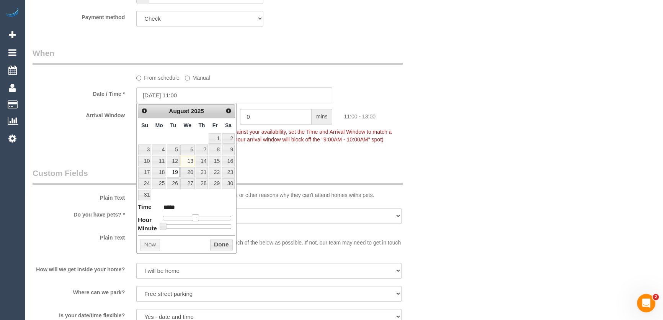
type input "*****"
drag, startPoint x: 201, startPoint y: 217, endPoint x: 192, endPoint y: 218, distance: 8.8
click at [192, 218] on span at bounding box center [192, 217] width 7 height 7
click at [292, 147] on fieldset "When From schedule Manual Date / Time * 19/08/2025 10:00 Arrival Window 2 hrs 0…" at bounding box center [235, 99] width 404 height 105
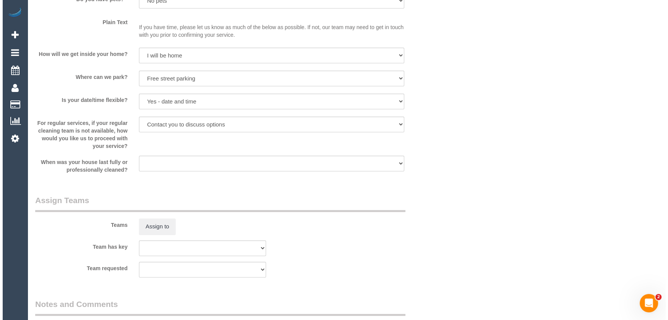
scroll to position [835, 0]
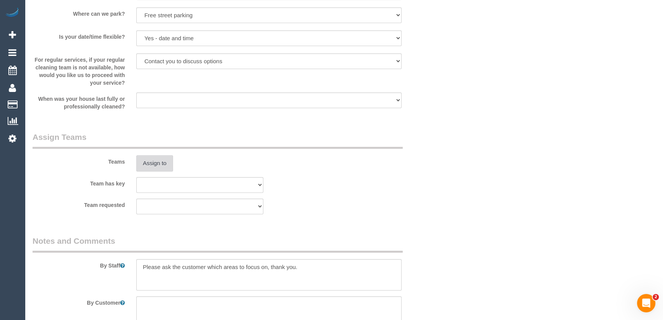
click at [158, 160] on button "Assign to" at bounding box center [154, 163] width 37 height 16
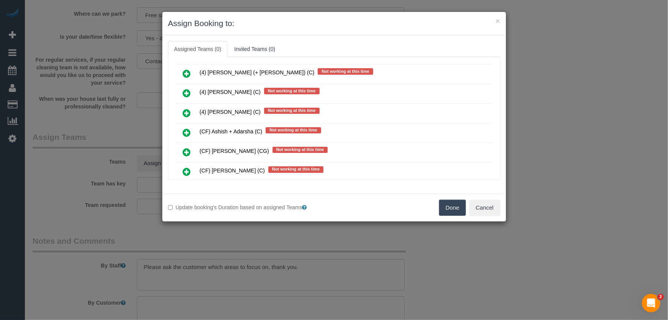
scroll to position [1044, 0]
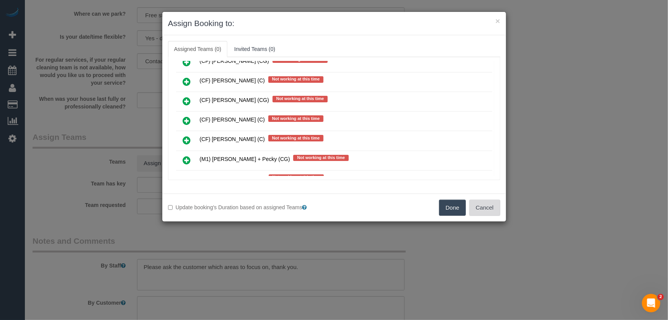
click at [482, 207] on button "Cancel" at bounding box center [484, 207] width 31 height 16
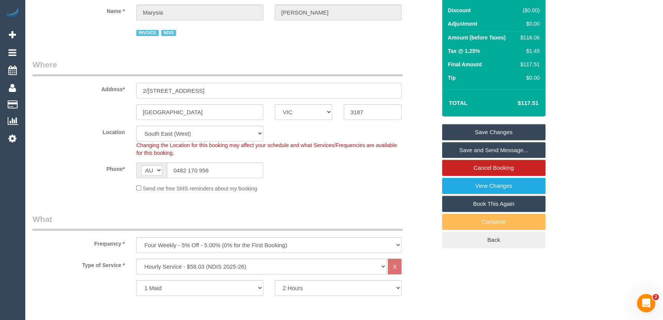
scroll to position [69, 0]
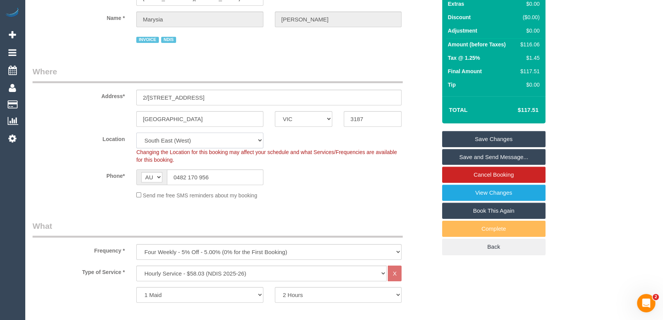
click at [169, 143] on select "Office City East (North) East (South) Inner East Inner North (East) Inner North…" at bounding box center [199, 140] width 127 height 16
select select "50"
click at [136, 132] on select "Office City East (North) East (South) Inner East Inner North (East) Inner North…" at bounding box center [199, 140] width 127 height 16
select select "object:4114"
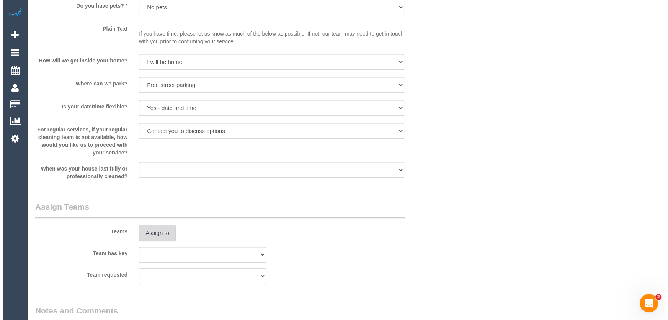
scroll to position [835, 0]
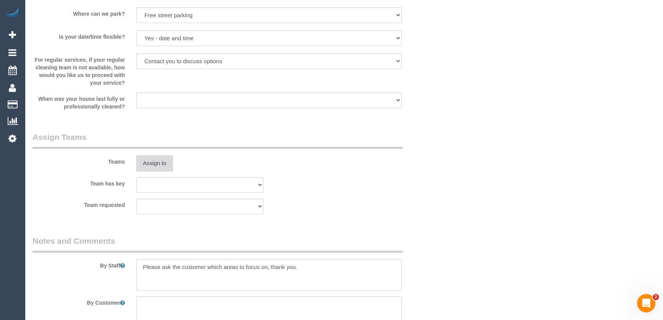
click at [158, 163] on button "Assign to" at bounding box center [154, 163] width 37 height 16
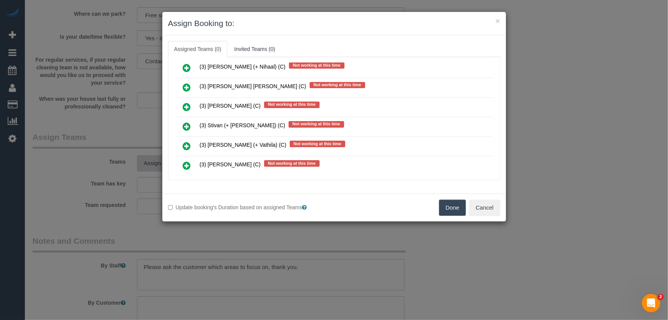
scroll to position [4349, 0]
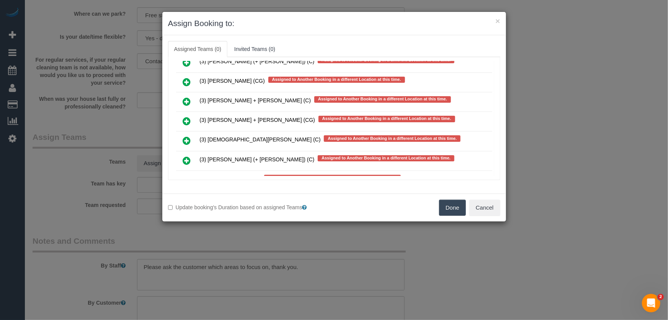
click at [187, 214] on icon at bounding box center [187, 218] width 8 height 9
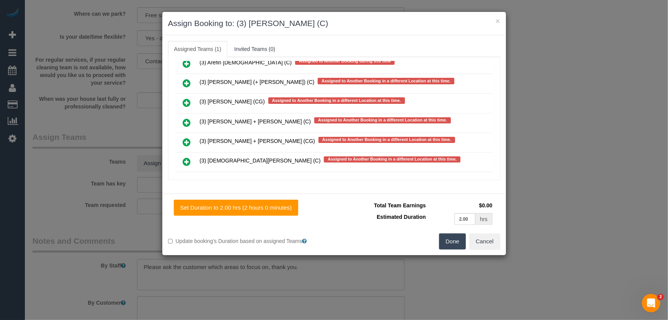
scroll to position [4370, 0]
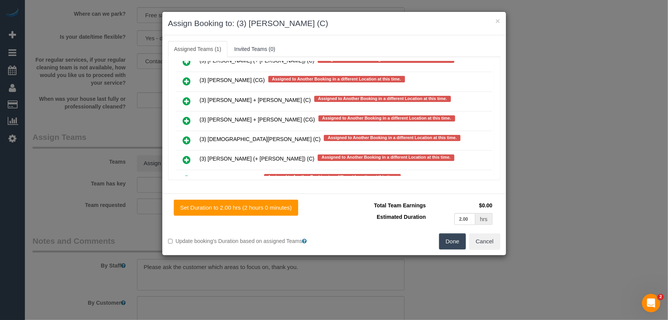
click at [455, 245] on button "Done" at bounding box center [452, 241] width 27 height 16
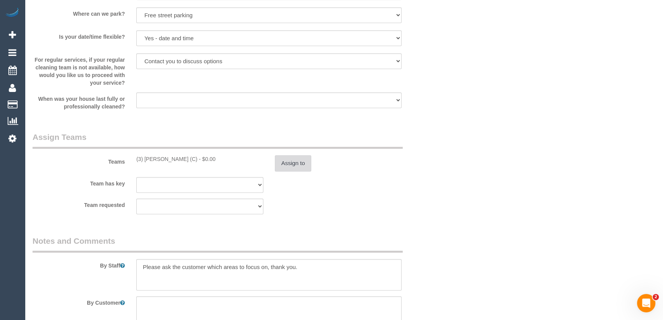
click at [295, 166] on button "Assign to" at bounding box center [293, 163] width 37 height 16
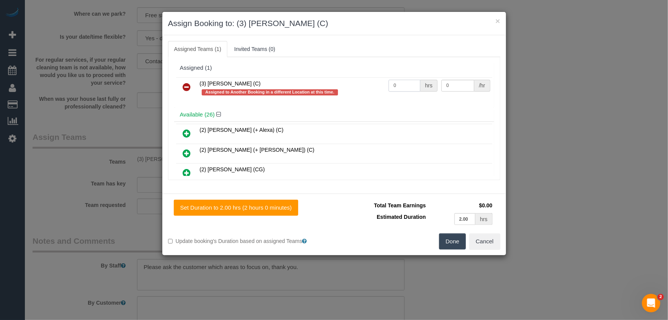
click at [401, 81] on input "0" at bounding box center [404, 86] width 32 height 12
type input "2"
type input "35"
click at [447, 240] on button "Done" at bounding box center [452, 241] width 27 height 16
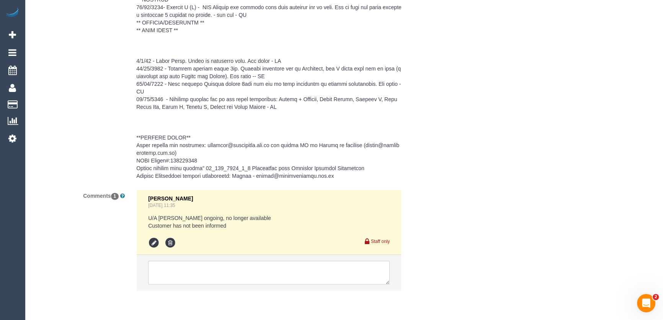
scroll to position [1230, 0]
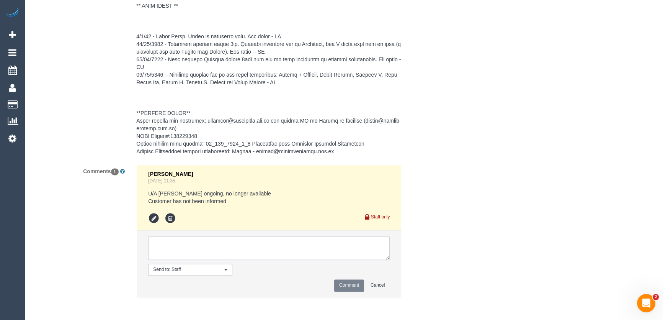
click at [206, 241] on textarea at bounding box center [268, 248] width 241 height 24
type textarea "inf customer of AW"
click at [347, 283] on button "Comment" at bounding box center [349, 285] width 30 height 12
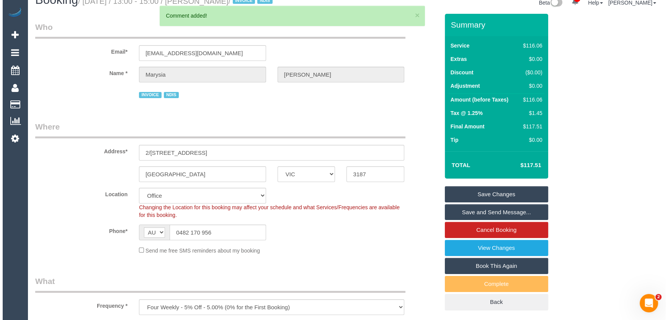
scroll to position [0, 0]
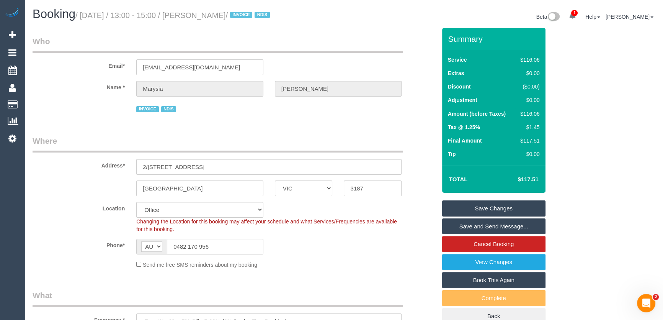
click at [209, 15] on small "/ August 19, 2025 / 13:00 - 15:00 / Marysia Fitzpatrick / INVOICE NDIS" at bounding box center [173, 15] width 197 height 8
copy small "Marysia Fitzpatrick"
click at [466, 205] on link "Save Changes" at bounding box center [493, 208] width 103 height 16
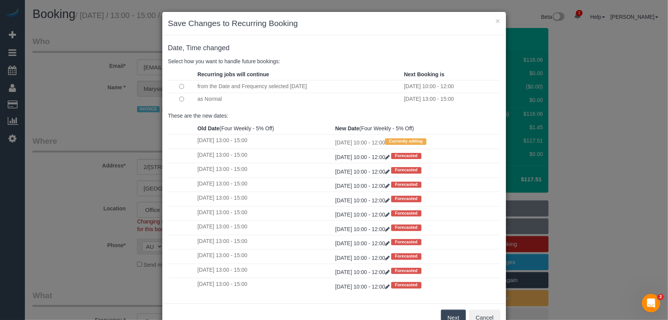
click at [447, 315] on button "Next" at bounding box center [453, 317] width 25 height 16
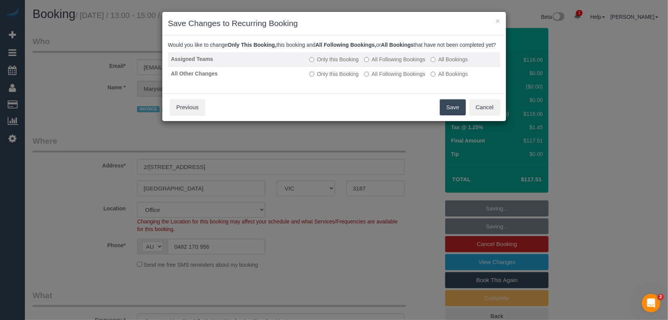
click at [396, 63] on label "All Following Bookings" at bounding box center [394, 59] width 61 height 8
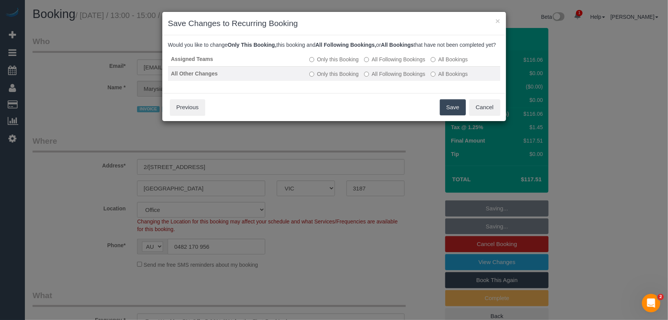
click at [396, 78] on label "All Following Bookings" at bounding box center [394, 74] width 61 height 8
click at [450, 115] on button "Save" at bounding box center [453, 107] width 26 height 16
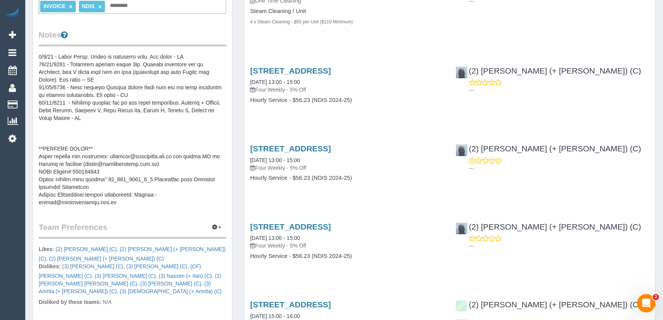
scroll to position [278, 0]
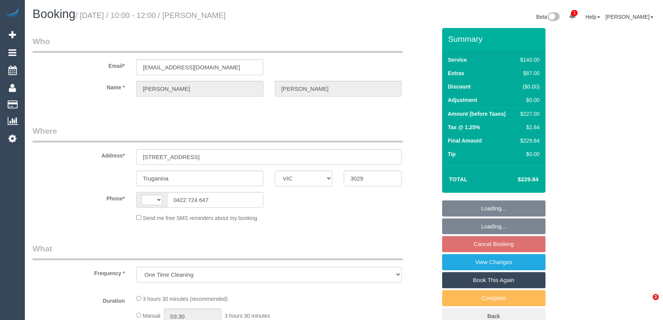
select select "VIC"
select select "string:AU"
select select "string:stripe-pm_1RU47W2GScqysDRVKF78pedb"
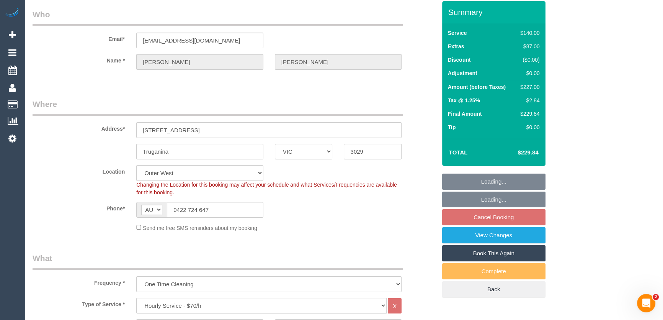
select select "object:702"
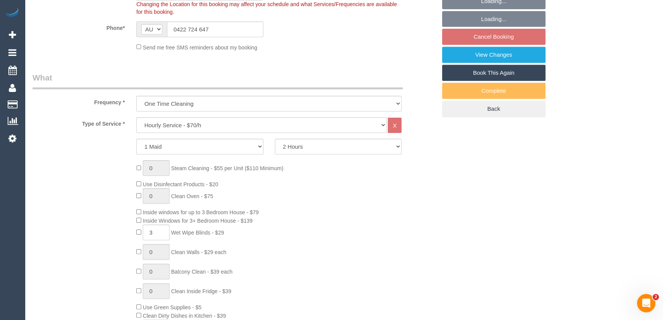
select select "number:29"
select select "number:14"
select select "number:19"
select select "number:22"
select select "number:13"
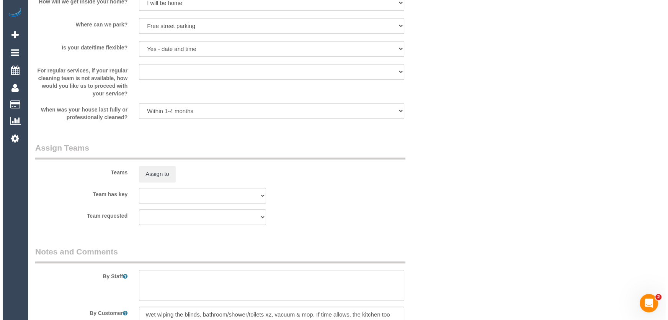
scroll to position [1078, 0]
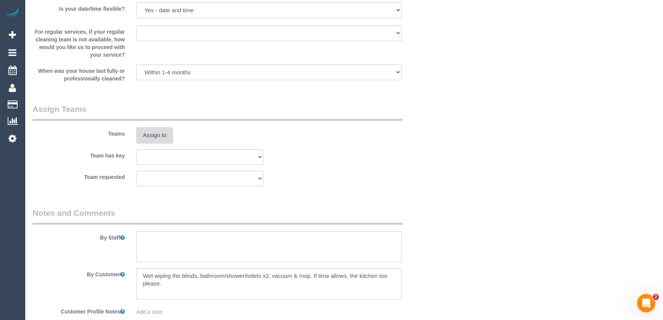
click at [151, 136] on button "Assign to" at bounding box center [154, 135] width 37 height 16
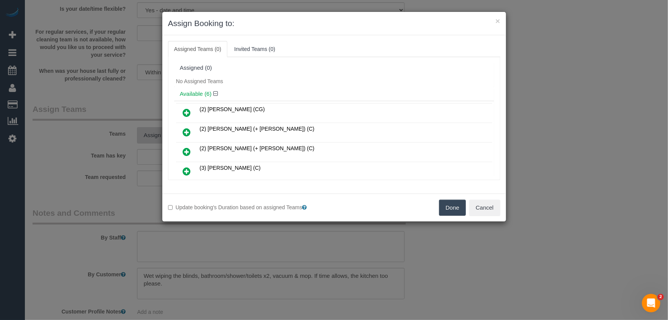
scroll to position [1457, 0]
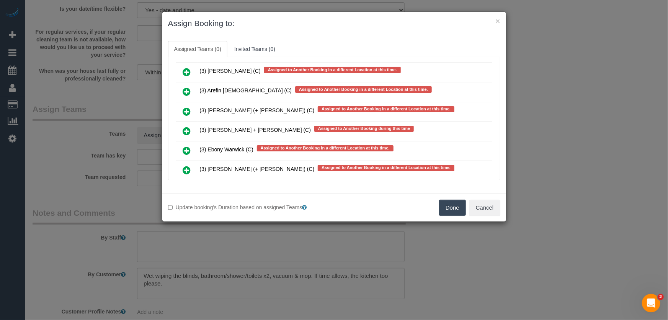
click at [188, 146] on icon at bounding box center [187, 150] width 8 height 9
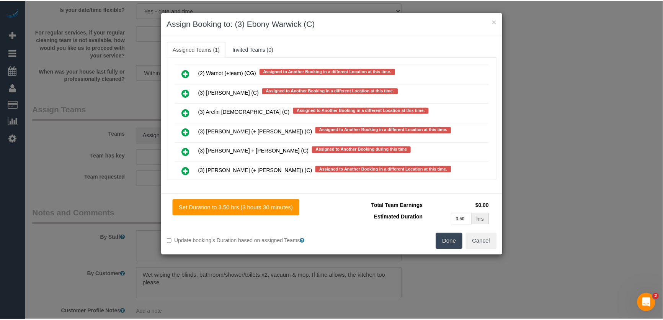
scroll to position [1466, 0]
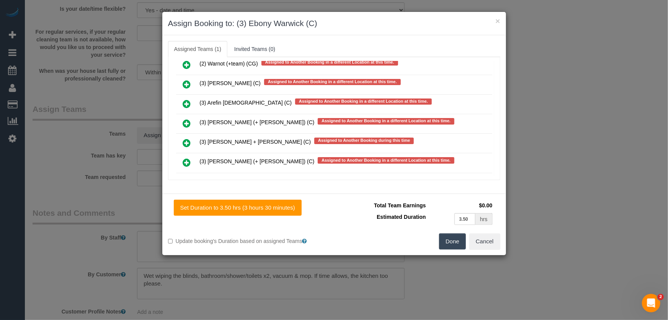
click at [457, 246] on button "Done" at bounding box center [452, 241] width 27 height 16
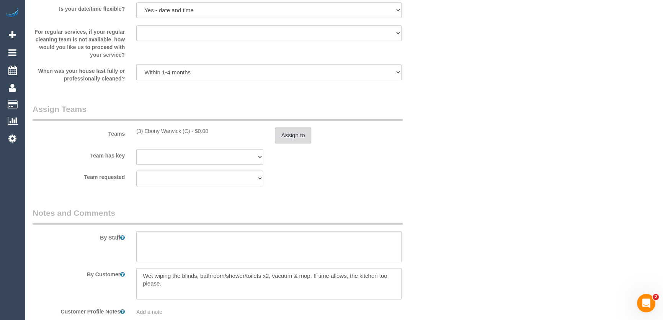
click at [293, 135] on button "Assign to" at bounding box center [293, 135] width 37 height 16
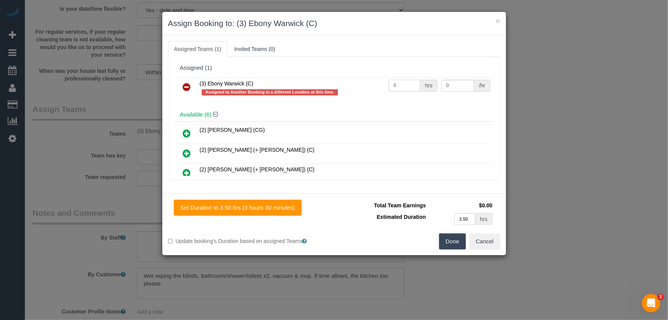
click at [398, 86] on input "0" at bounding box center [404, 86] width 32 height 12
type input "3.5"
type input "35"
click at [463, 240] on button "Done" at bounding box center [452, 241] width 27 height 16
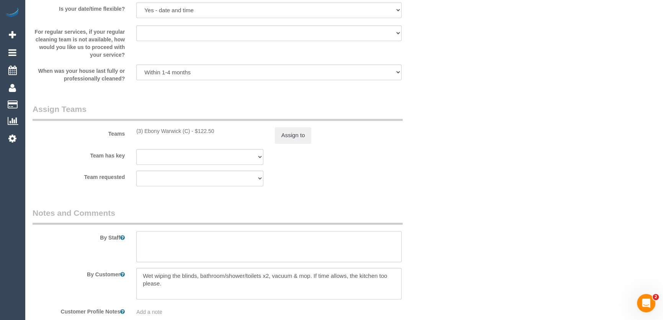
click at [234, 247] on textarea at bounding box center [268, 246] width 265 height 31
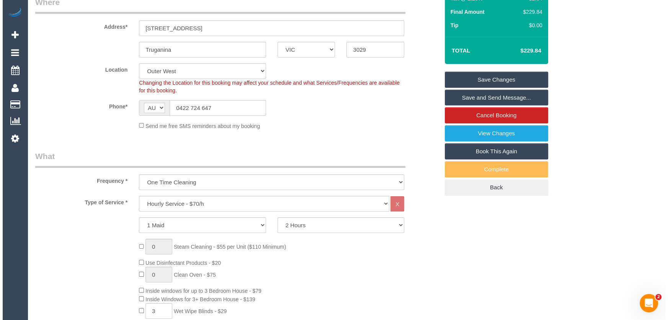
scroll to position [0, 0]
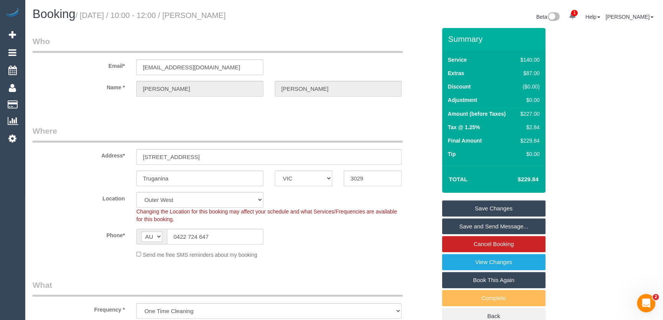
type textarea "Duration: 2 hours + 3 wet wipe blinds = approximately 3.5 hours"
click at [209, 15] on small "/ [DATE] / 10:00 - 12:00 / [PERSON_NAME]" at bounding box center [150, 15] width 150 height 8
copy small "[PERSON_NAME]"
click at [473, 225] on link "Save and Send Message..." at bounding box center [493, 226] width 103 height 16
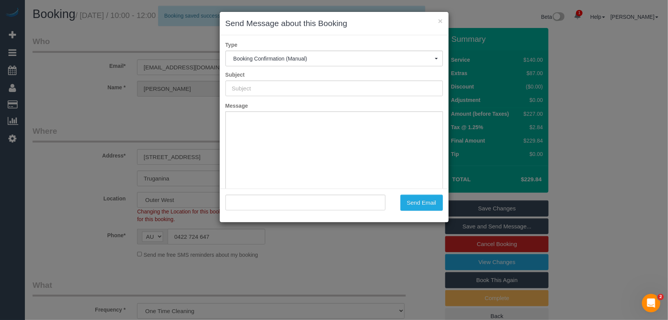
type input "Booking Confirmed"
type input ""[PERSON_NAME]" <[EMAIL_ADDRESS][DOMAIN_NAME]>"
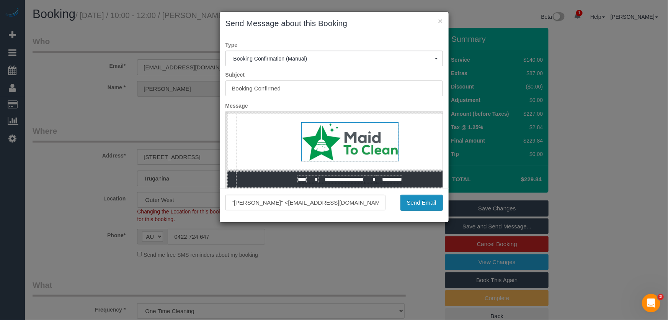
click at [417, 204] on button "Send Email" at bounding box center [421, 202] width 42 height 16
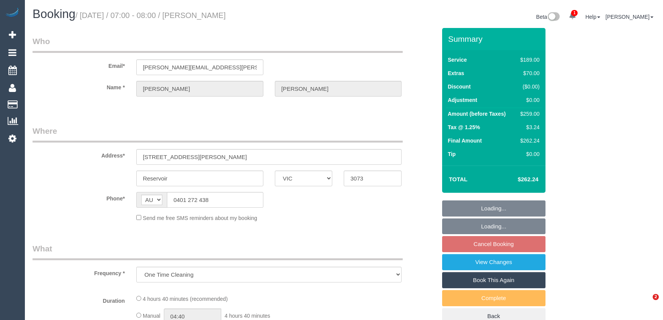
select select "VIC"
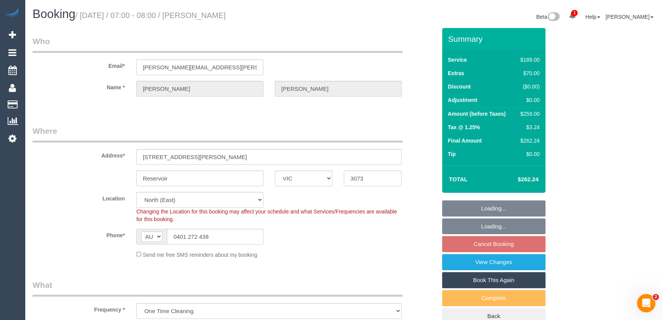
select select "object:634"
select select "string:stripe-pm_1Rv7yG2GScqysDRVG2vPtocA"
select select "number:27"
select select "number:14"
select select "number:19"
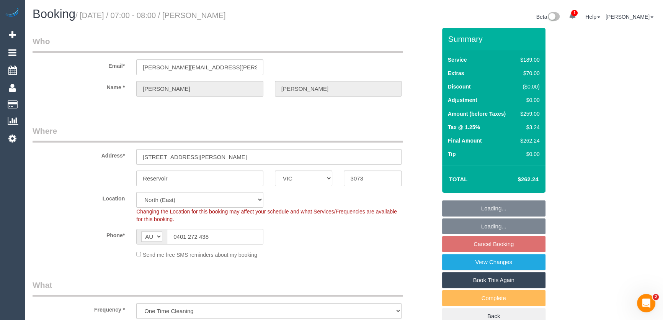
select select "number:25"
select select "number:26"
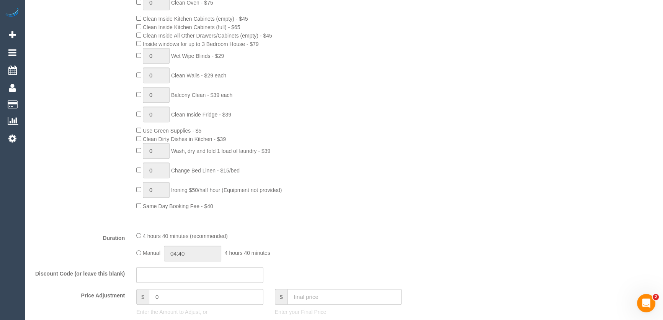
scroll to position [452, 0]
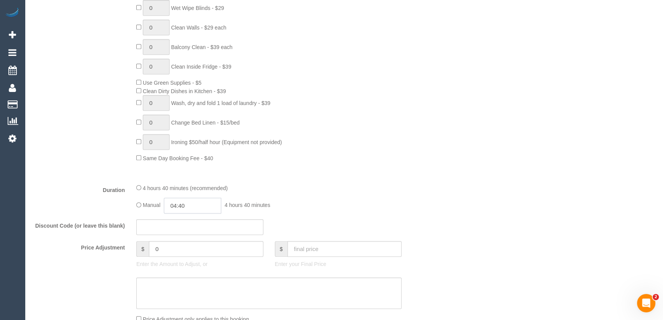
click at [194, 208] on input "04:40" at bounding box center [192, 205] width 57 height 16
type input "05:00"
click at [182, 251] on li "05:00" at bounding box center [184, 250] width 34 height 10
click at [365, 210] on div "Manual 05:00 5 hours 0 minutes" at bounding box center [268, 205] width 265 height 16
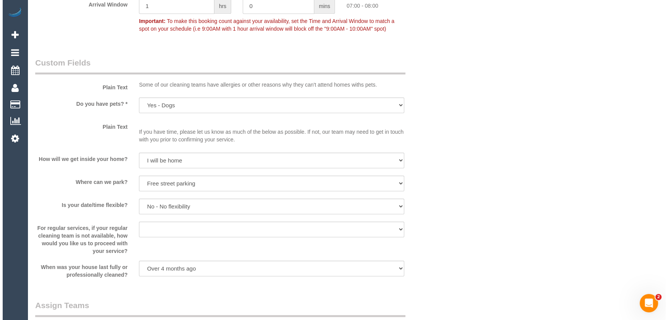
scroll to position [1044, 0]
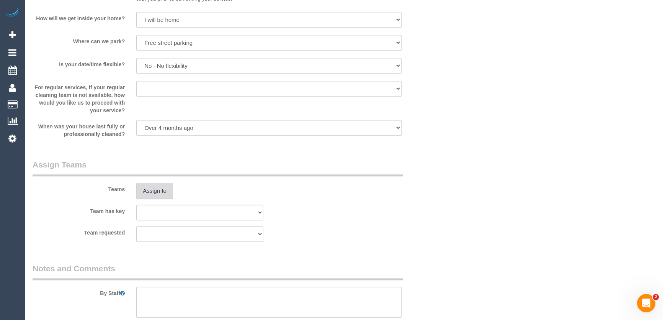
click at [149, 193] on button "Assign to" at bounding box center [154, 191] width 37 height 16
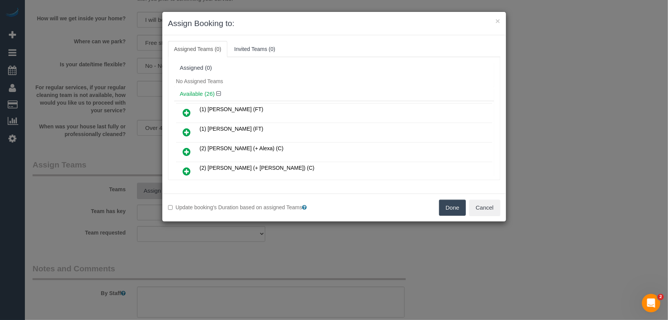
scroll to position [1521, 0]
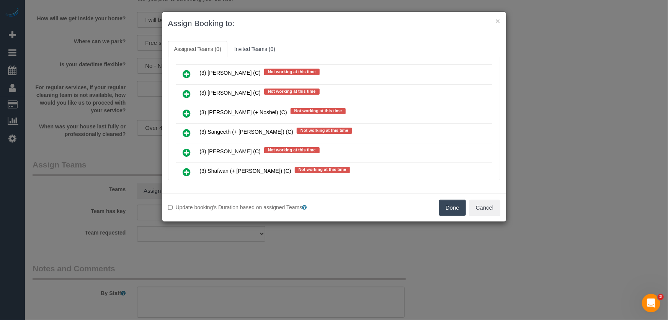
click at [186, 148] on icon at bounding box center [187, 152] width 8 height 9
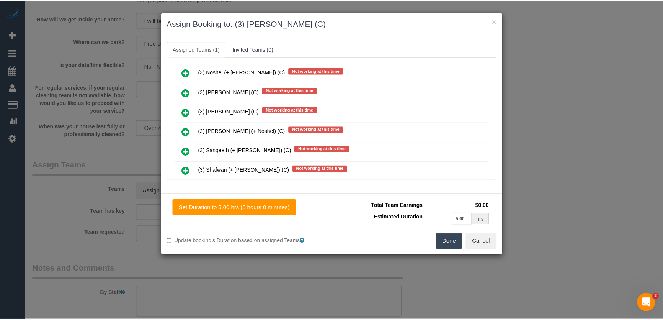
scroll to position [1538, 0]
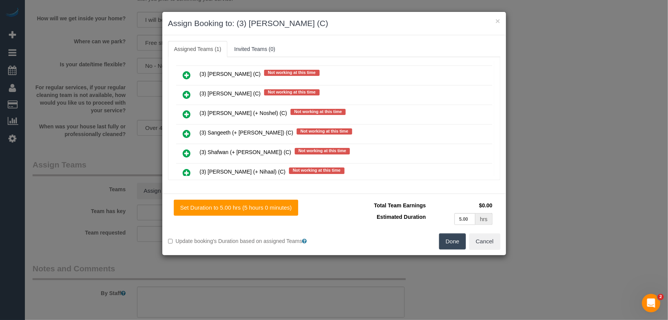
click at [447, 237] on button "Done" at bounding box center [452, 241] width 27 height 16
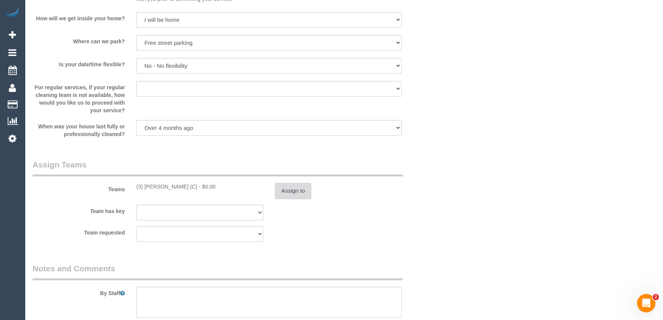
click at [300, 193] on button "Assign to" at bounding box center [293, 191] width 37 height 16
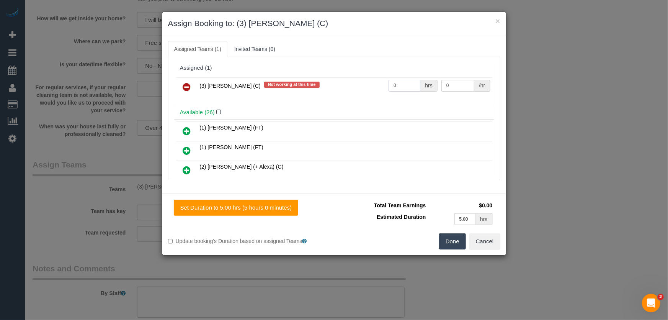
click at [409, 86] on input "0" at bounding box center [404, 86] width 32 height 12
type input "1"
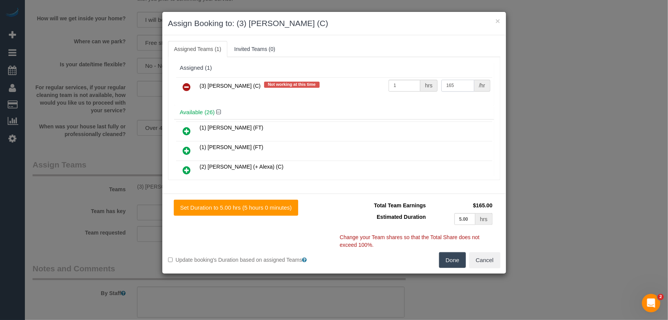
type input "165"
drag, startPoint x: 459, startPoint y: 254, endPoint x: 429, endPoint y: 248, distance: 31.1
click at [459, 254] on button "Done" at bounding box center [452, 260] width 27 height 16
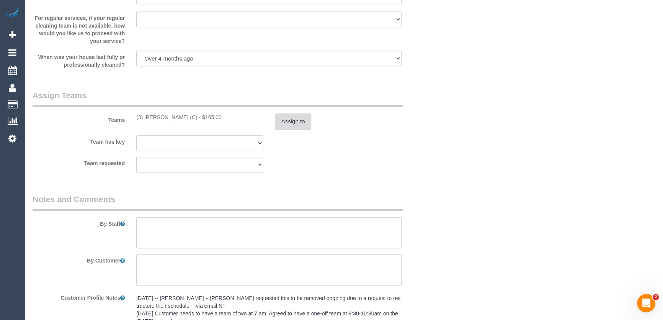
scroll to position [1113, 0]
click at [204, 230] on textarea at bounding box center [268, 232] width 265 height 31
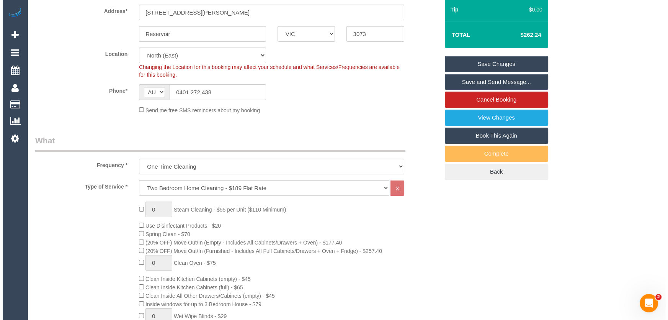
scroll to position [0, 0]
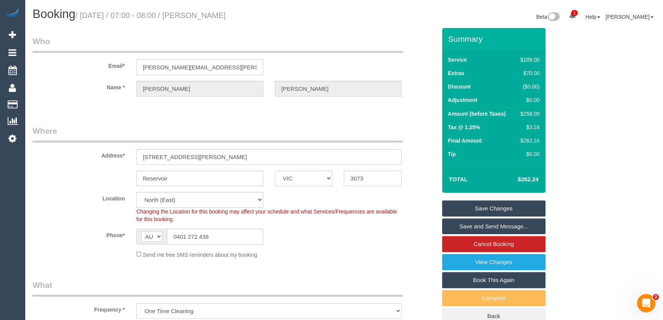
type textarea "Estimated time: 4-5 hours"
click at [213, 18] on small "/ [DATE] / 07:00 - 08:00 / [PERSON_NAME]" at bounding box center [150, 15] width 150 height 8
click at [211, 18] on small "/ [DATE] / 07:00 - 08:00 / [PERSON_NAME]" at bounding box center [150, 15] width 150 height 8
click at [211, 19] on small "/ [DATE] / 07:00 - 08:00 / [PERSON_NAME]" at bounding box center [150, 15] width 150 height 8
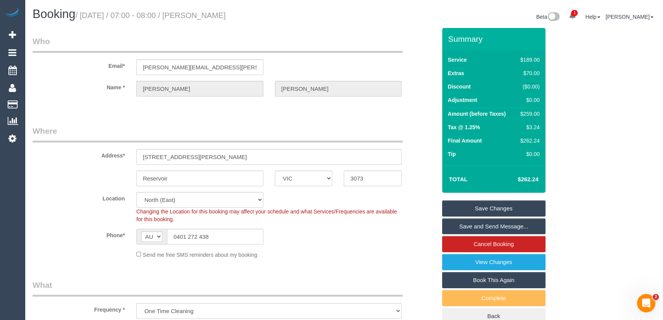
copy small "[PERSON_NAME]"
click at [490, 228] on link "Save and Send Message..." at bounding box center [493, 226] width 103 height 16
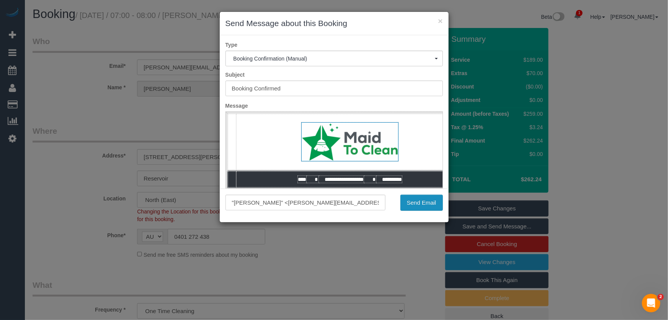
click at [425, 200] on button "Send Email" at bounding box center [421, 202] width 42 height 16
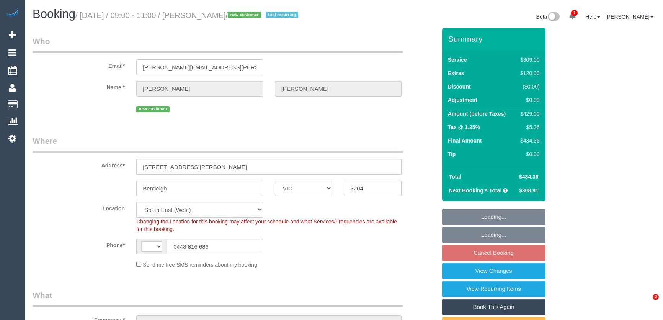
select select "VIC"
select select "object:694"
select select "string:AU"
select select "number:27"
select select "number:14"
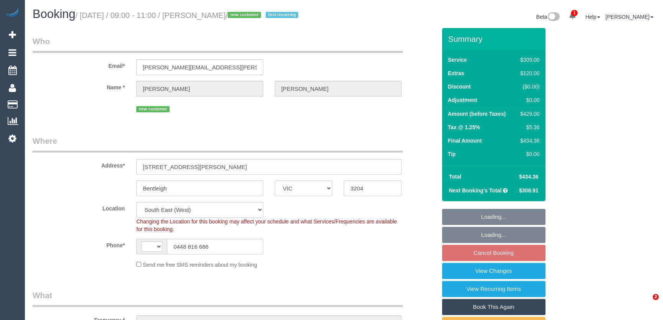
select select "number:19"
select select "number:25"
select select "number:35"
select select "number:26"
